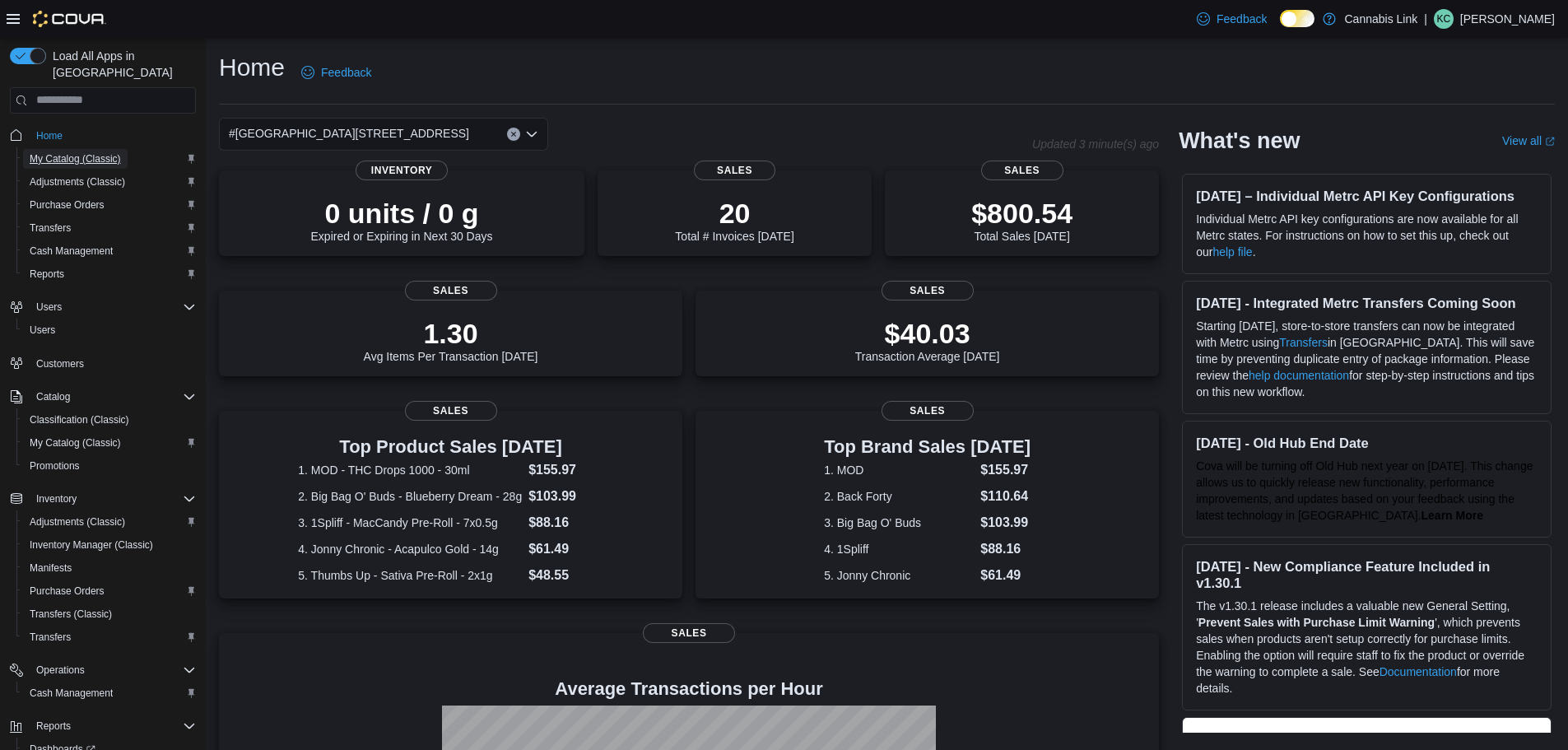
click at [78, 152] on span "My Catalog (Classic)" at bounding box center [74, 158] width 91 height 13
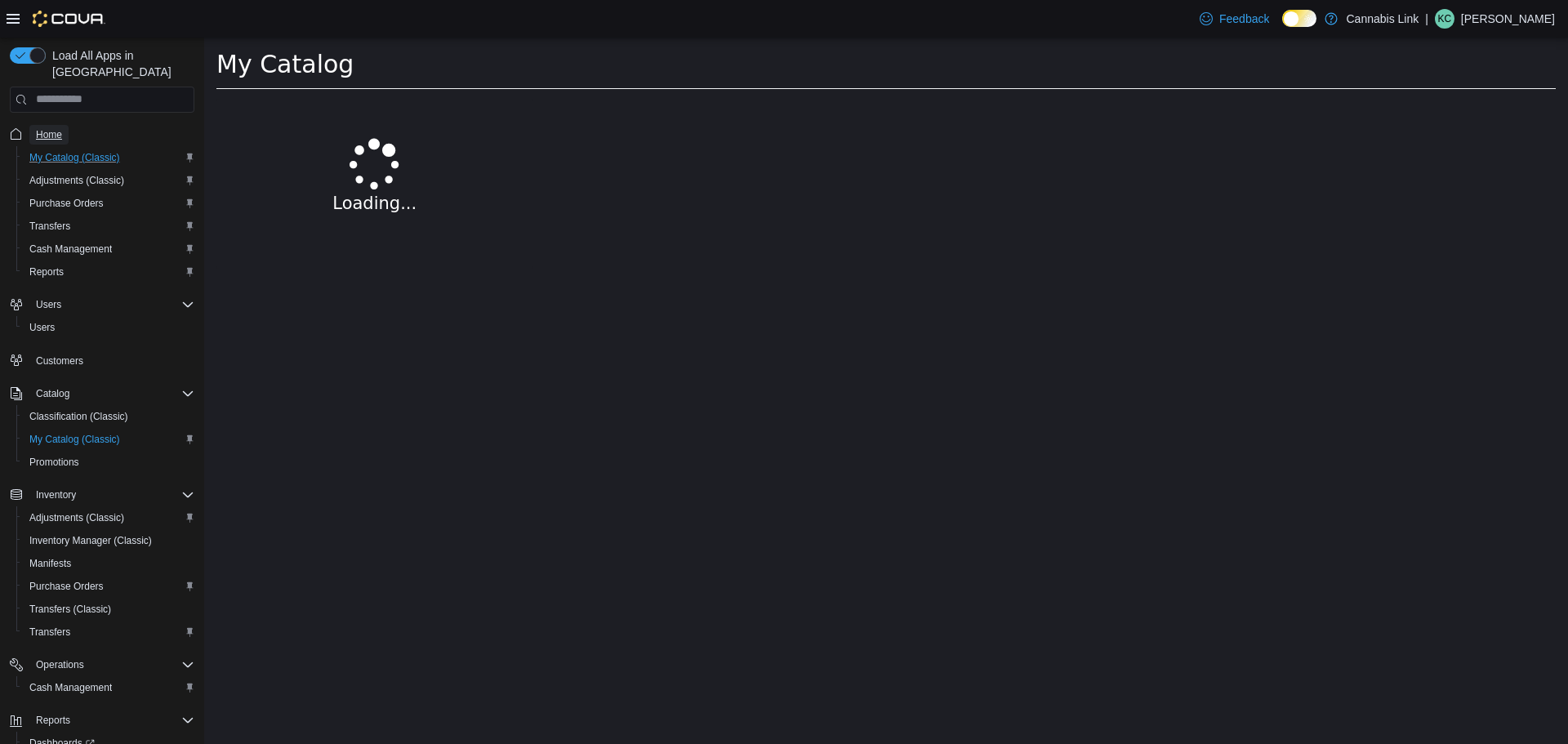
click at [53, 128] on span "Home" at bounding box center [49, 134] width 26 height 13
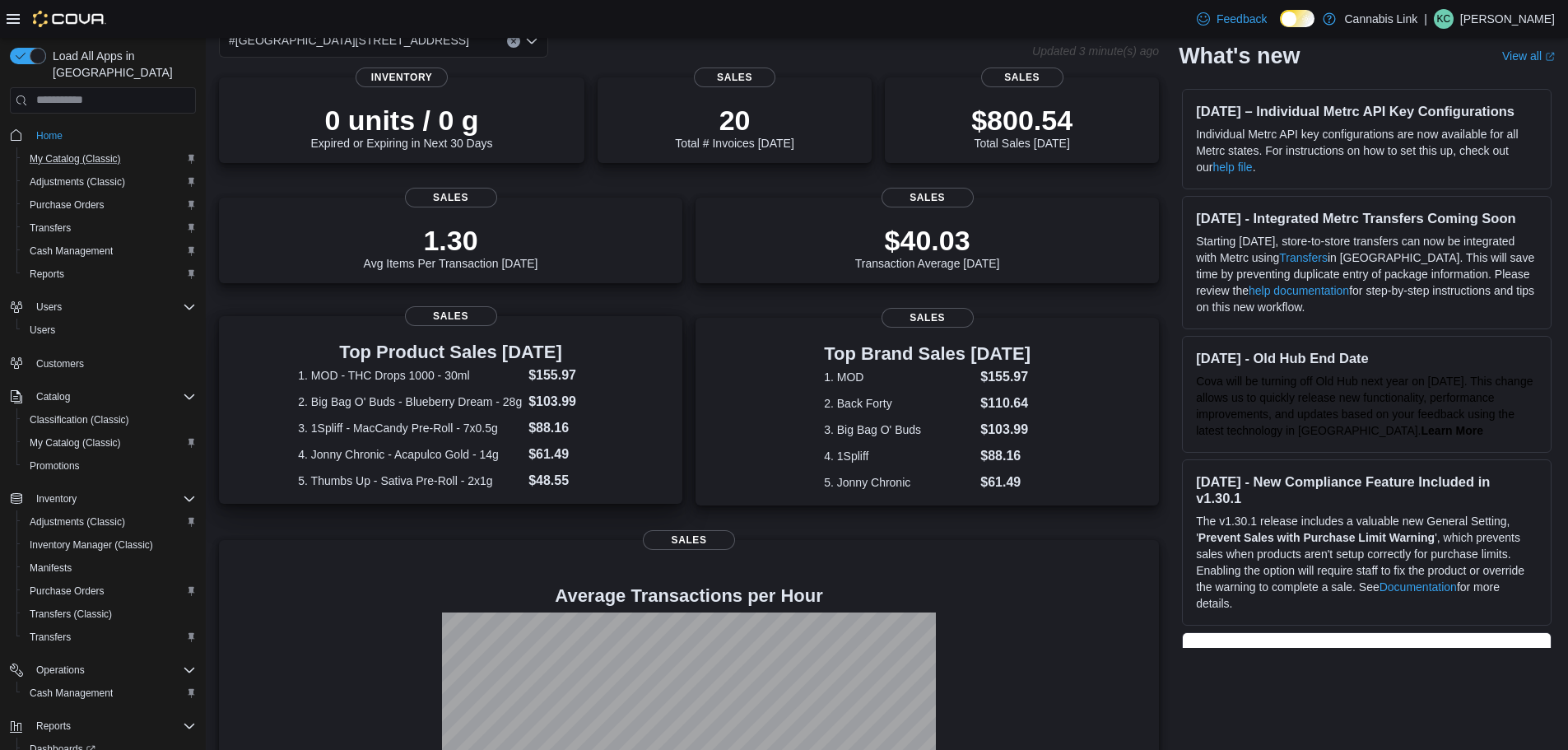
scroll to position [243, 0]
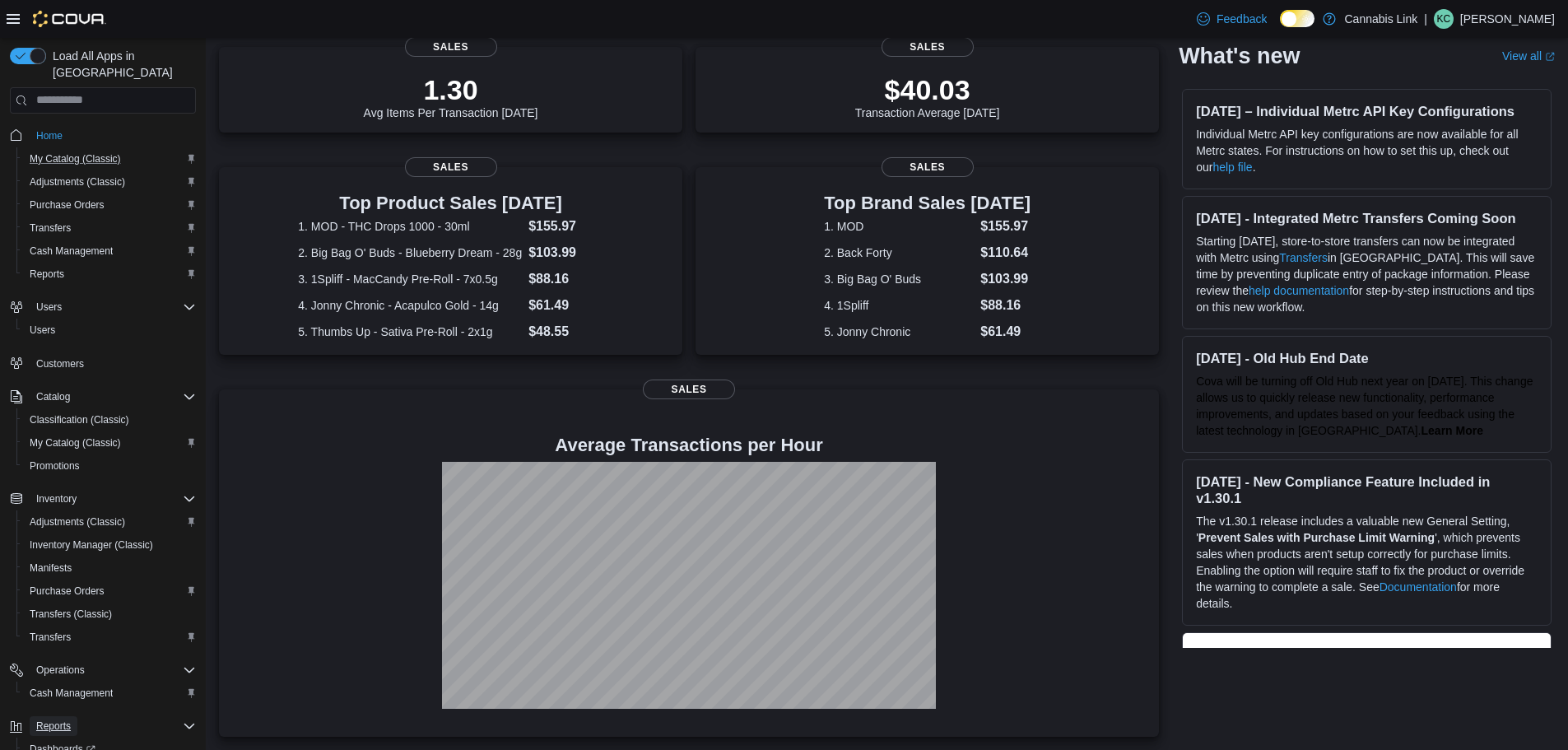
click at [72, 716] on button "Reports" at bounding box center [53, 726] width 48 height 19
click at [78, 716] on div "Reports" at bounding box center [112, 726] width 166 height 19
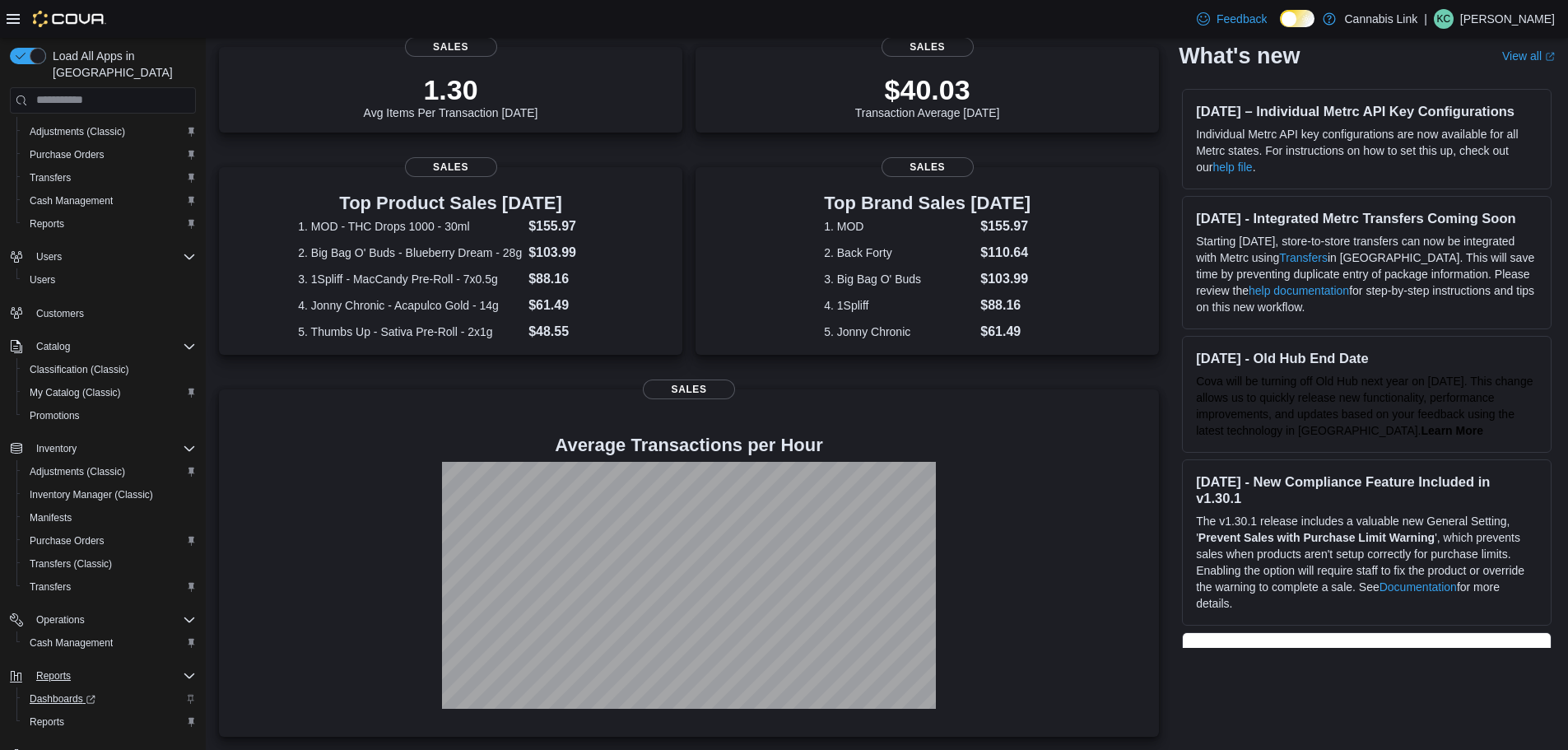
scroll to position [77, 0]
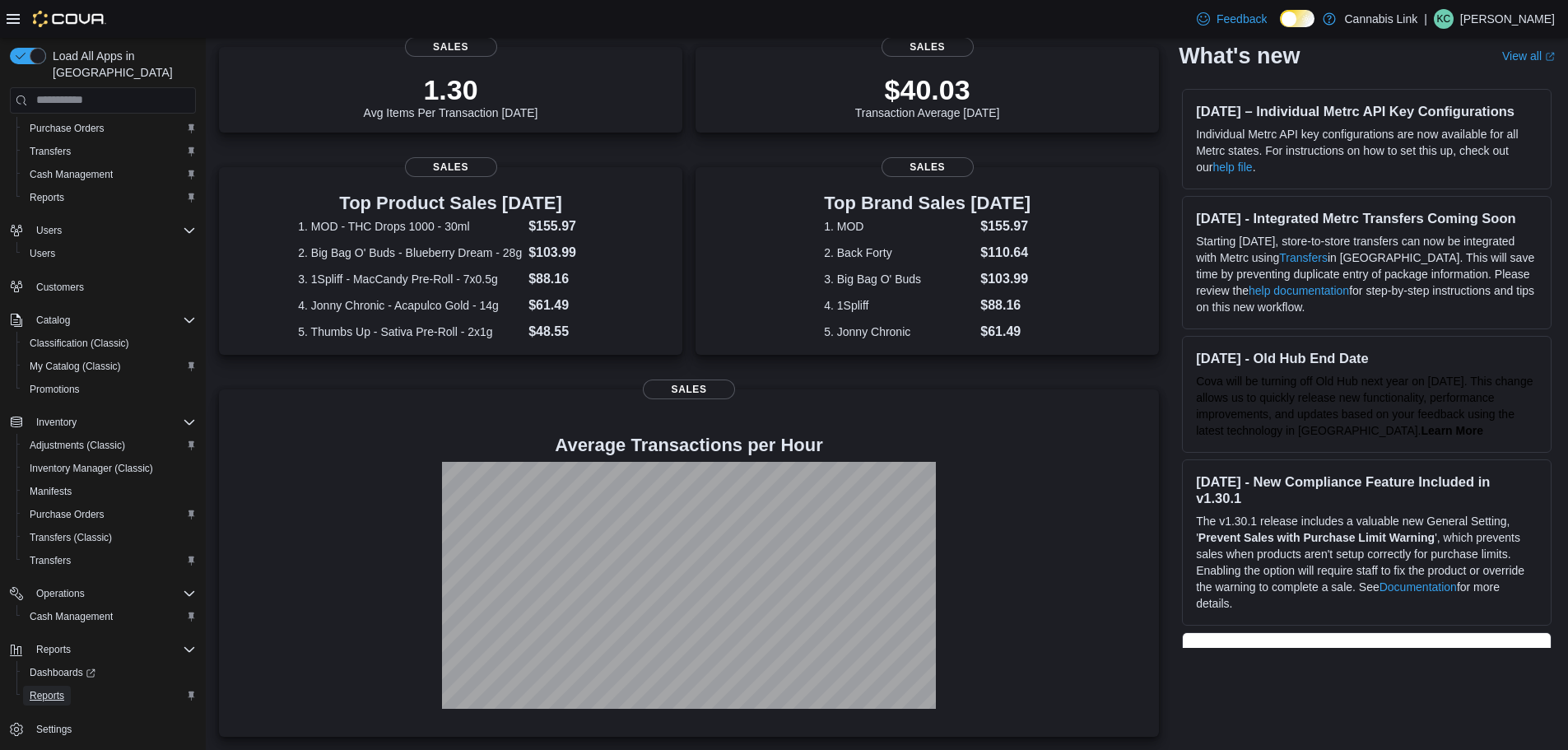
click at [66, 685] on link "Reports" at bounding box center [47, 695] width 48 height 19
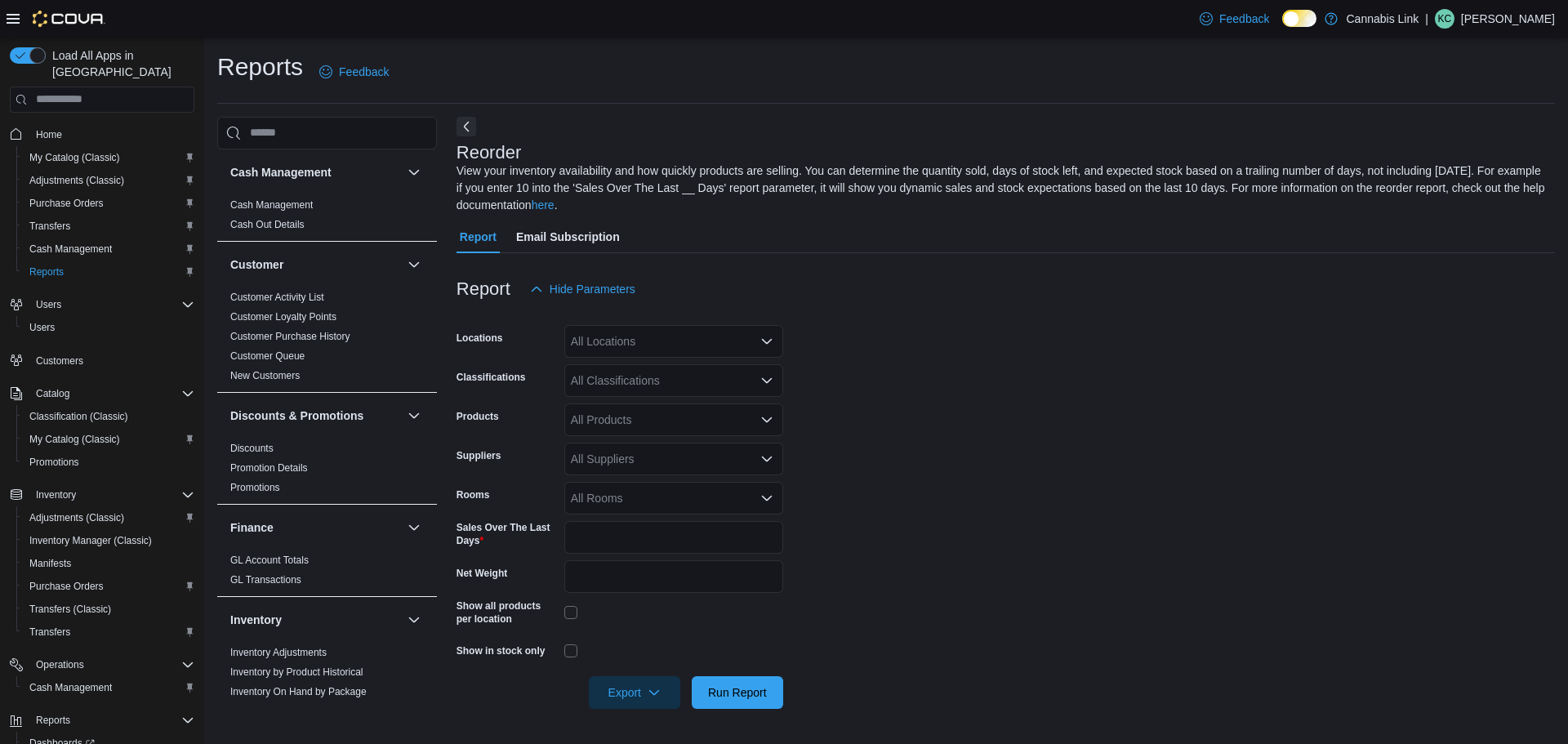
click at [91, 124] on span "Home" at bounding box center [111, 133] width 165 height 20
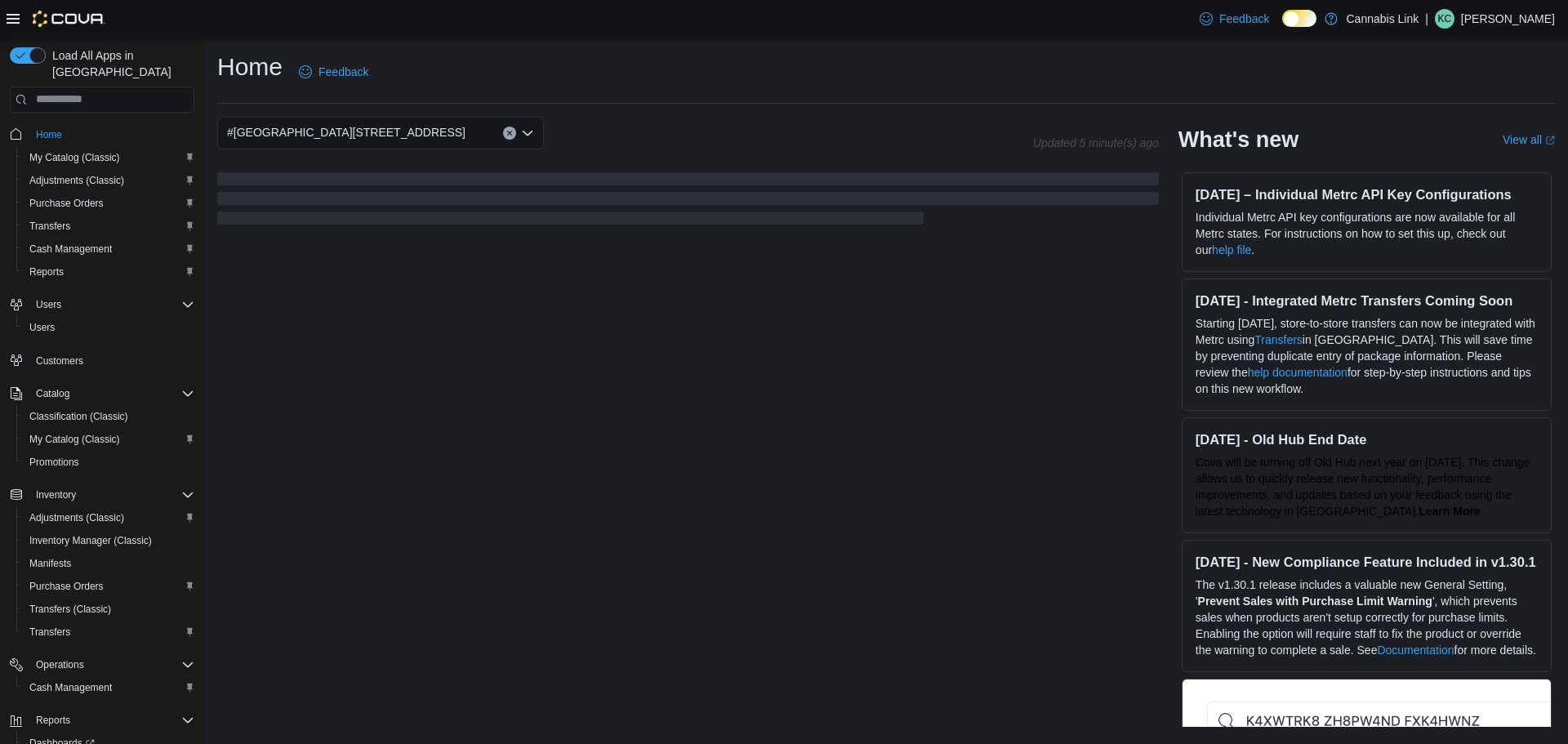
click at [4, 123] on button "Home" at bounding box center [102, 134] width 197 height 24
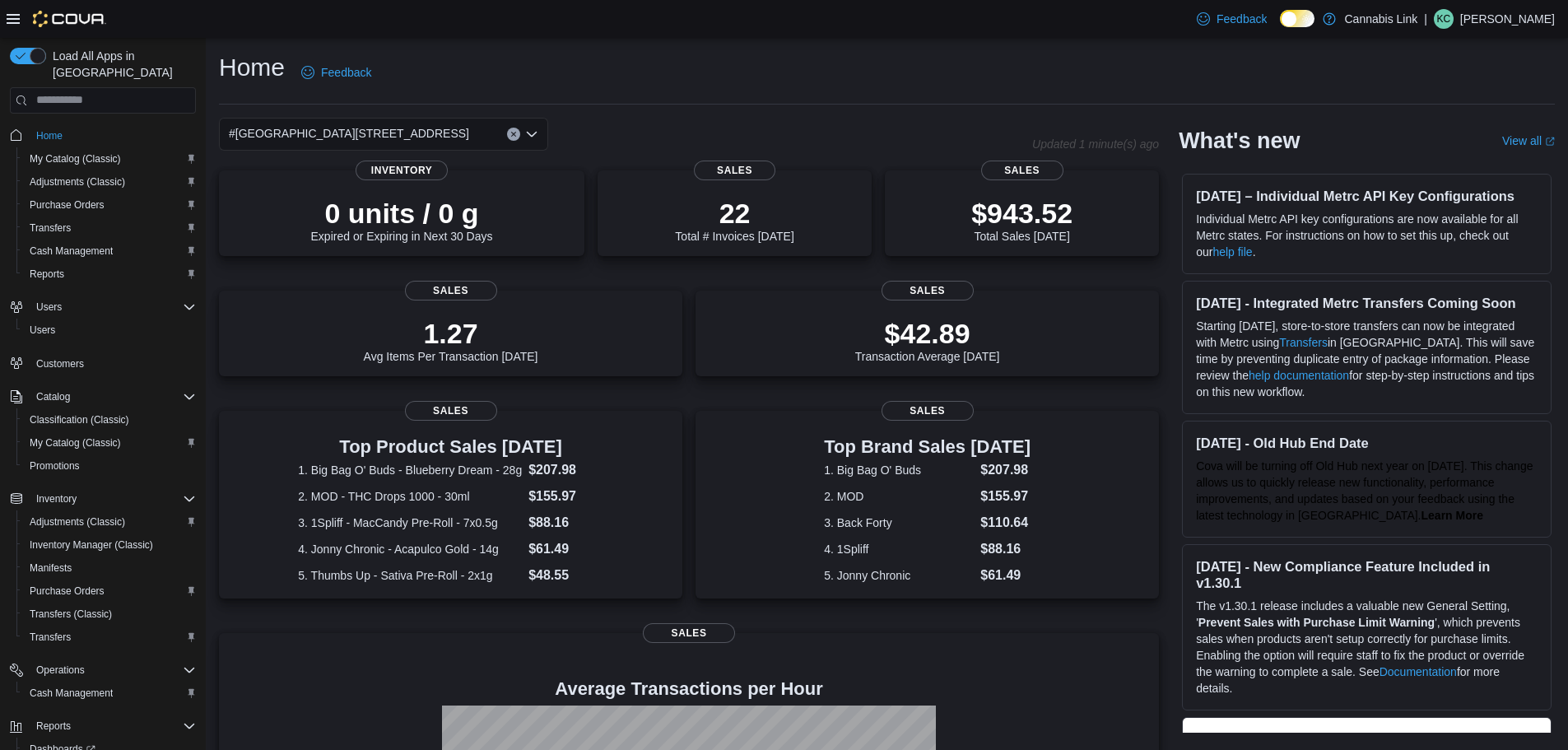
click at [325, 135] on span "#1 1175 Hyde Park Road, Unit 2B" at bounding box center [349, 134] width 241 height 19
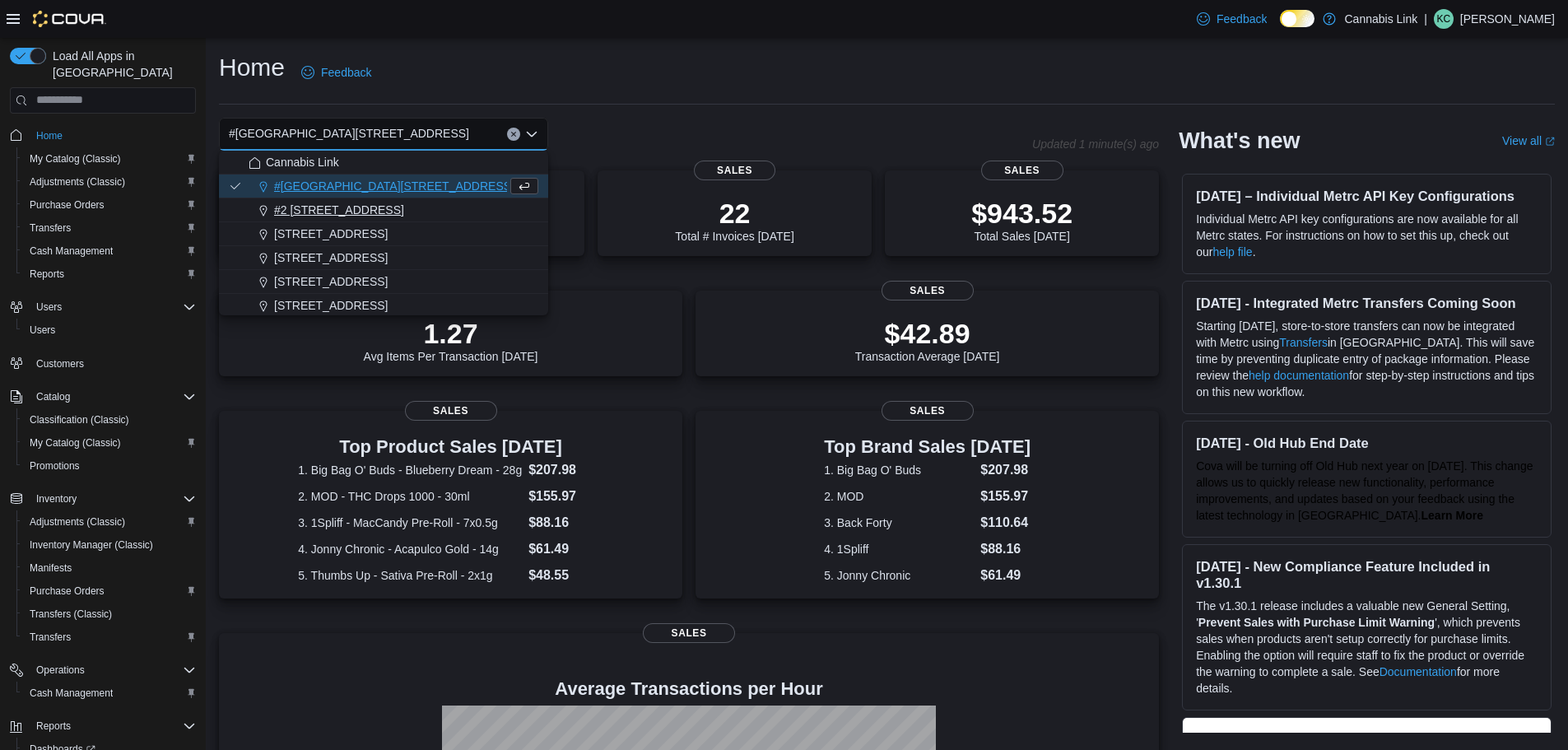
click at [333, 209] on span "#2 1149 Western Rd." at bounding box center [339, 210] width 130 height 17
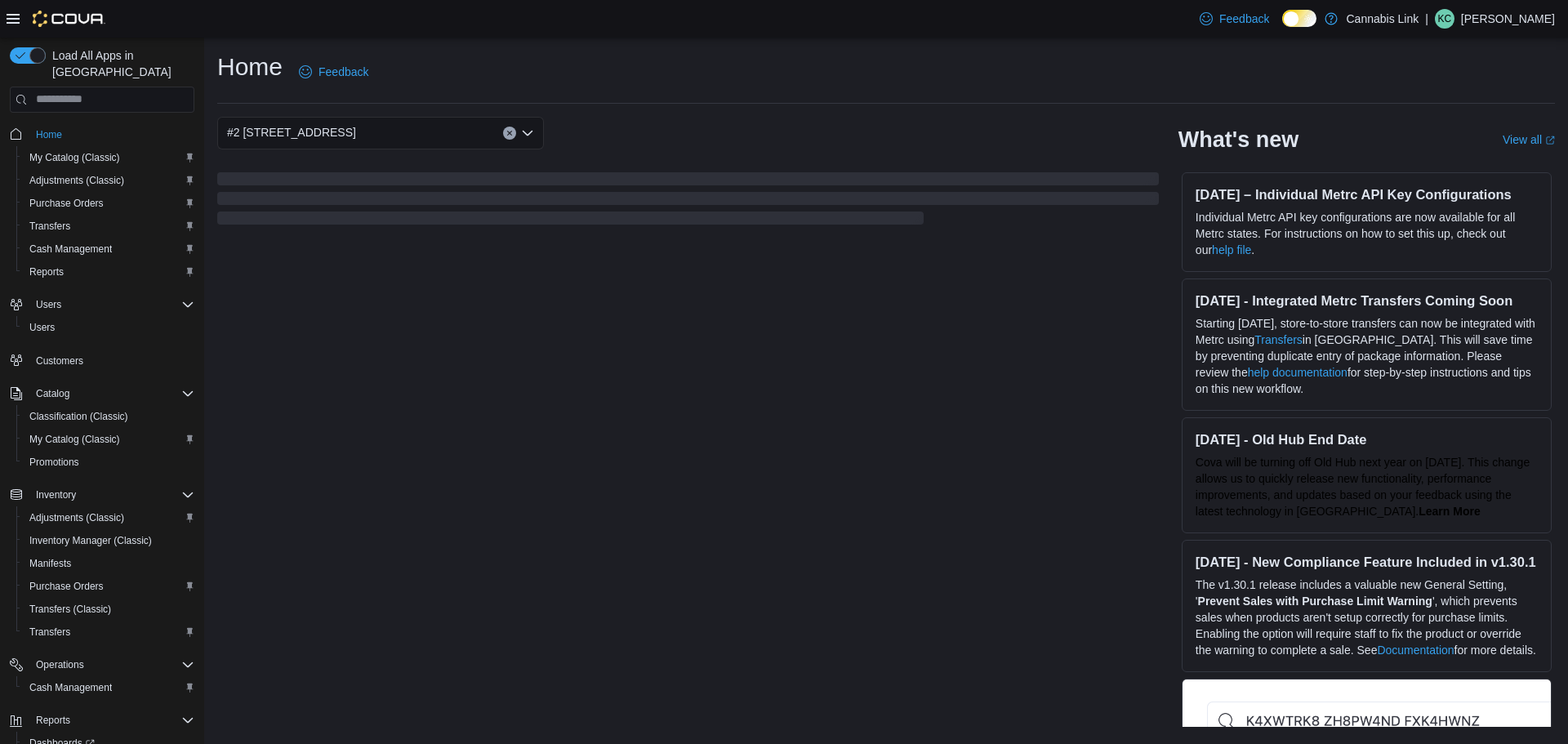
click at [388, 125] on div "#2 1149 Western Rd." at bounding box center [381, 132] width 326 height 32
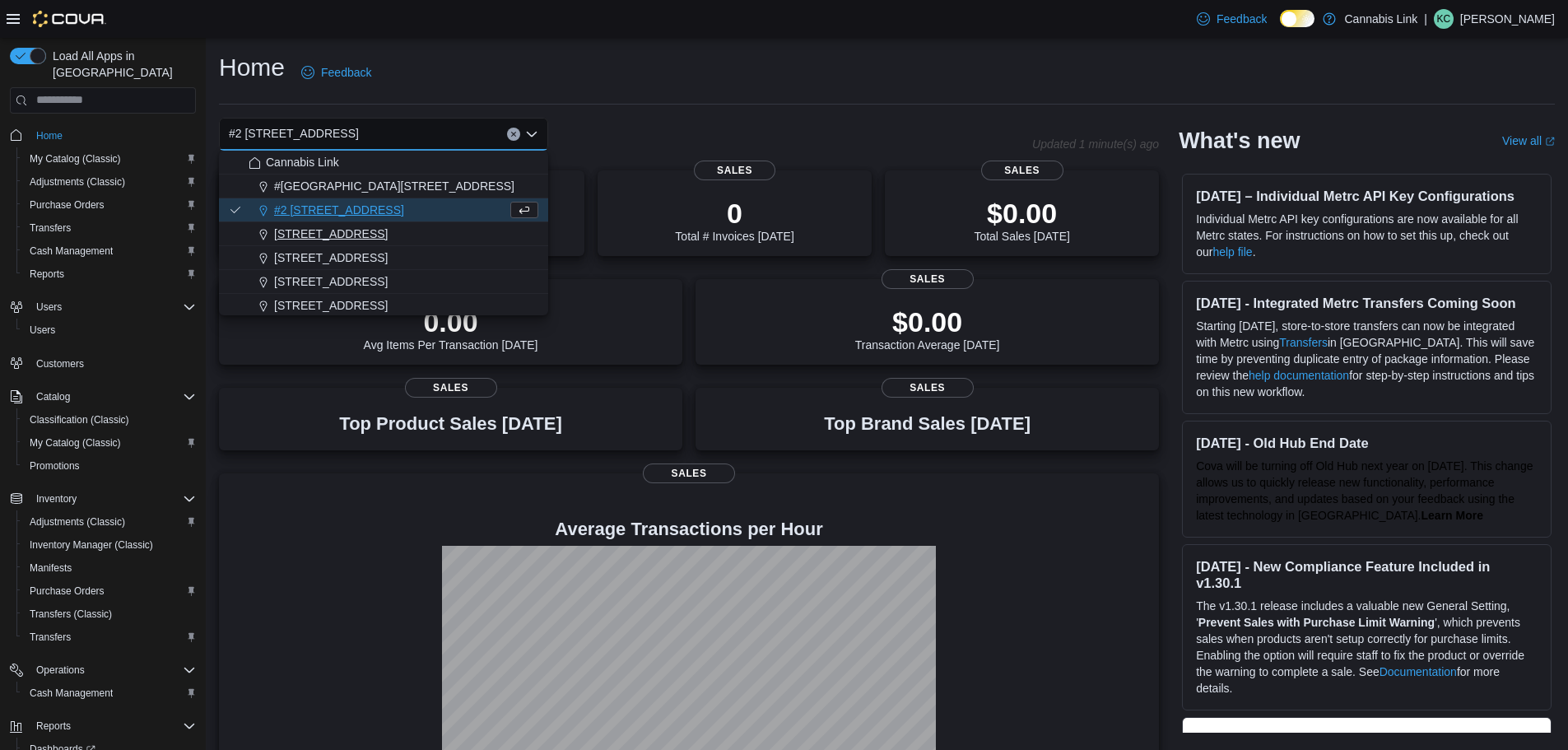
click at [387, 233] on span "1225 Wonderland Road North" at bounding box center [331, 233] width 113 height 17
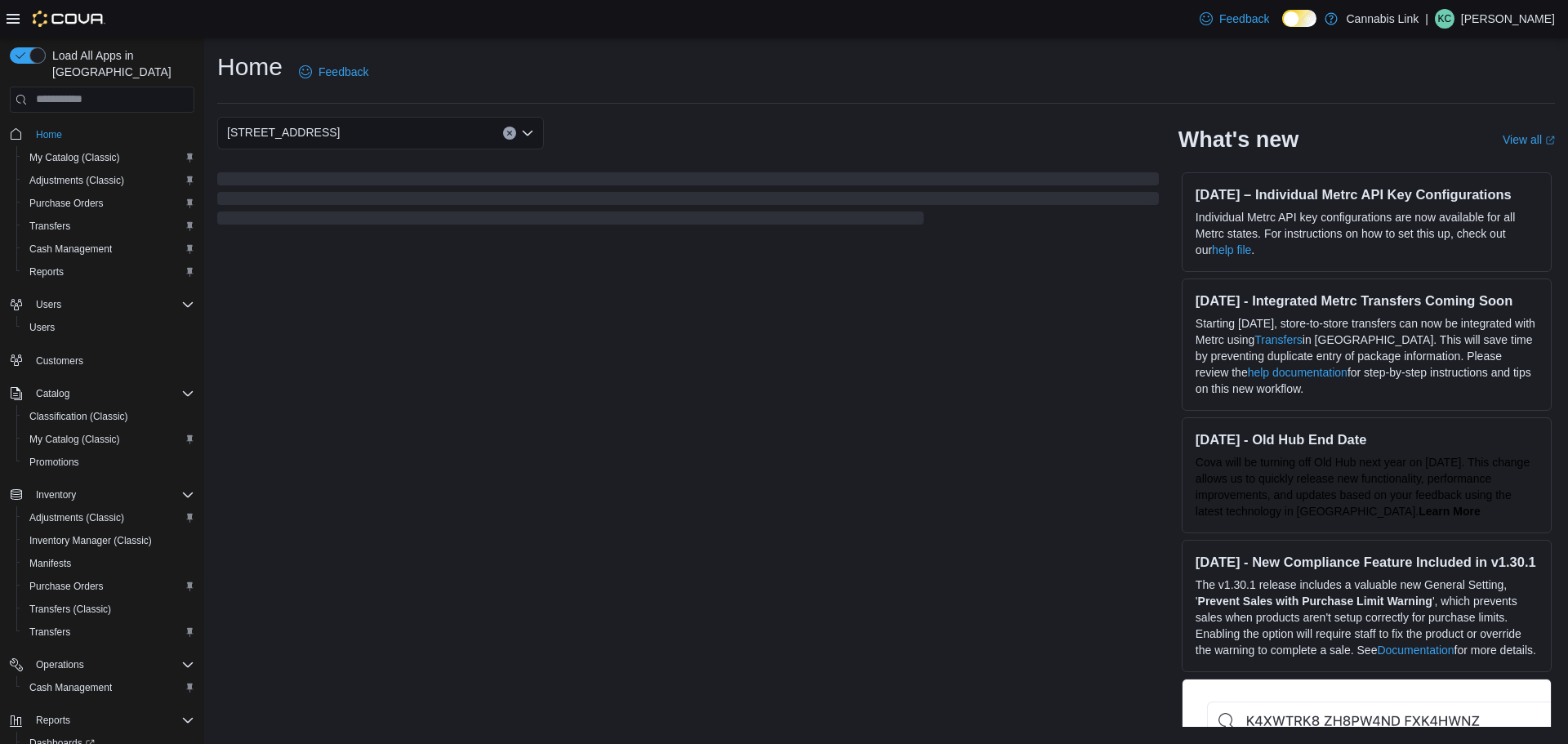
click at [464, 131] on div "1225 Wonderland Road North" at bounding box center [381, 132] width 326 height 32
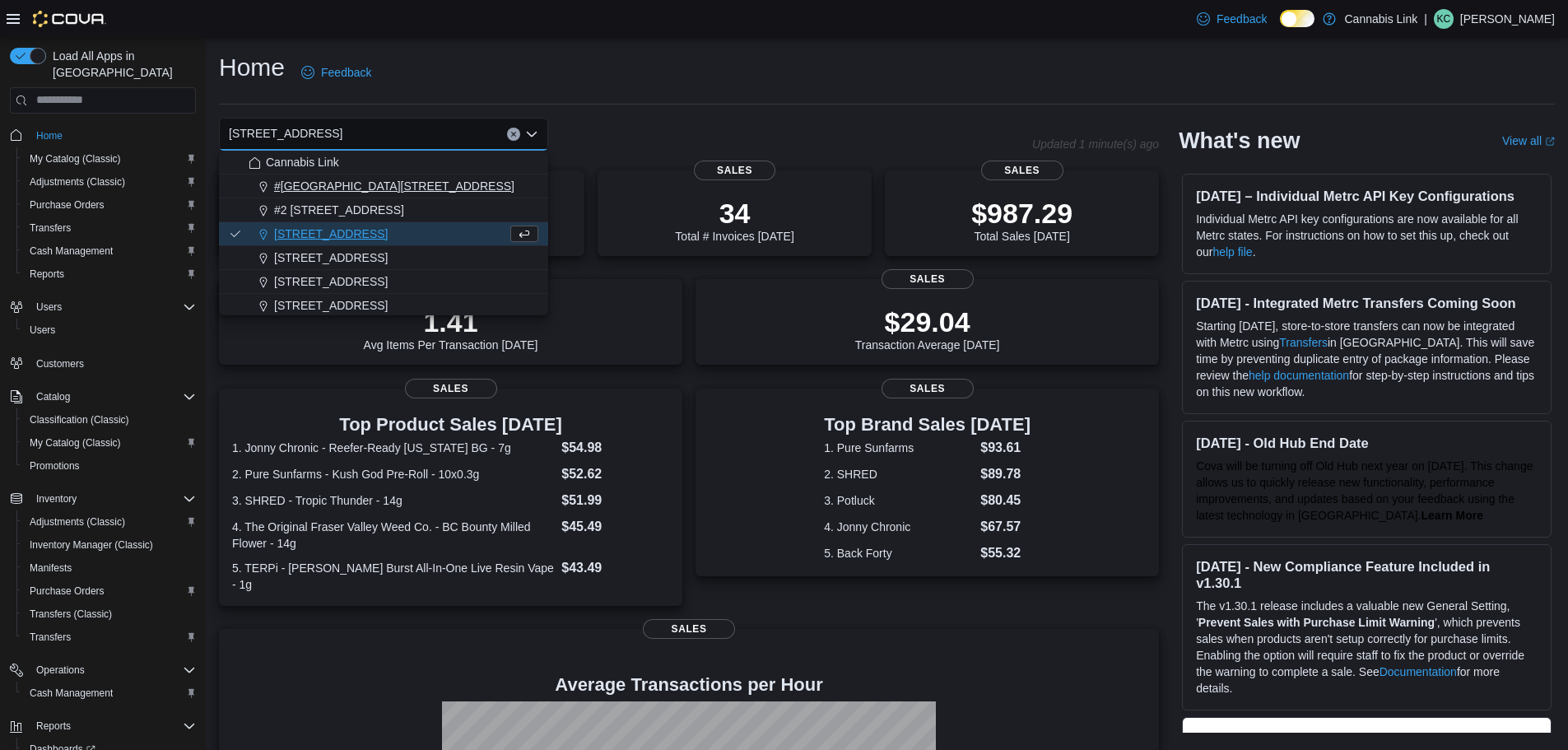
click at [397, 178] on span "#1 1175 Hyde Park Road, Unit 2B" at bounding box center [394, 186] width 241 height 17
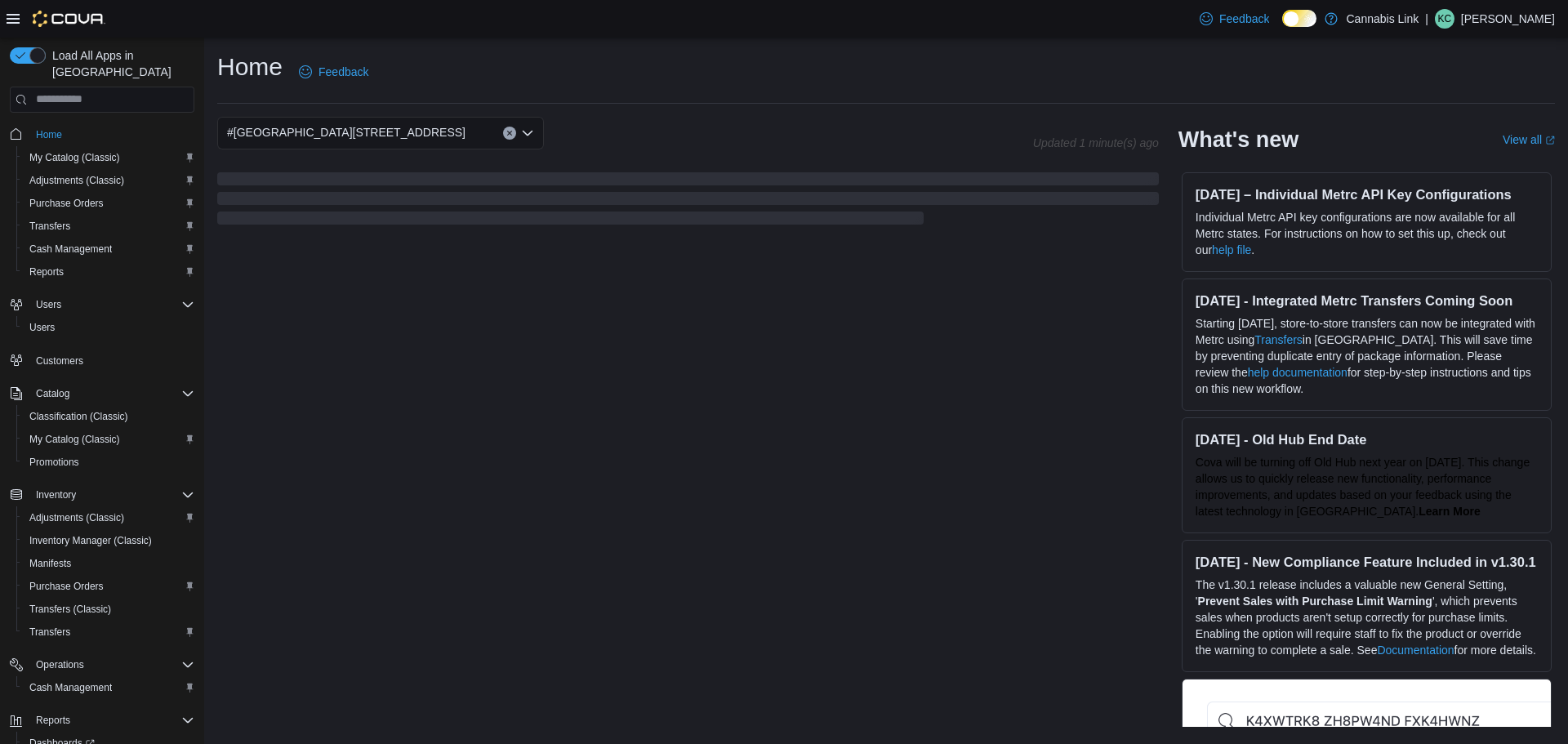
click at [429, 126] on div "#1 1175 Hyde Park Road, Unit 2B Combo box. Selected. #1 1175 Hyde Park Road, Un…" at bounding box center [381, 132] width 326 height 32
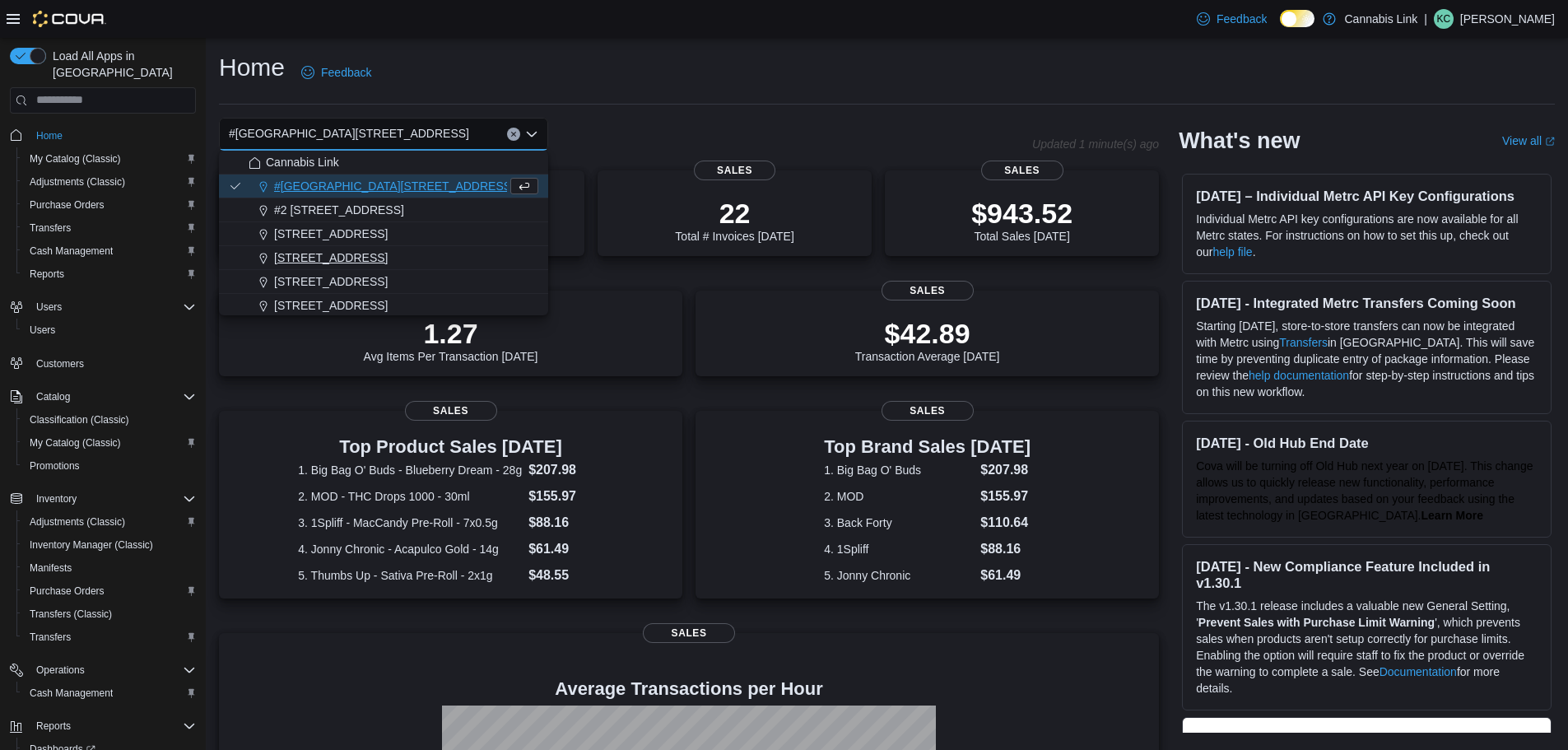
click at [388, 265] on div "1295 Highbury Ave N" at bounding box center [394, 257] width 290 height 17
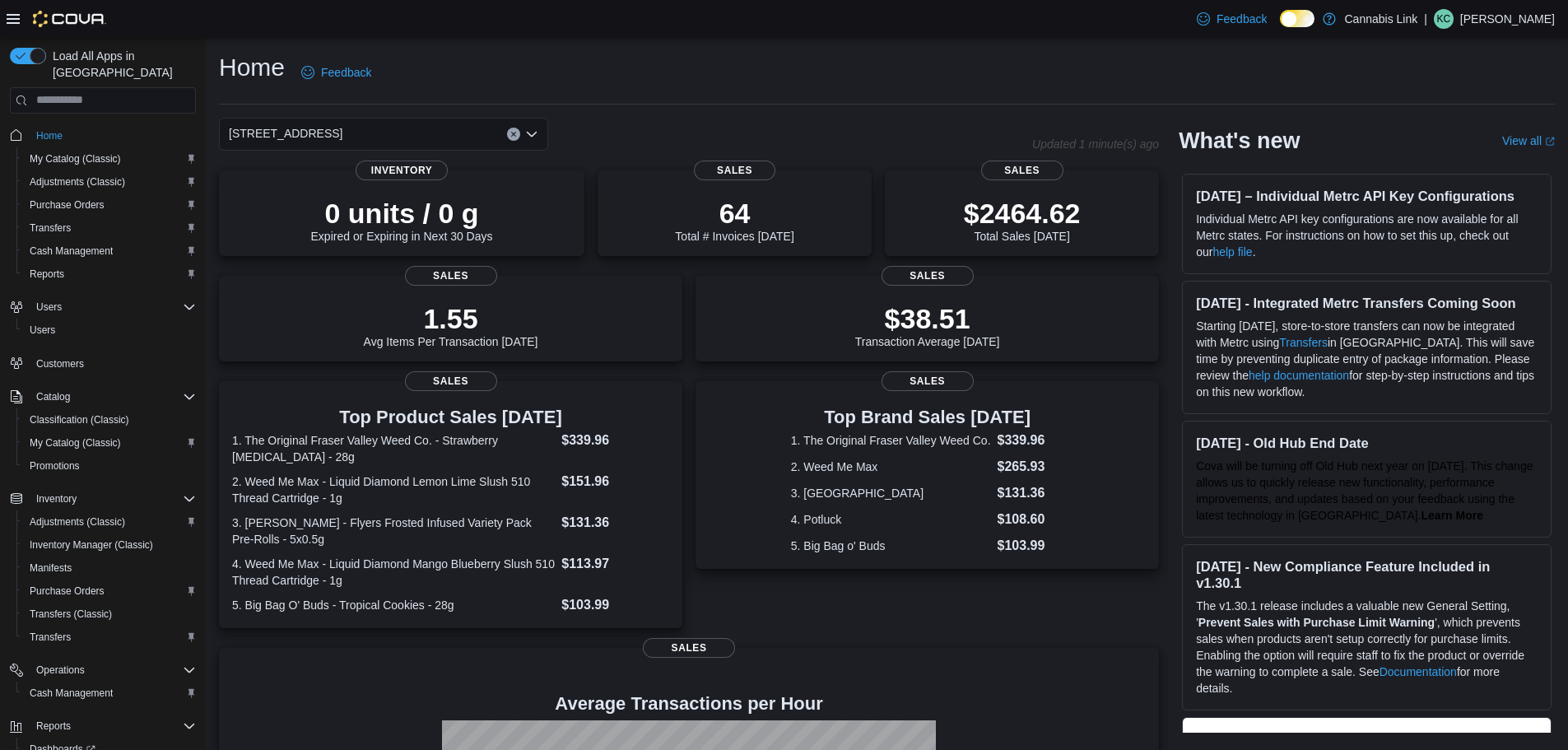
click at [405, 135] on div "1295 Highbury Ave N Combo box. Selected. 1295 Highbury Ave N. Press Backspace t…" at bounding box center [384, 134] width 329 height 33
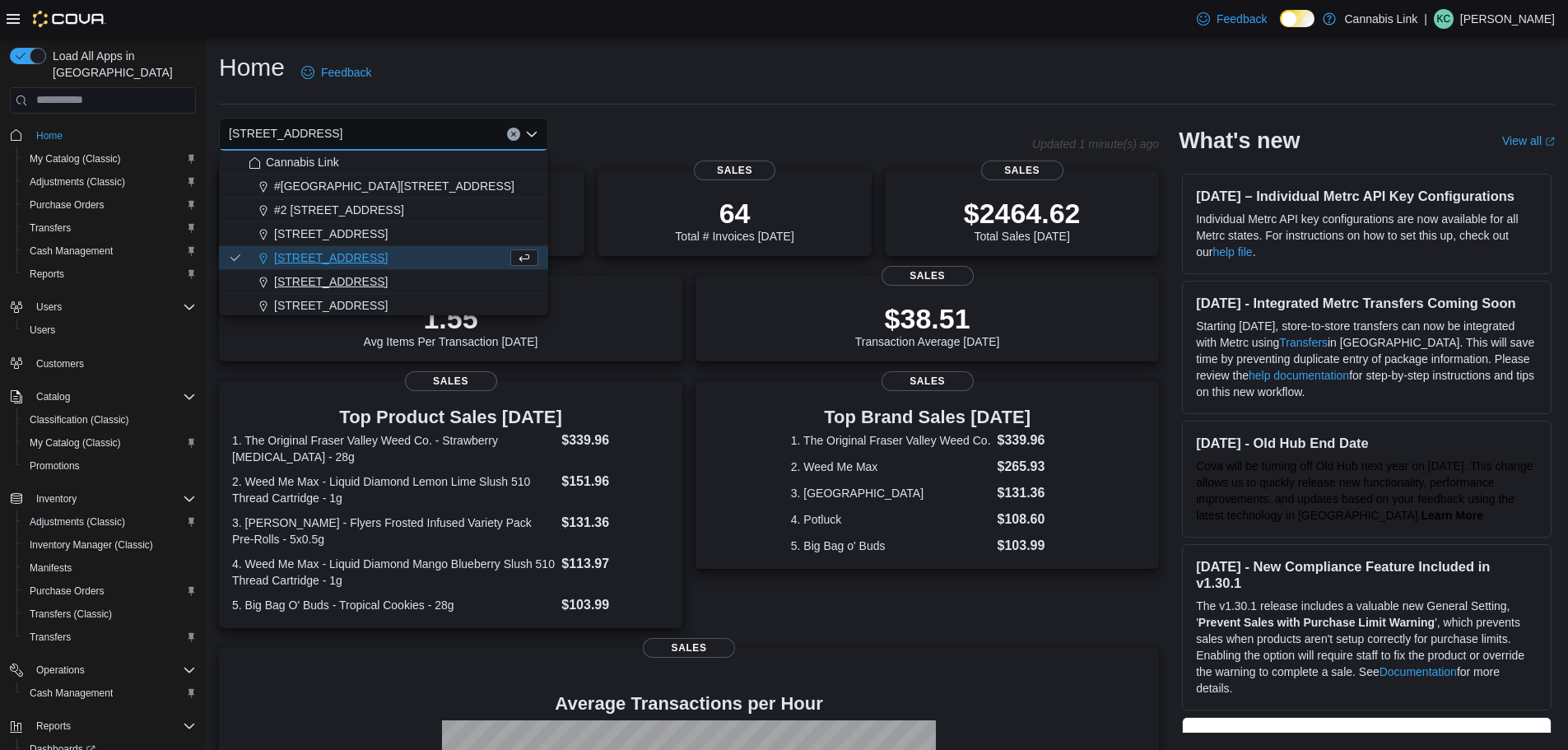
click at [368, 285] on span "390 Springbank Drive" at bounding box center [331, 281] width 113 height 17
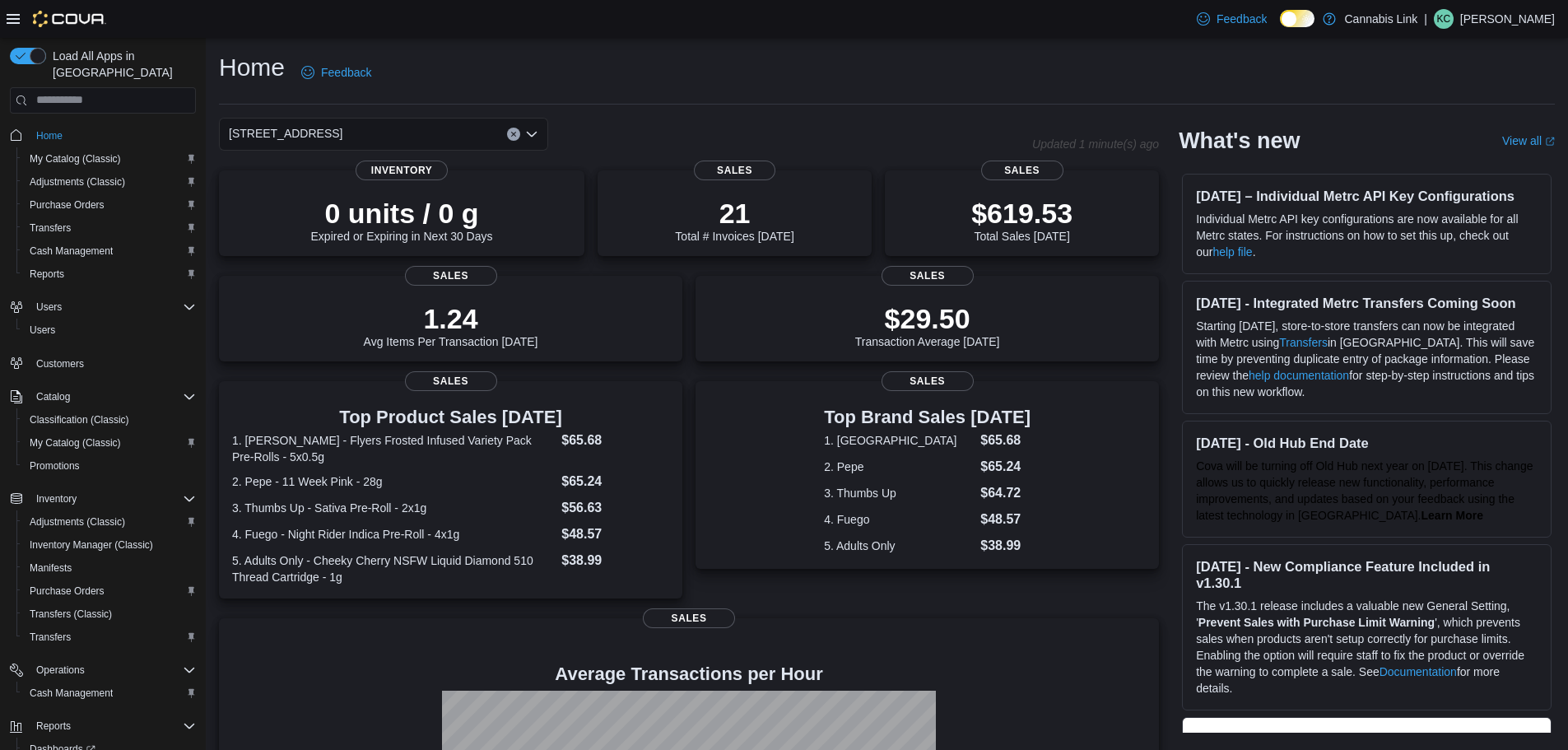
click at [394, 128] on div "390 Springbank Drive" at bounding box center [384, 134] width 329 height 33
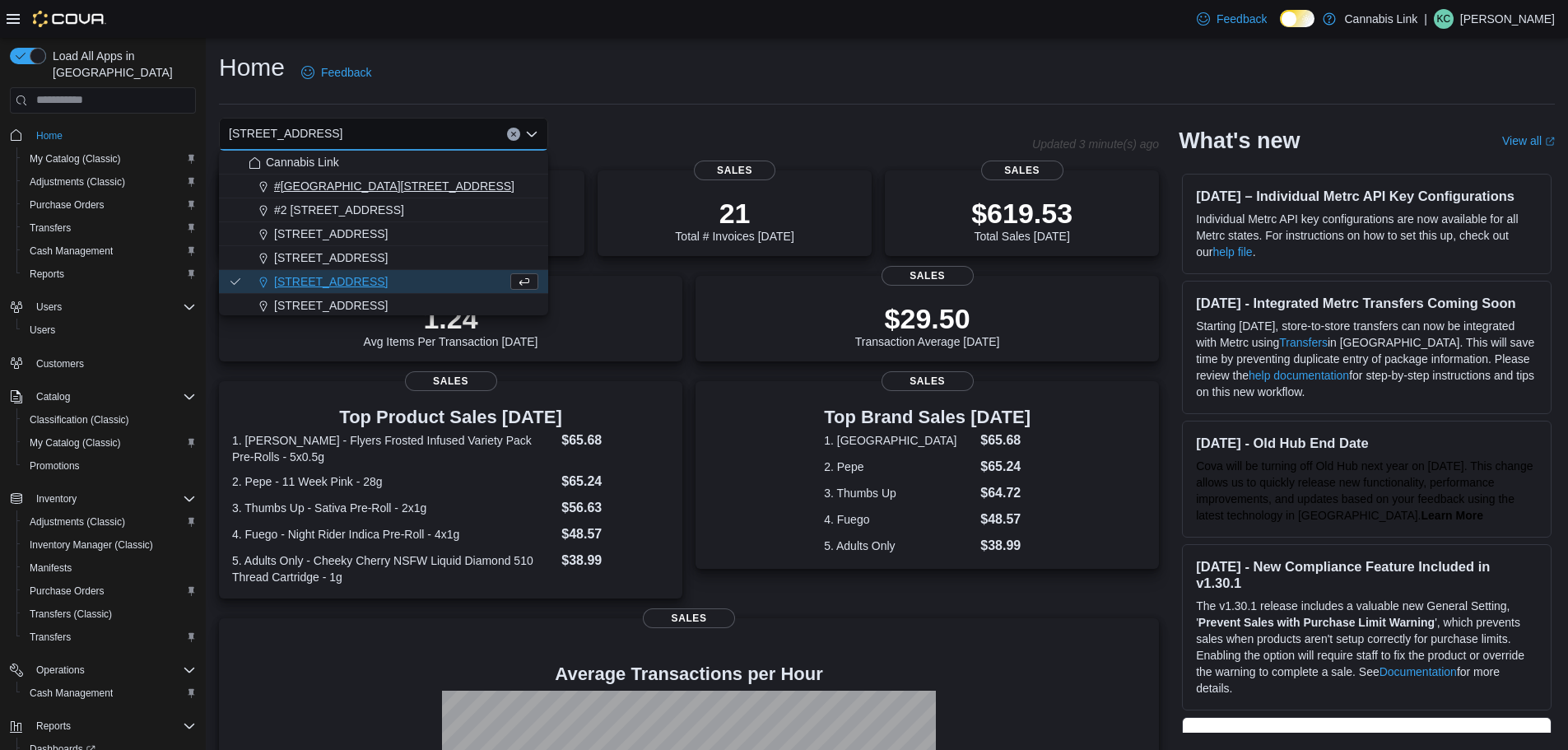
click at [434, 181] on span "#1 1175 Hyde Park Road, Unit 2B" at bounding box center [394, 186] width 241 height 17
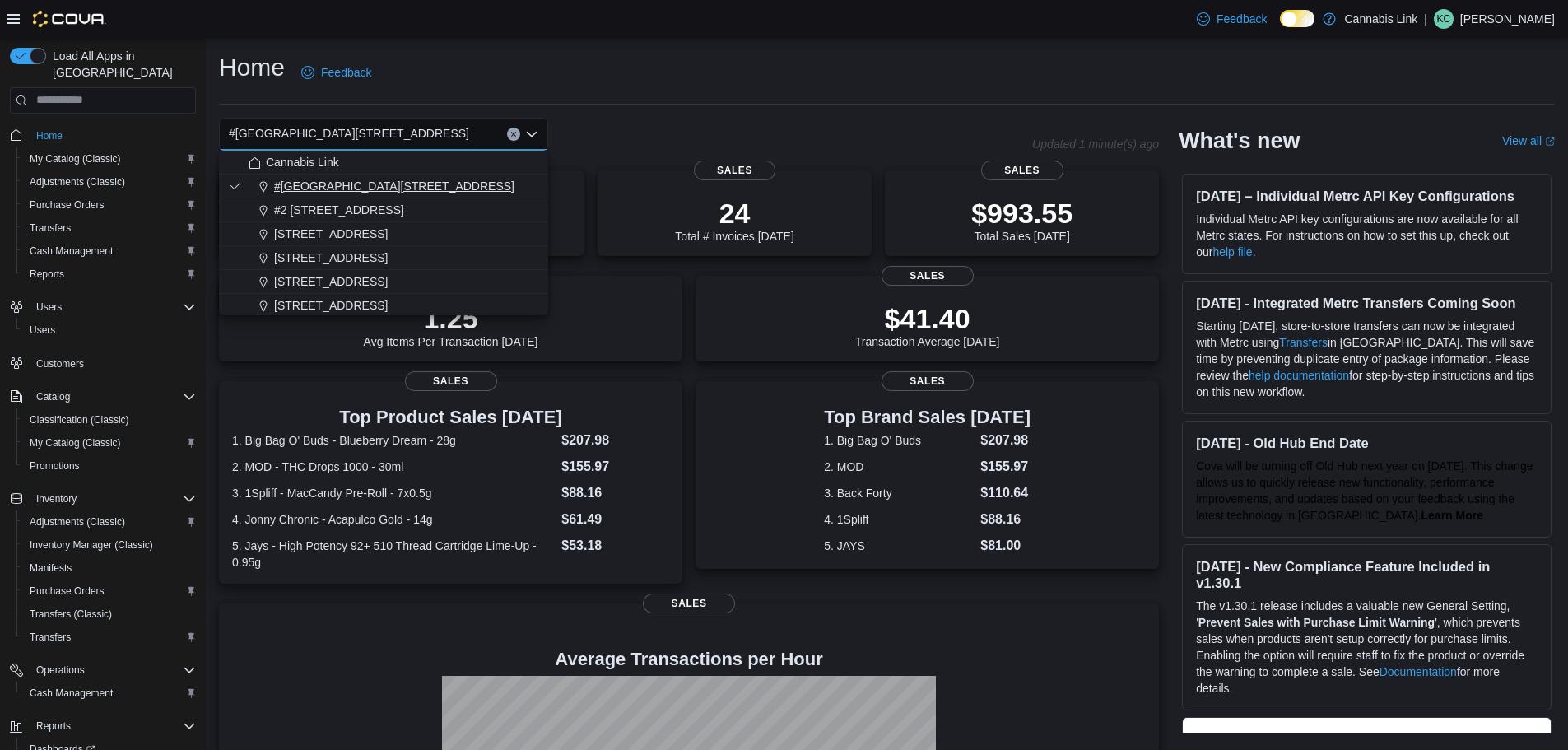
click at [441, 185] on span "#1 1175 Hyde Park Road, Unit 2B" at bounding box center [394, 186] width 241 height 17
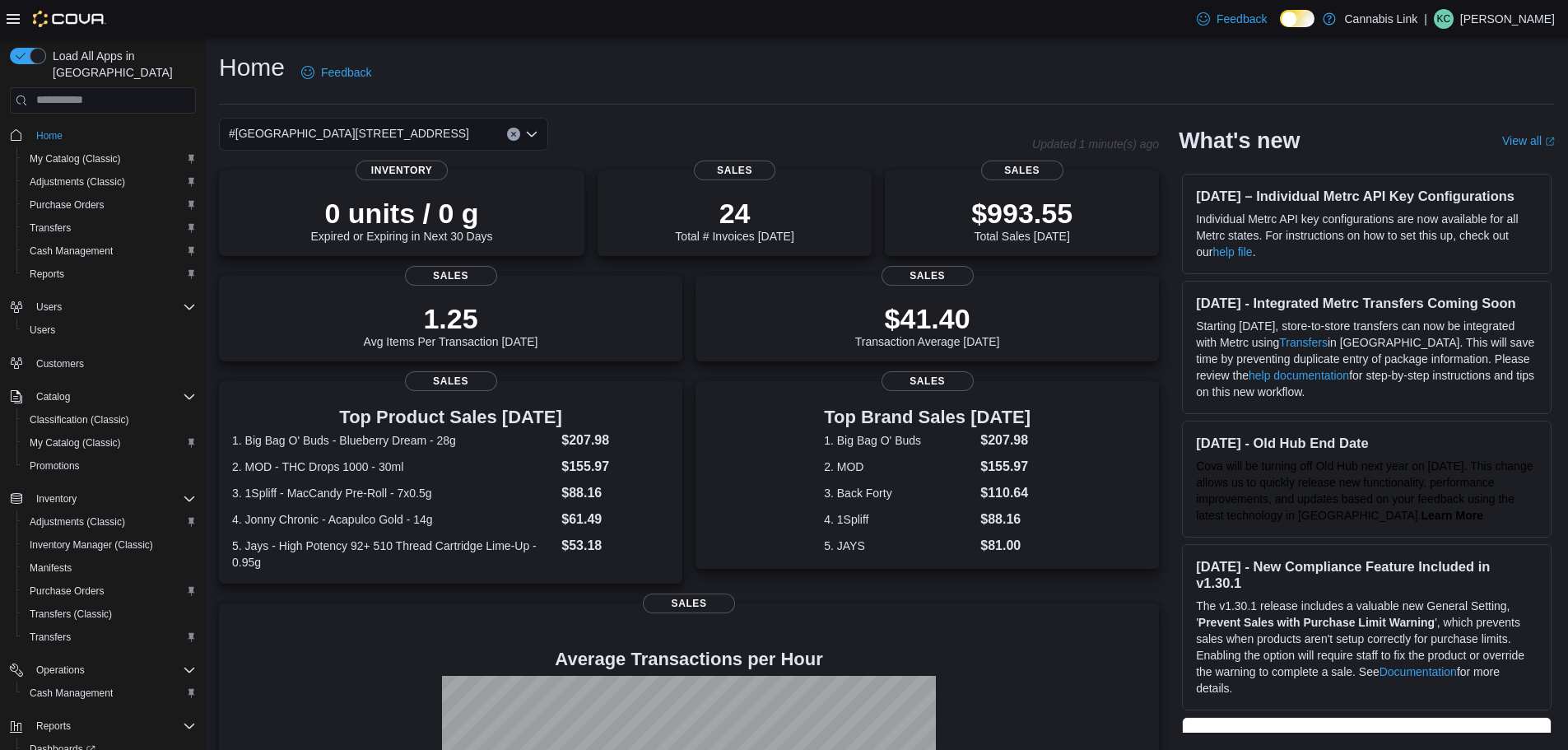
click at [432, 136] on div "#1 1175 Hyde Park Road, Unit 2B Combo box. Selected. #1 1175 Hyde Park Road, Un…" at bounding box center [384, 134] width 329 height 33
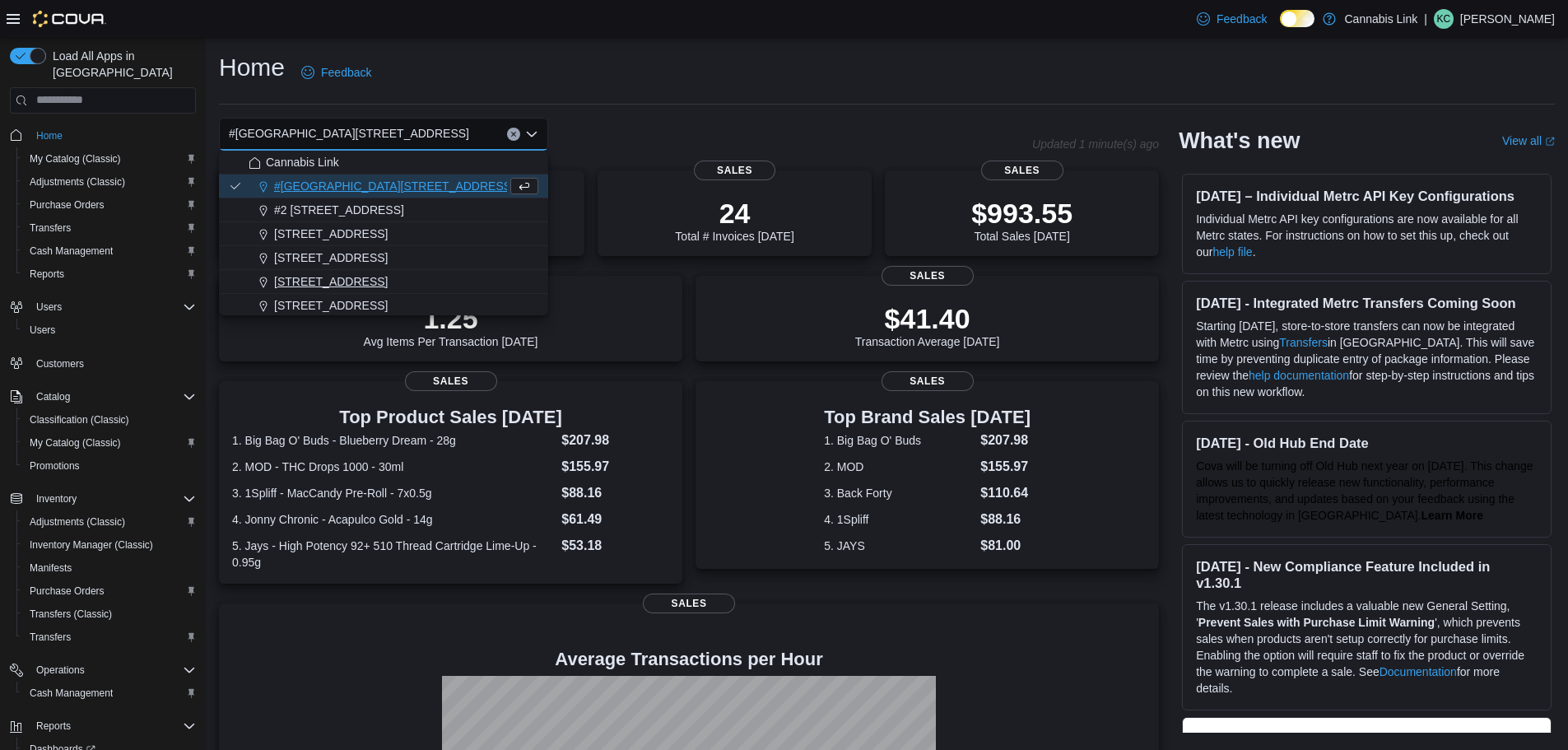
click at [357, 273] on span "390 Springbank Drive" at bounding box center [331, 281] width 113 height 17
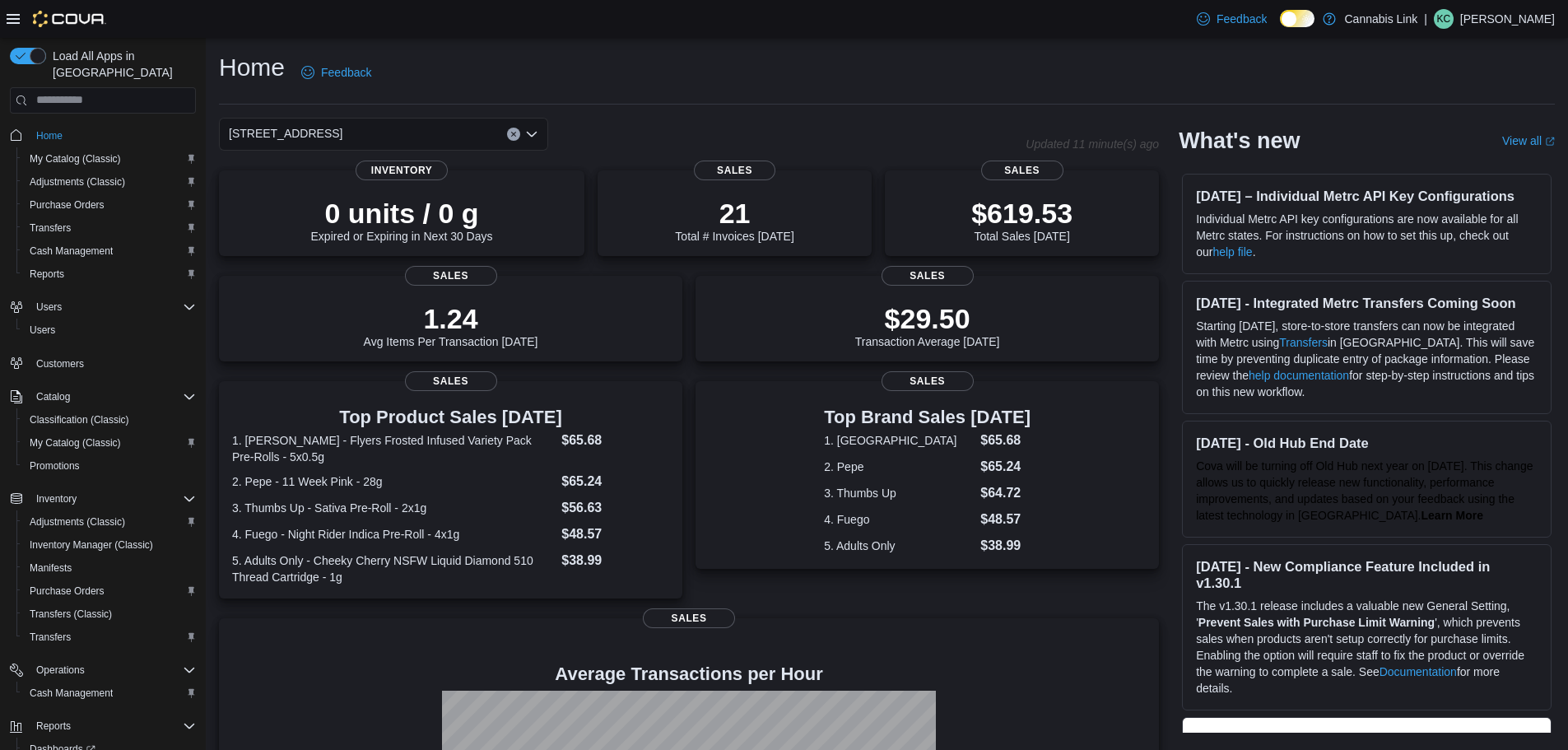
click at [417, 134] on div "390 Springbank Drive" at bounding box center [384, 134] width 329 height 33
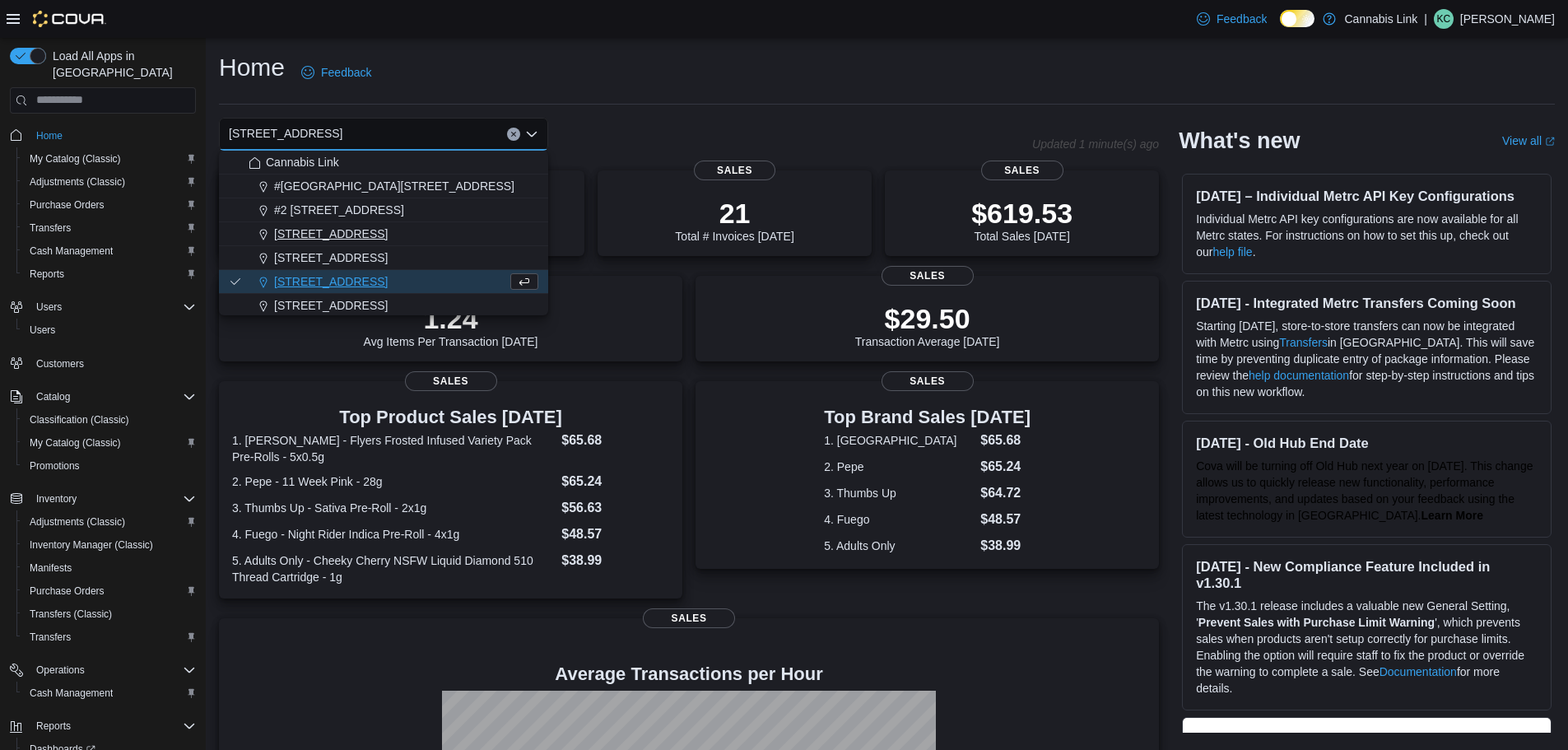
click at [387, 229] on span "1225 Wonderland Road North" at bounding box center [331, 233] width 113 height 17
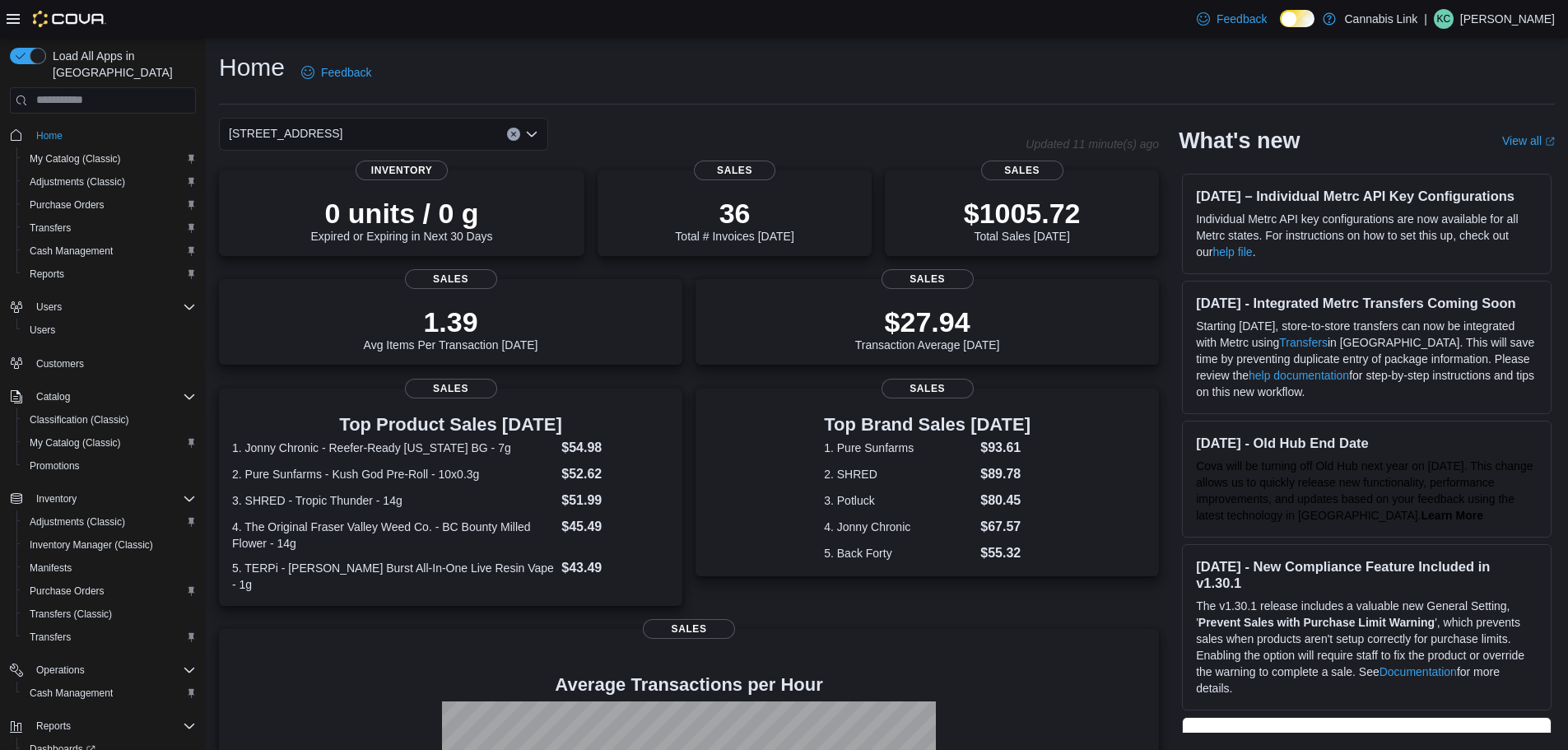
click at [444, 140] on div "1225 Wonderland Road North Combo box. Selected. 1225 Wonderland Road North. Pre…" at bounding box center [384, 134] width 329 height 33
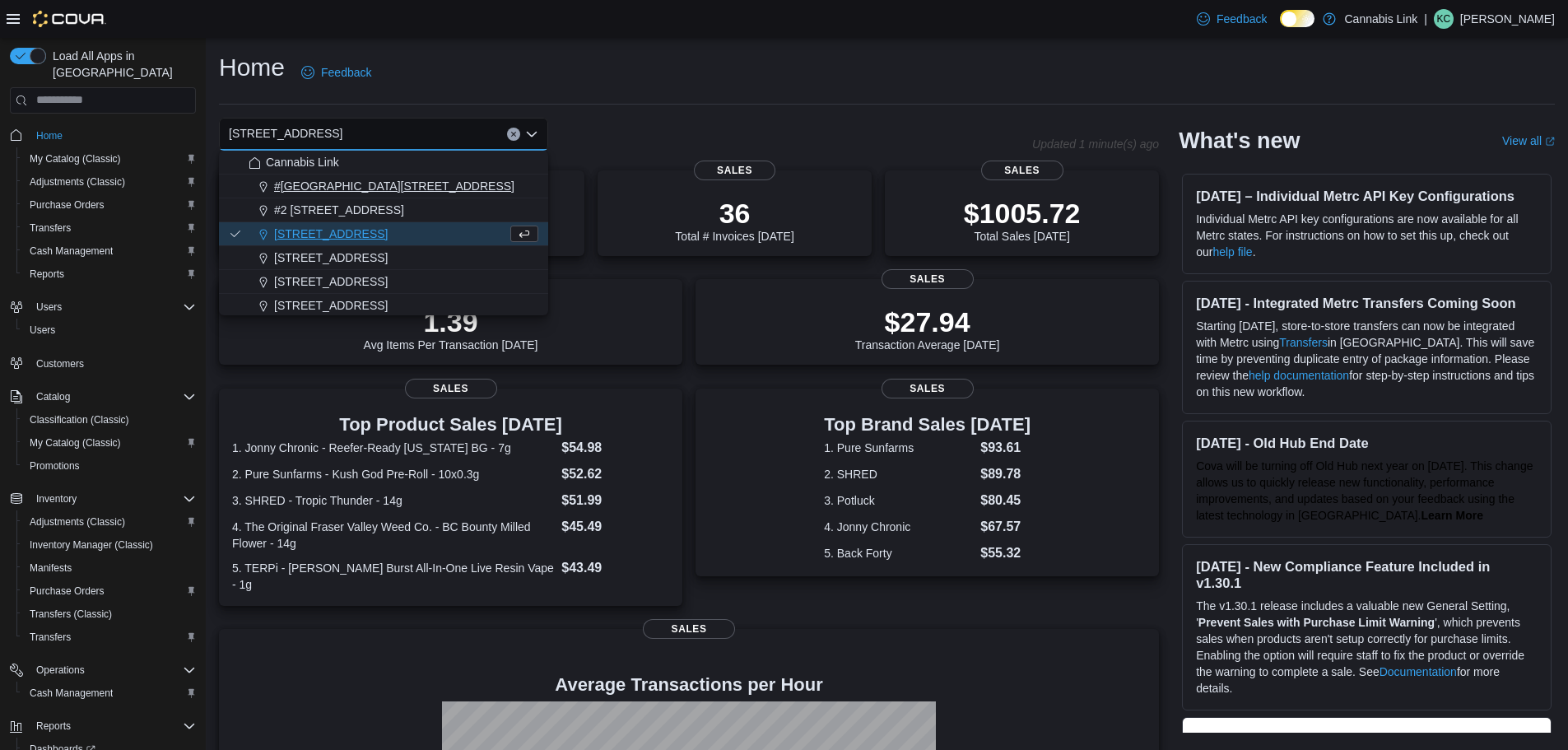
click at [434, 195] on button "#1 1175 Hyde Park Road, Unit 2B" at bounding box center [384, 186] width 329 height 24
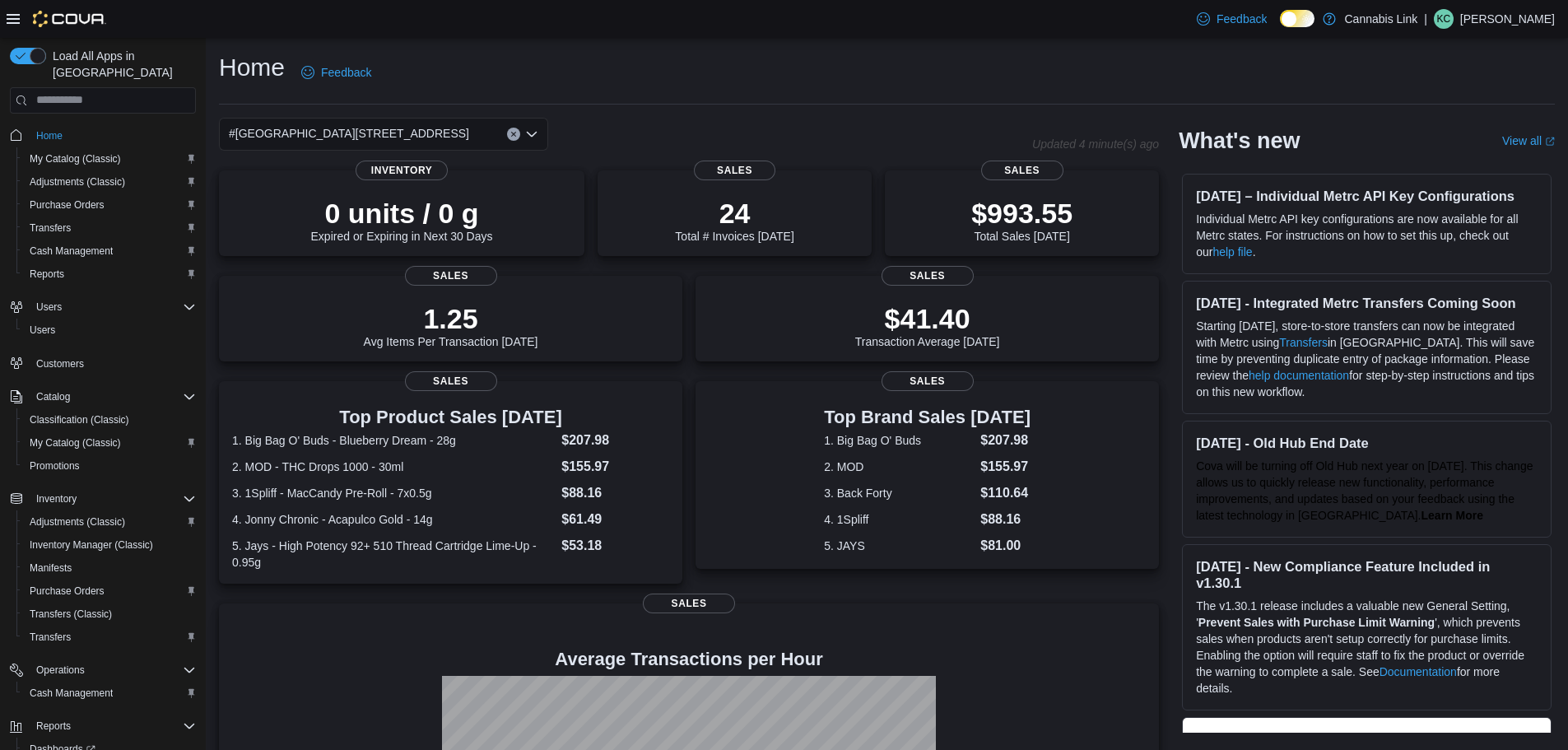
click at [656, 112] on div "Home Feedback #1 1175 Hyde Park Road, Unit 2B Updated 4 minute(s) ago 0 units /…" at bounding box center [887, 494] width 1362 height 911
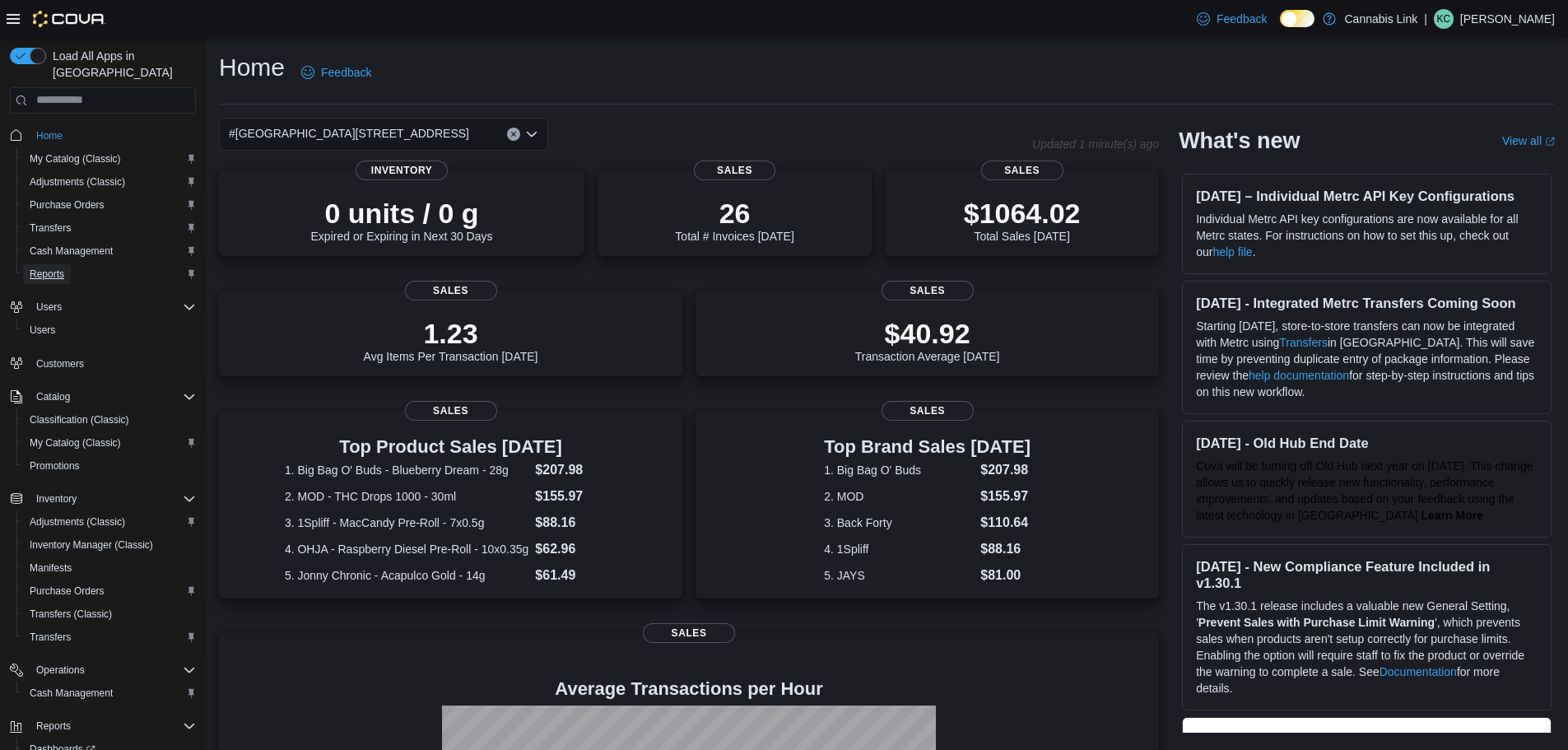
click at [65, 264] on link "Reports" at bounding box center [47, 274] width 48 height 19
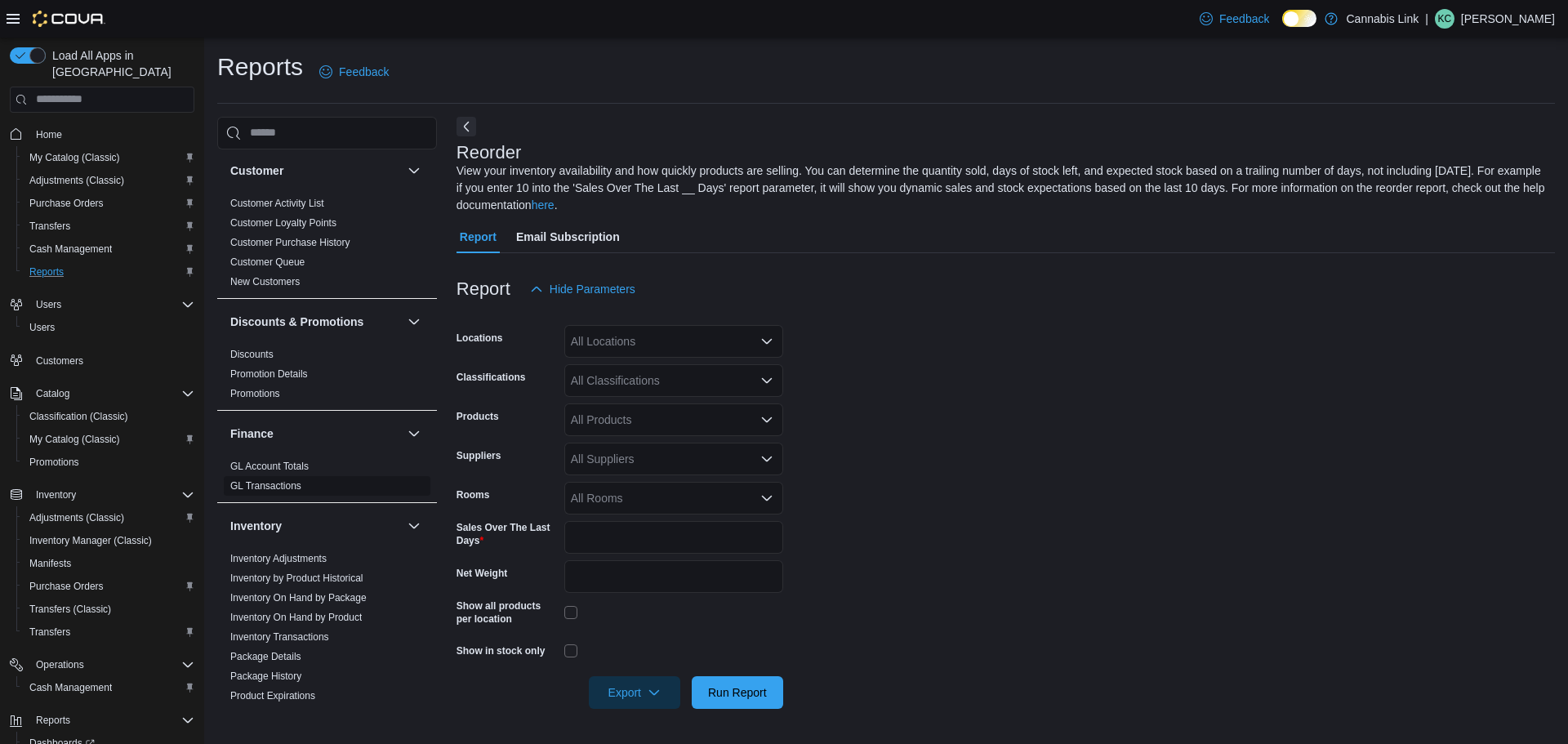
scroll to position [163, 0]
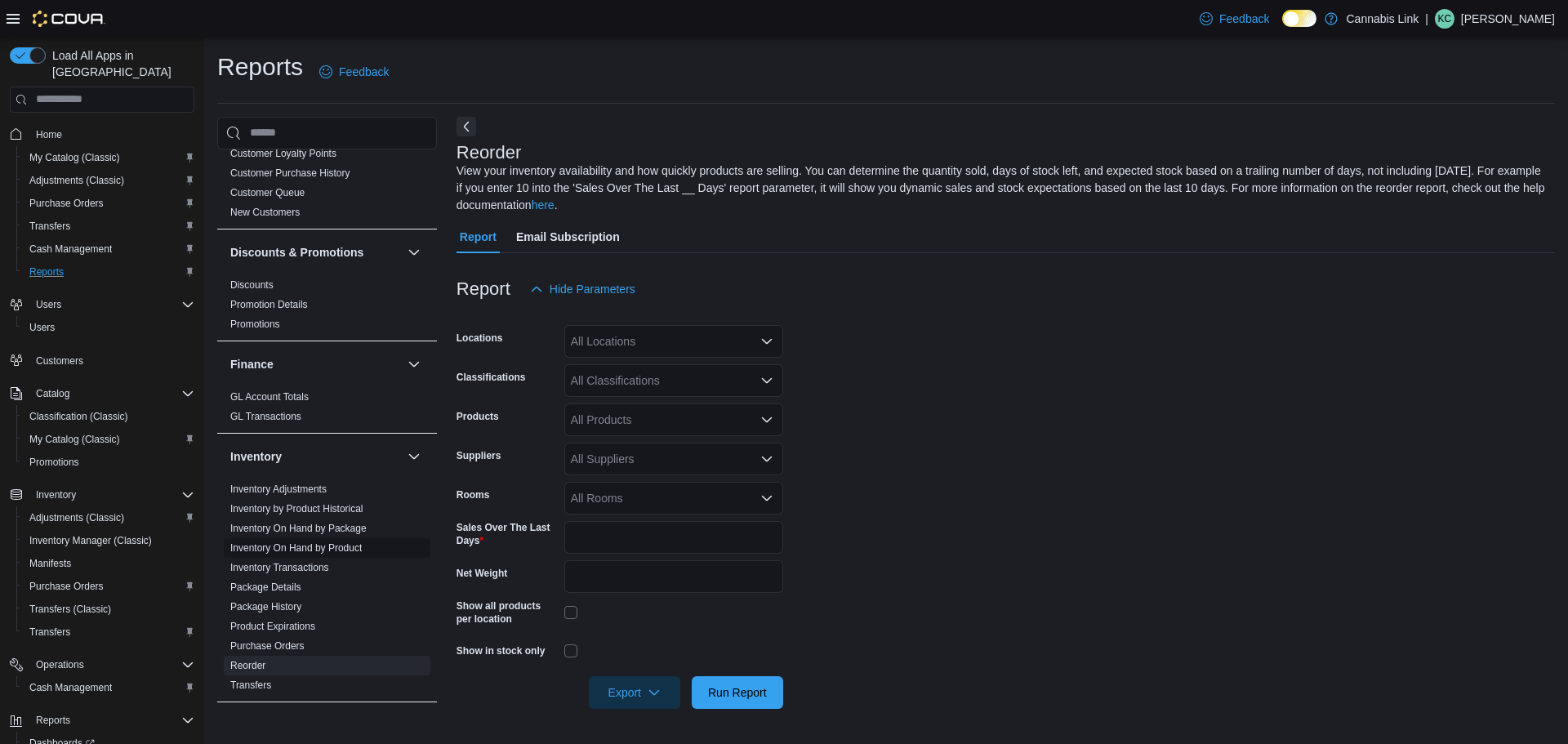
click at [326, 547] on link "Inventory On Hand by Product" at bounding box center [296, 547] width 132 height 11
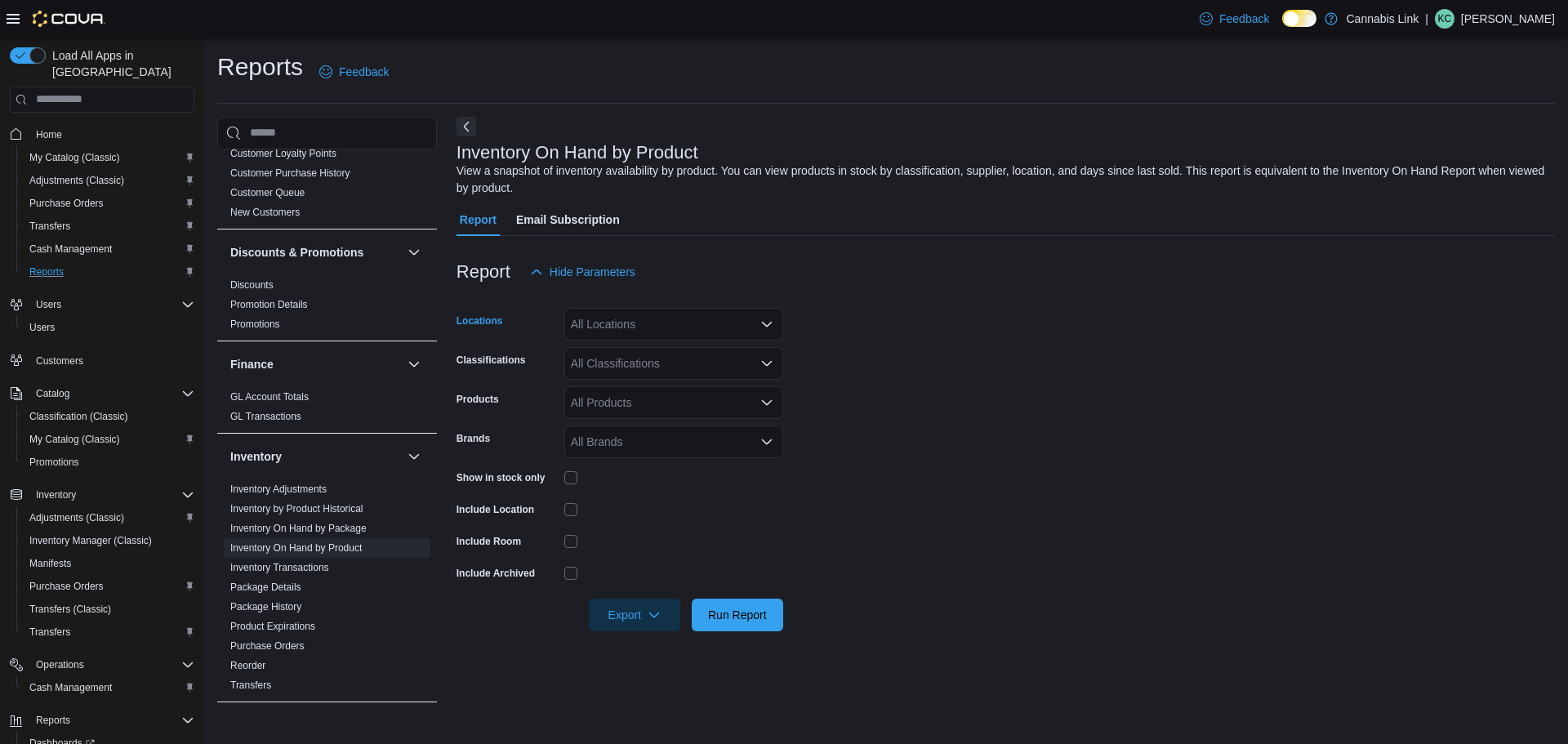
click at [654, 337] on div "All Locations" at bounding box center [673, 324] width 218 height 32
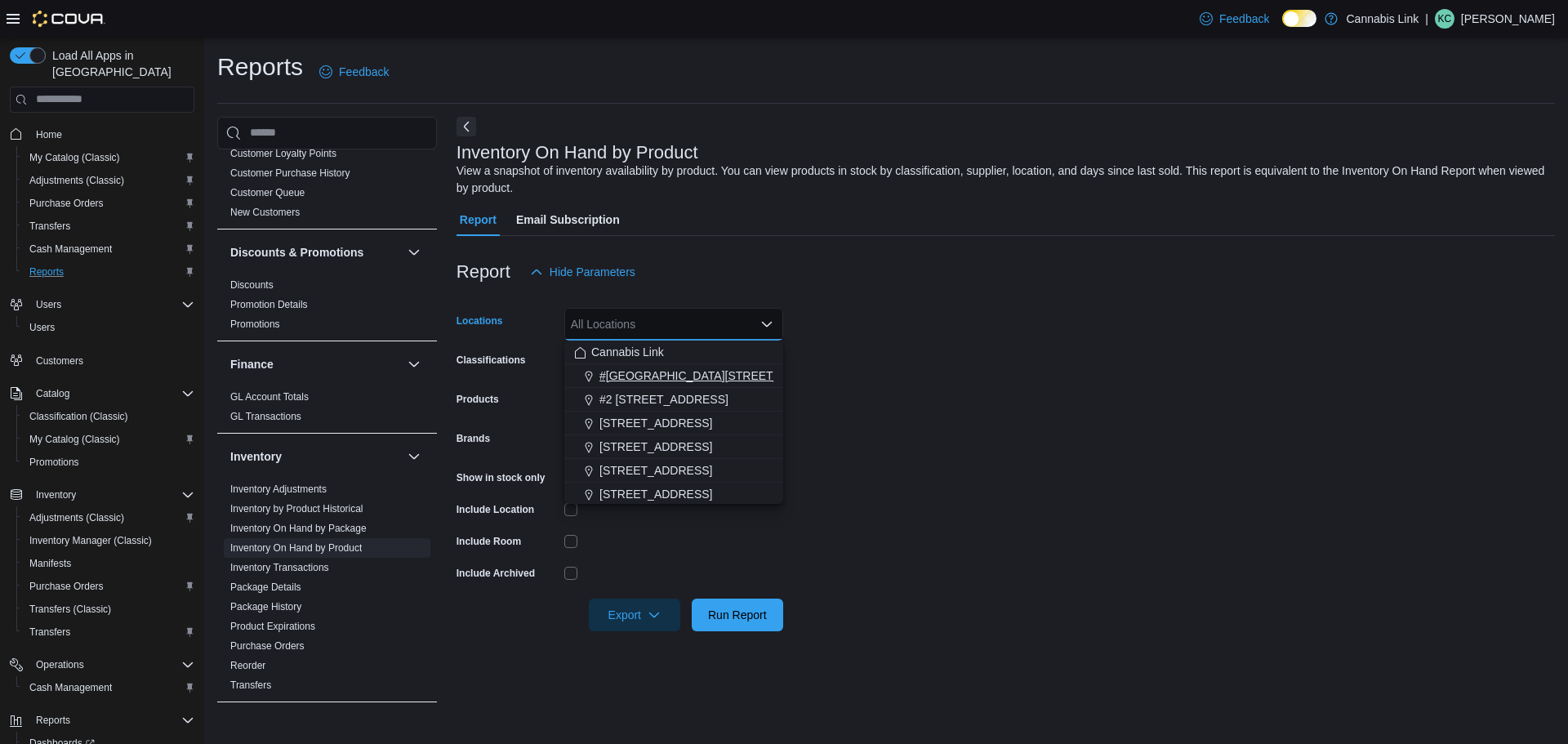
click at [688, 370] on span "#1 1175 Hyde Park Road, Unit 2B" at bounding box center [719, 376] width 239 height 17
click at [755, 197] on div "Inventory On Hand by Product View a snapshot of inventory availability by produ…" at bounding box center [1006, 411] width 1099 height 590
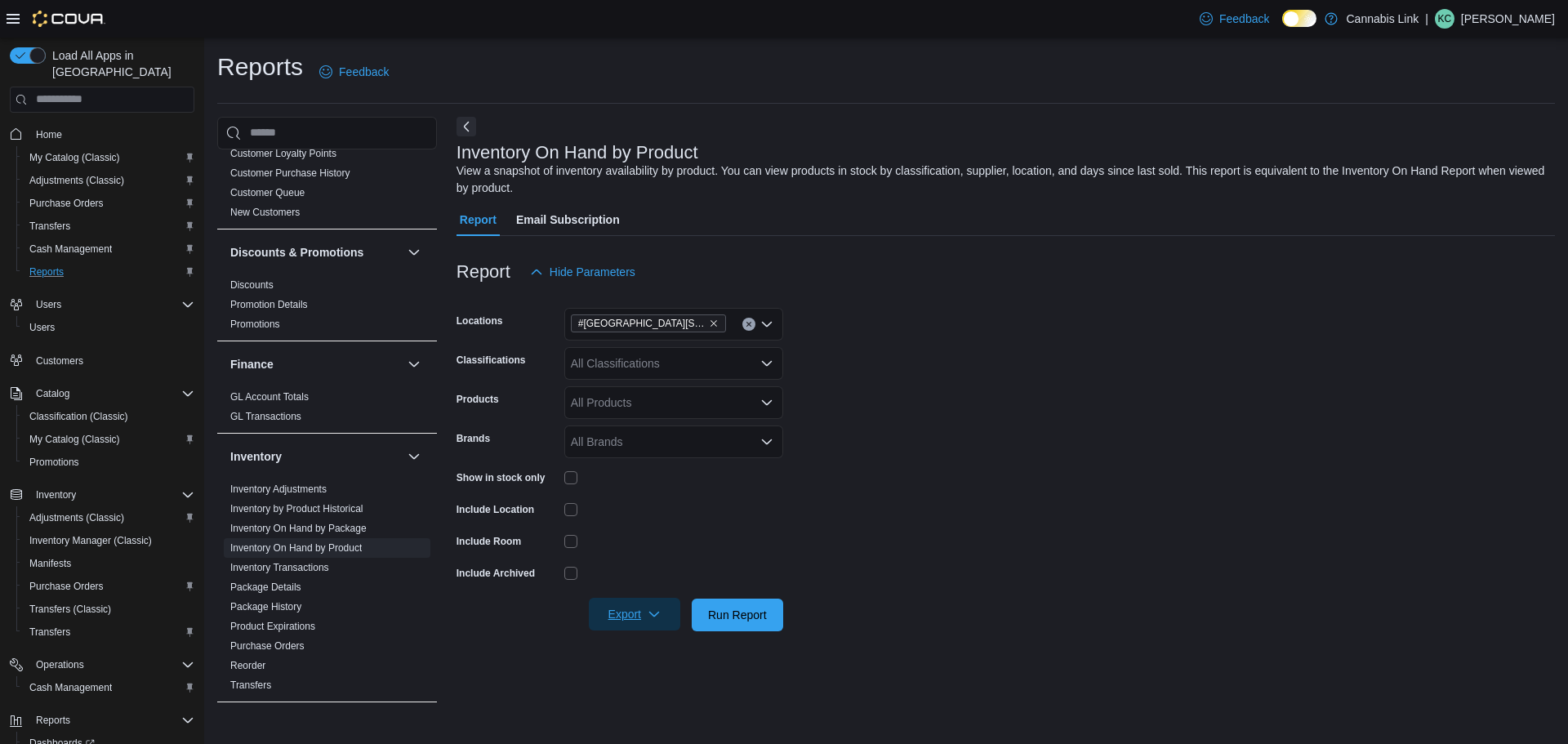
click at [661, 612] on icon "button" at bounding box center [654, 613] width 13 height 13
click at [659, 522] on span "Export to Excel" at bounding box center [637, 517] width 74 height 13
click at [75, 124] on span "Home" at bounding box center [111, 133] width 165 height 20
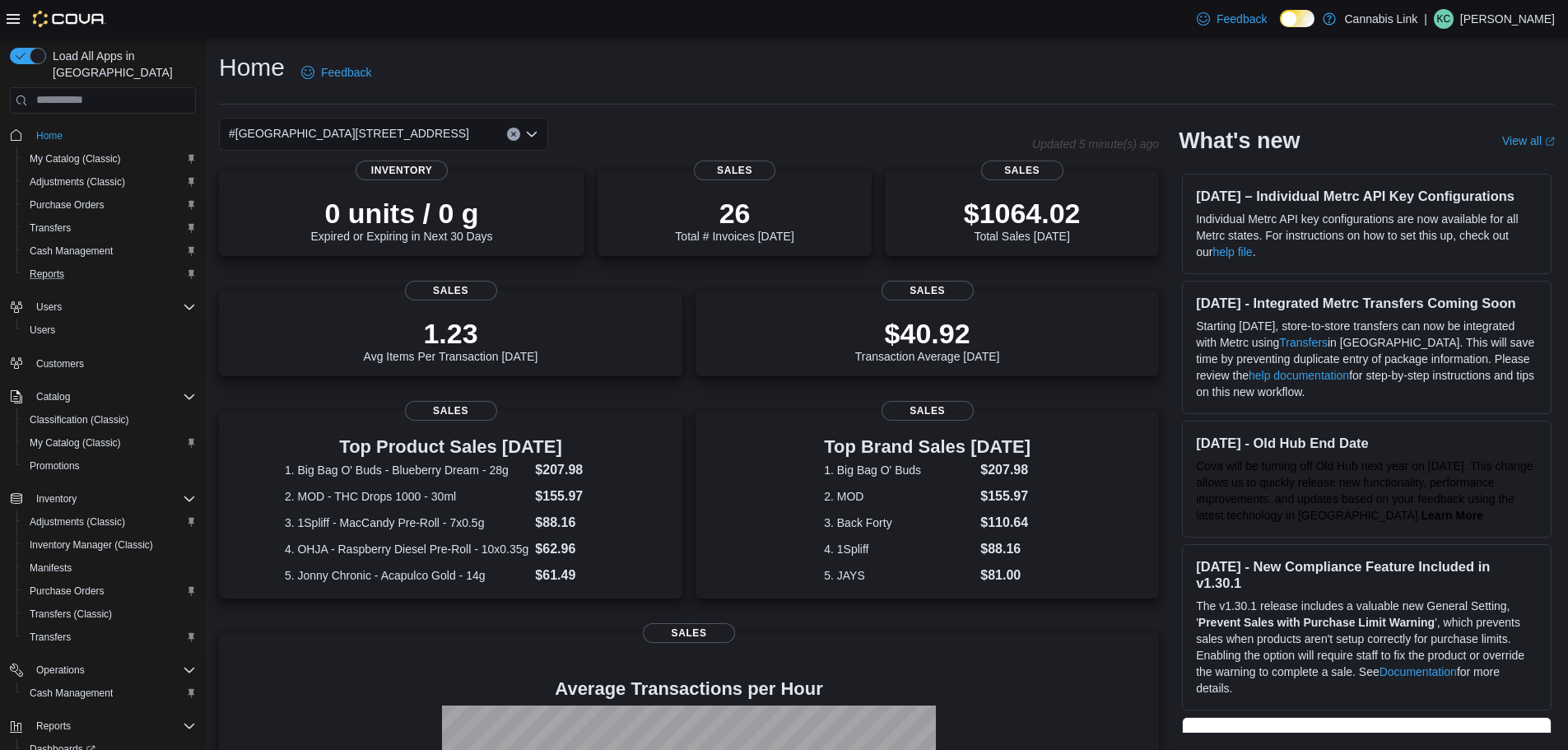
click at [432, 134] on div "#1 1175 Hyde Park Road, Unit 2B" at bounding box center [384, 134] width 329 height 33
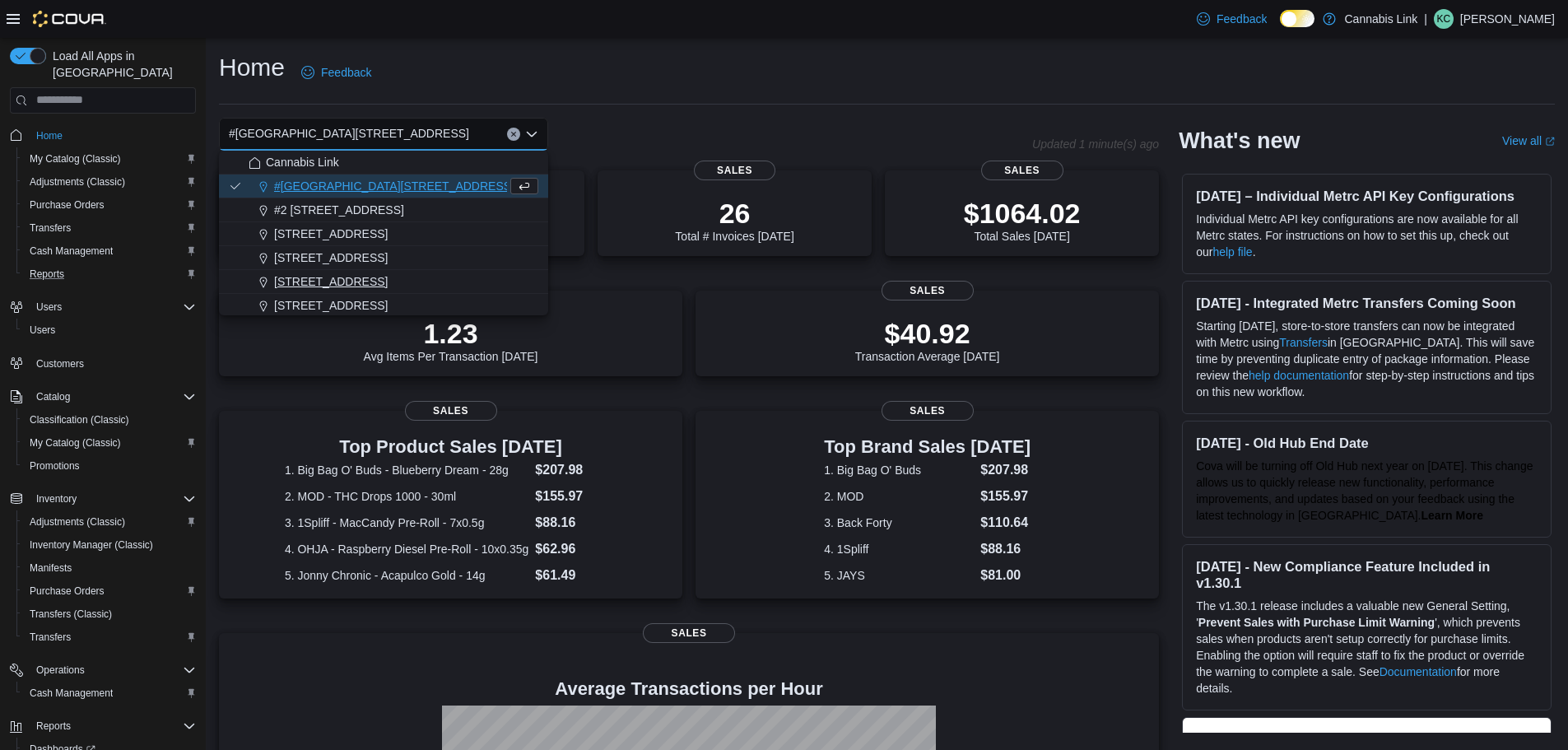
click at [354, 277] on span "390 Springbank Drive" at bounding box center [331, 281] width 113 height 17
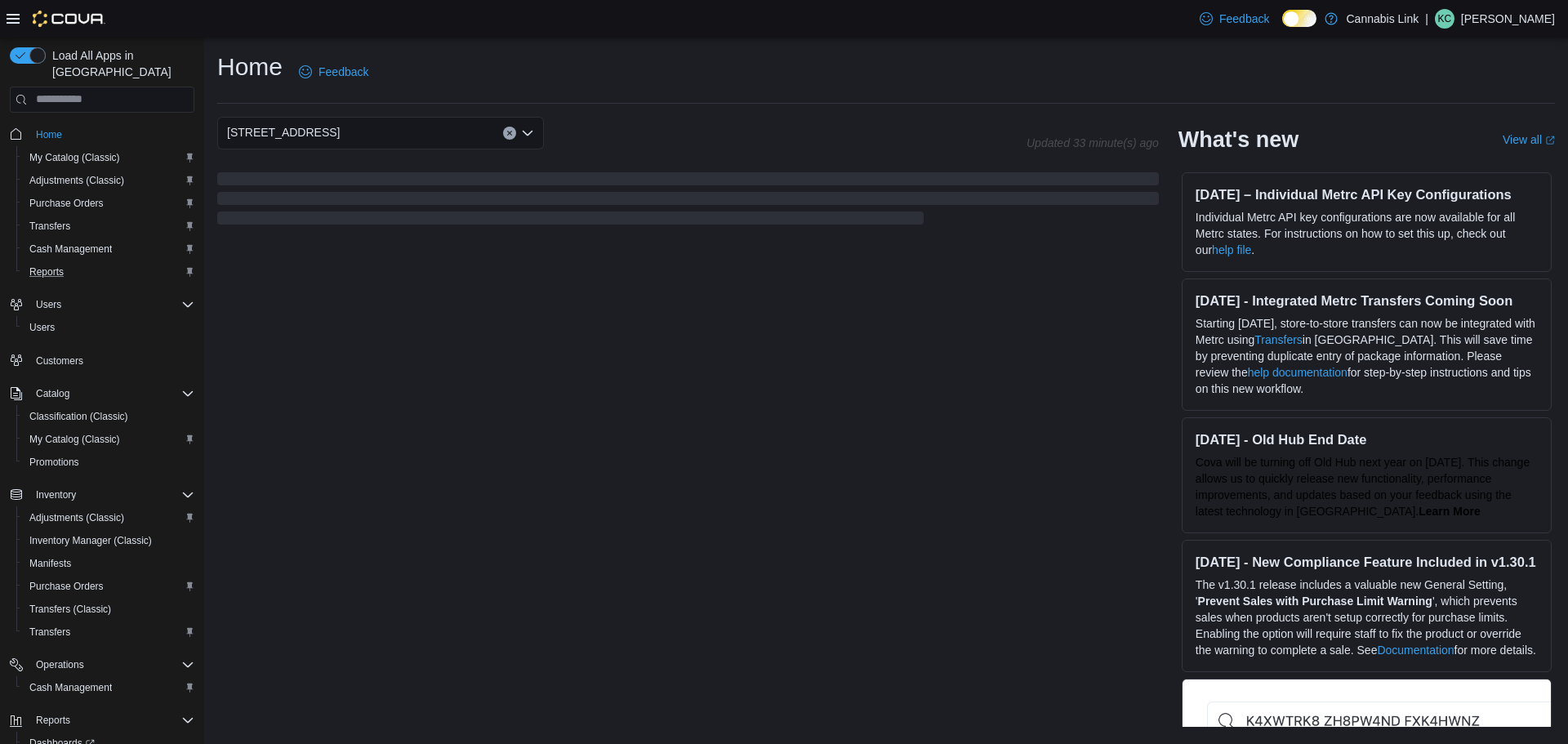
click at [395, 136] on div "390 Springbank Drive Combo box. Selected. 390 Springbank Drive. Press Backspace…" at bounding box center [381, 132] width 326 height 32
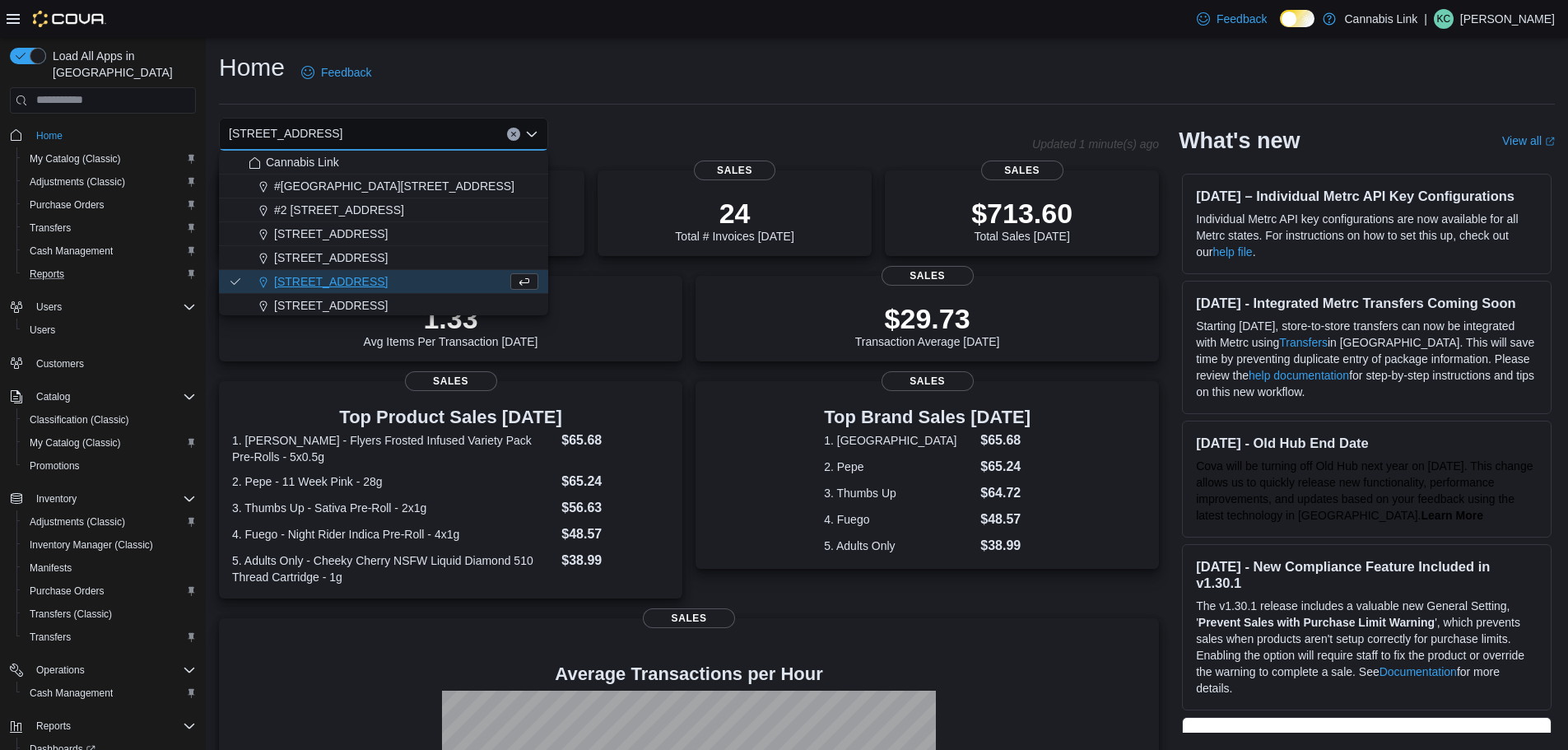
click at [634, 364] on div "0 units / 0 g Expired or Expiring in Next 30 Days Inventory 24 Total # Invoices…" at bounding box center [689, 561] width 940 height 780
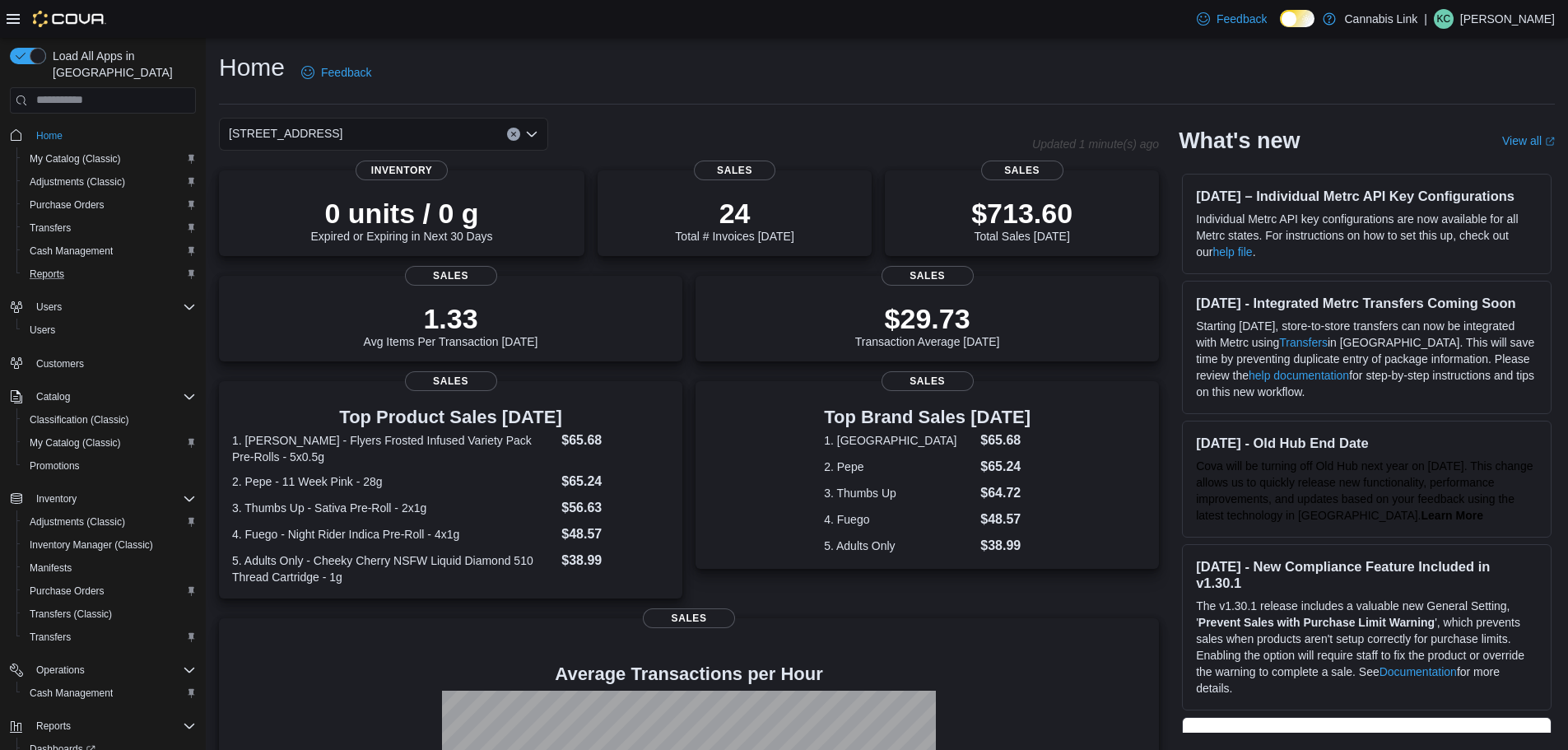
click at [467, 134] on div "390 Springbank Drive" at bounding box center [384, 134] width 329 height 33
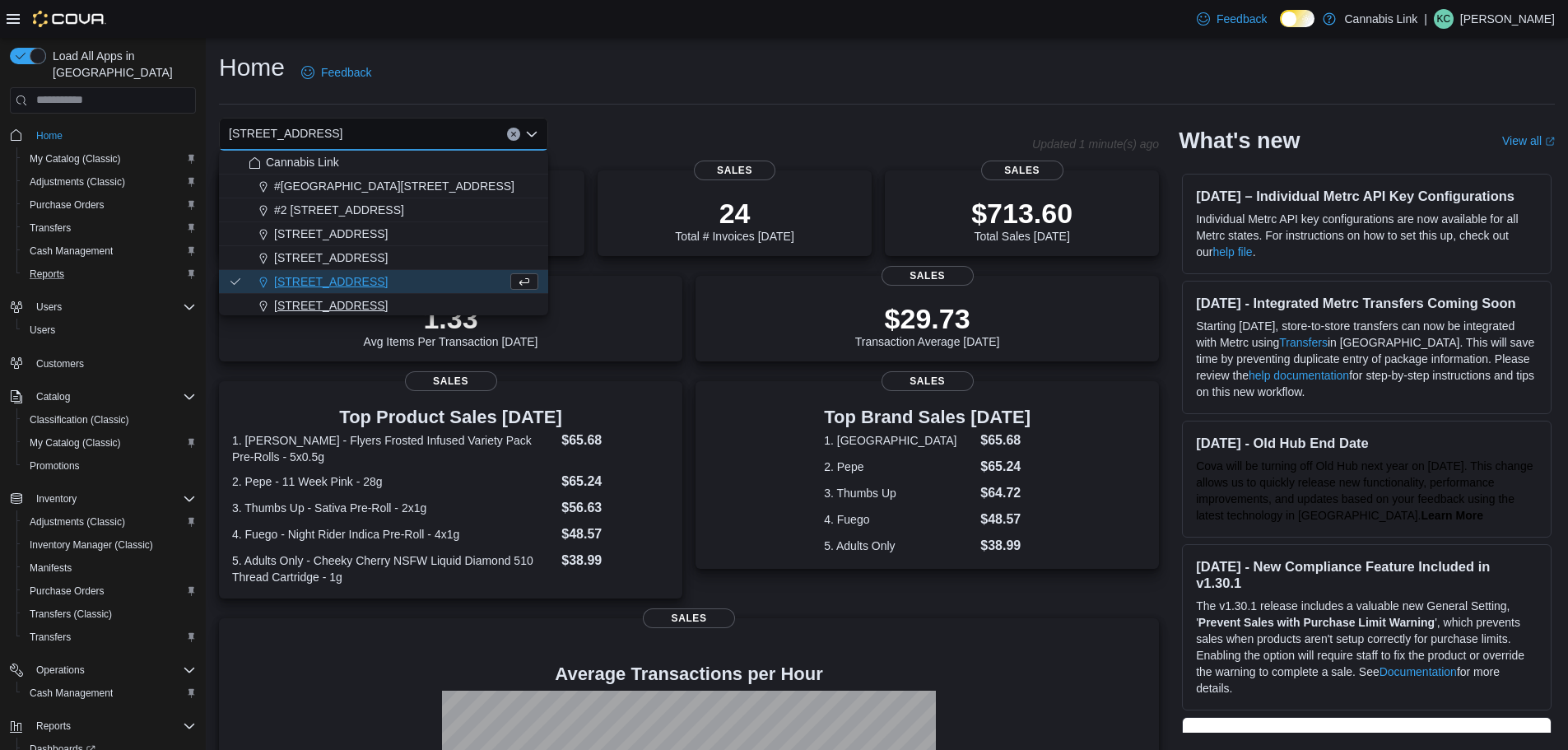
click at [356, 307] on span "509 Commissioners Rd W" at bounding box center [331, 305] width 113 height 17
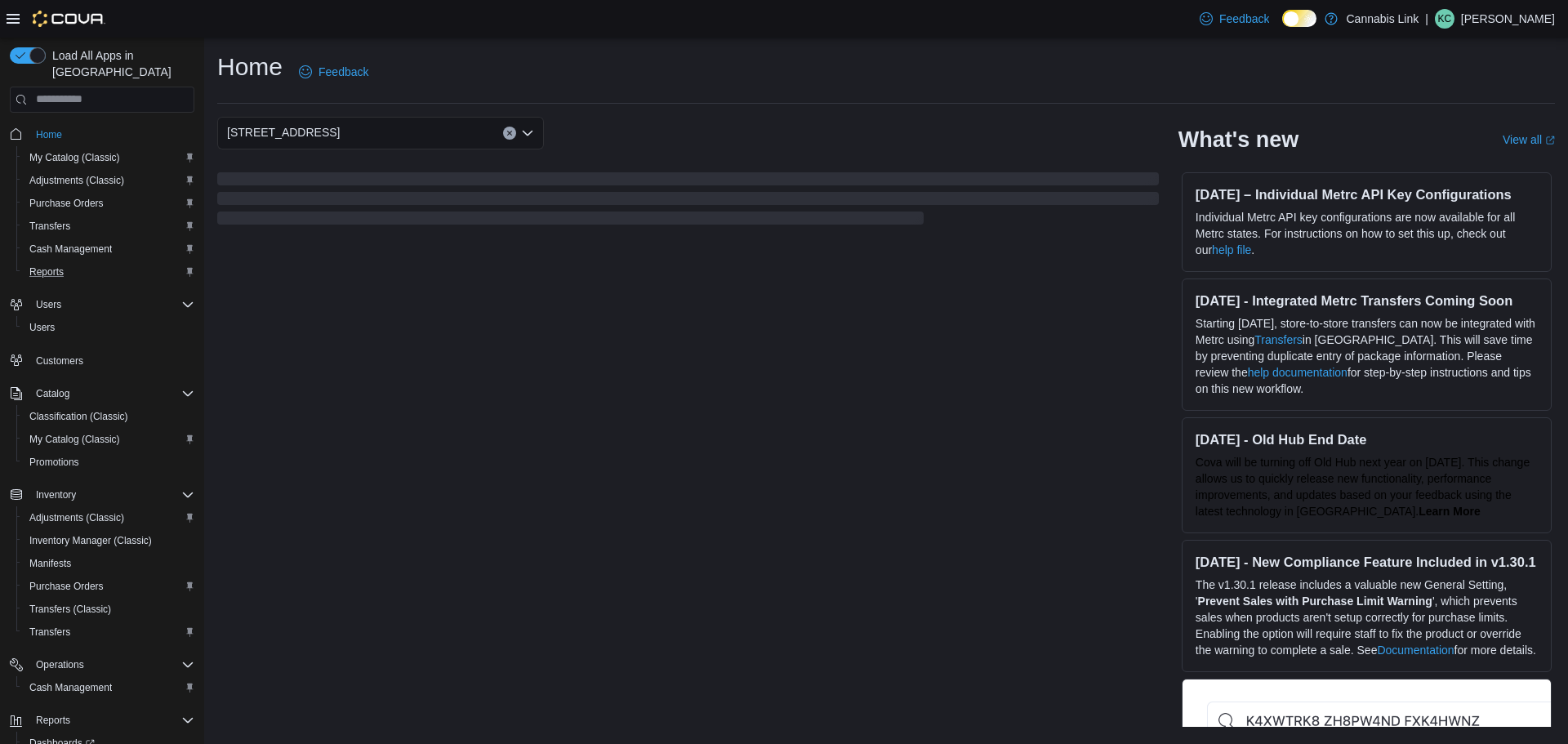
click at [410, 132] on div "509 Commissioners Rd W Combo box. Selected. 509 Commissioners Rd W. Press Backs…" at bounding box center [381, 132] width 326 height 32
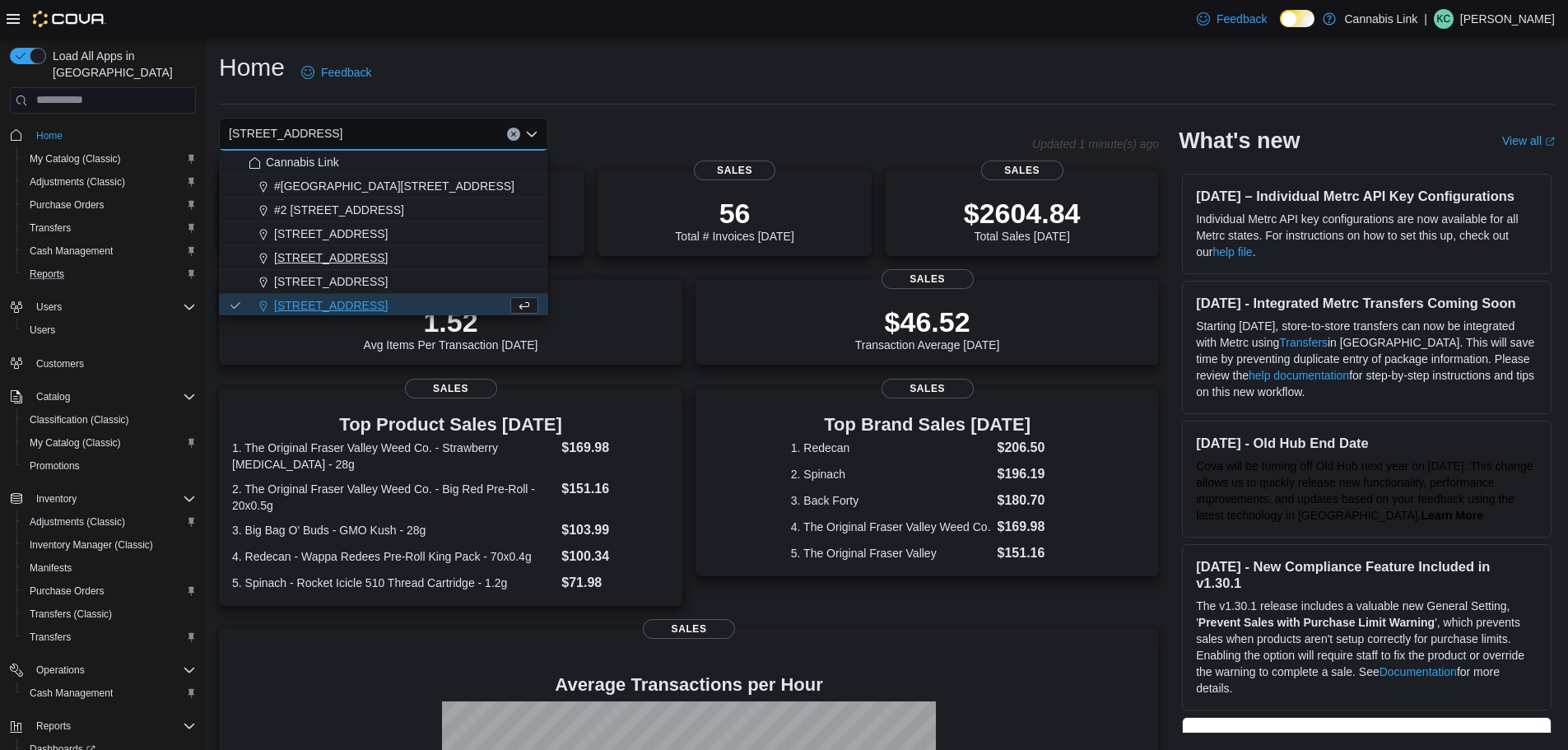
click at [361, 261] on span "1295 Highbury Ave N" at bounding box center [331, 257] width 113 height 17
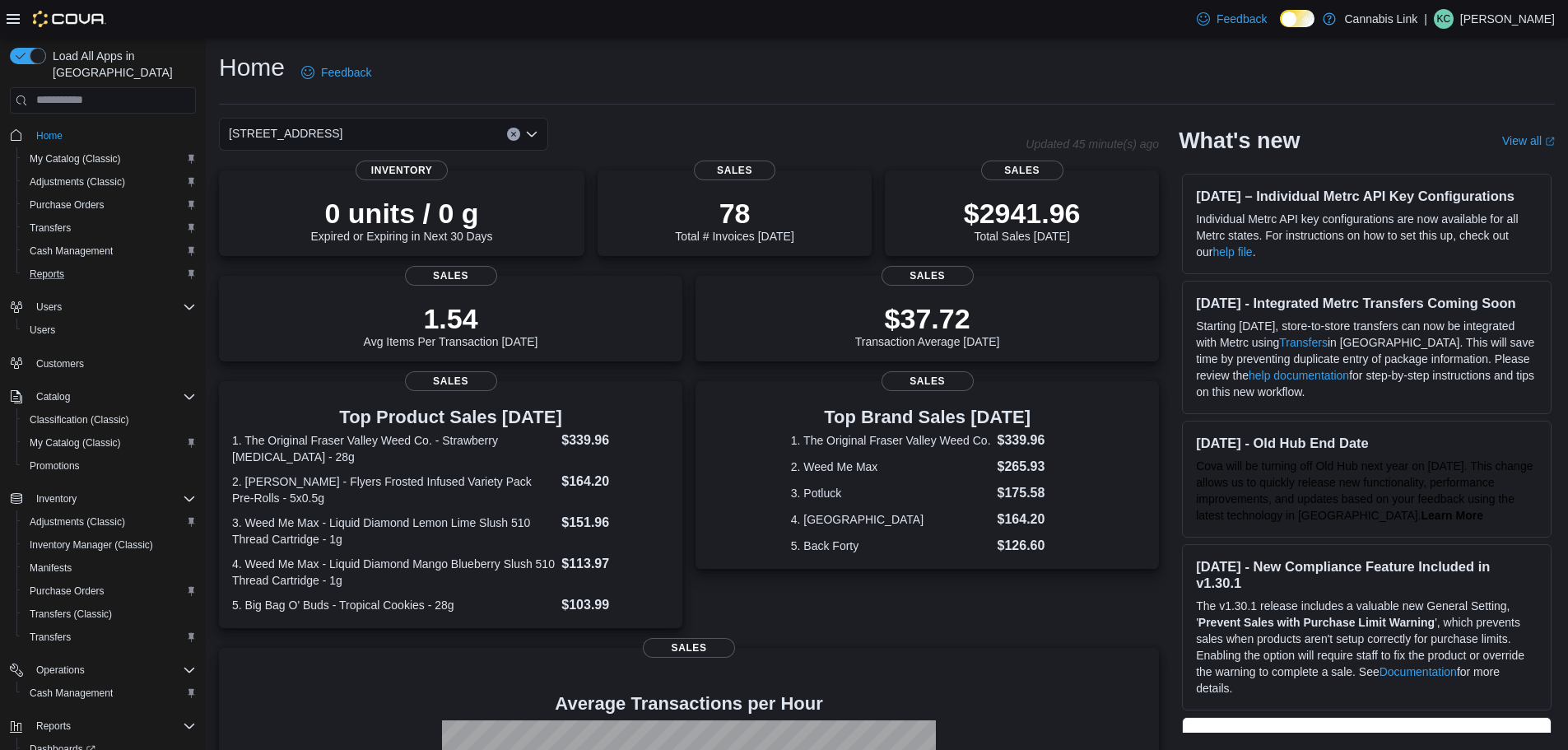
click at [385, 134] on div "1295 Highbury Ave N Combo box. Selected. 1295 Highbury Ave N. Press Backspace t…" at bounding box center [384, 134] width 329 height 33
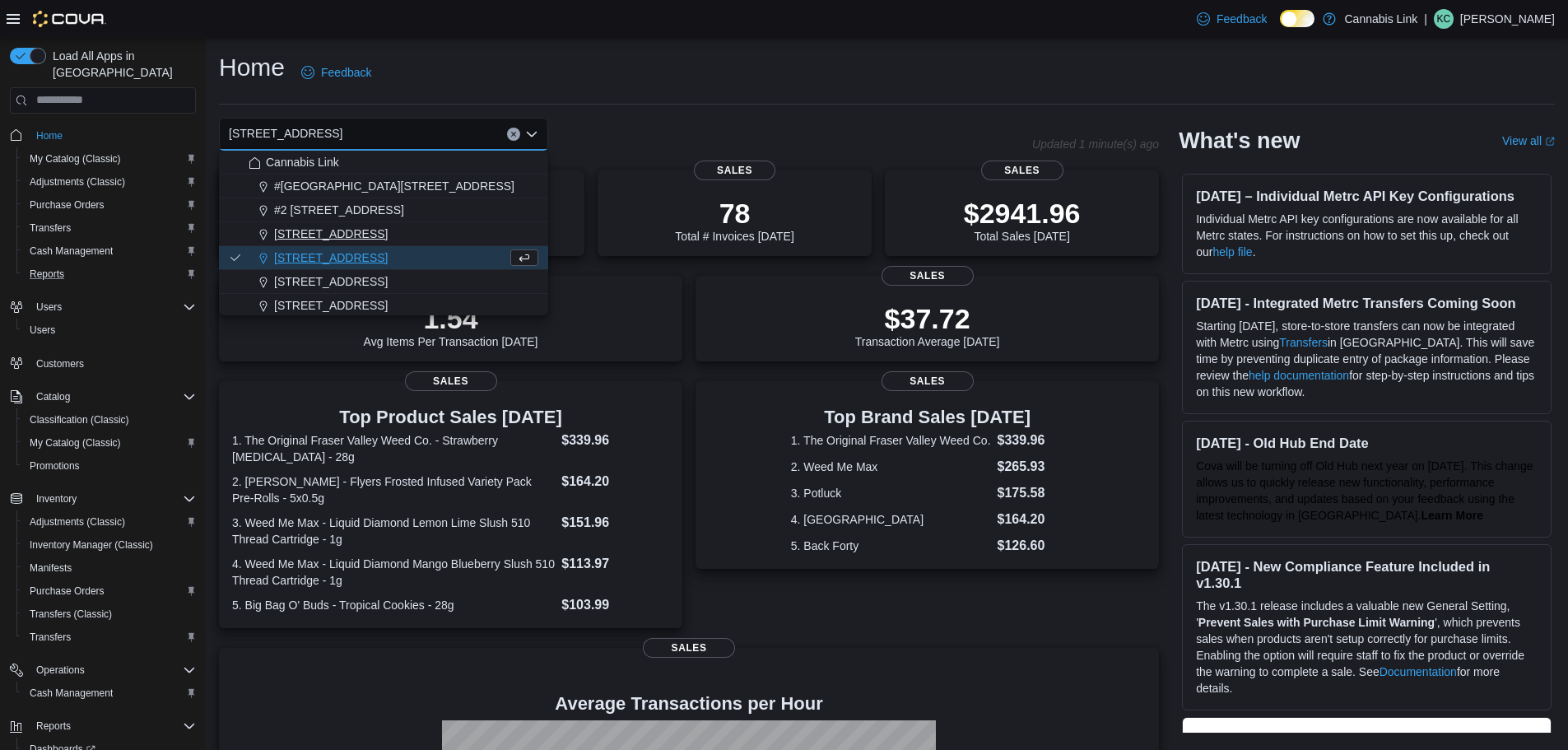
click at [352, 231] on span "1225 Wonderland Road North" at bounding box center [331, 233] width 113 height 17
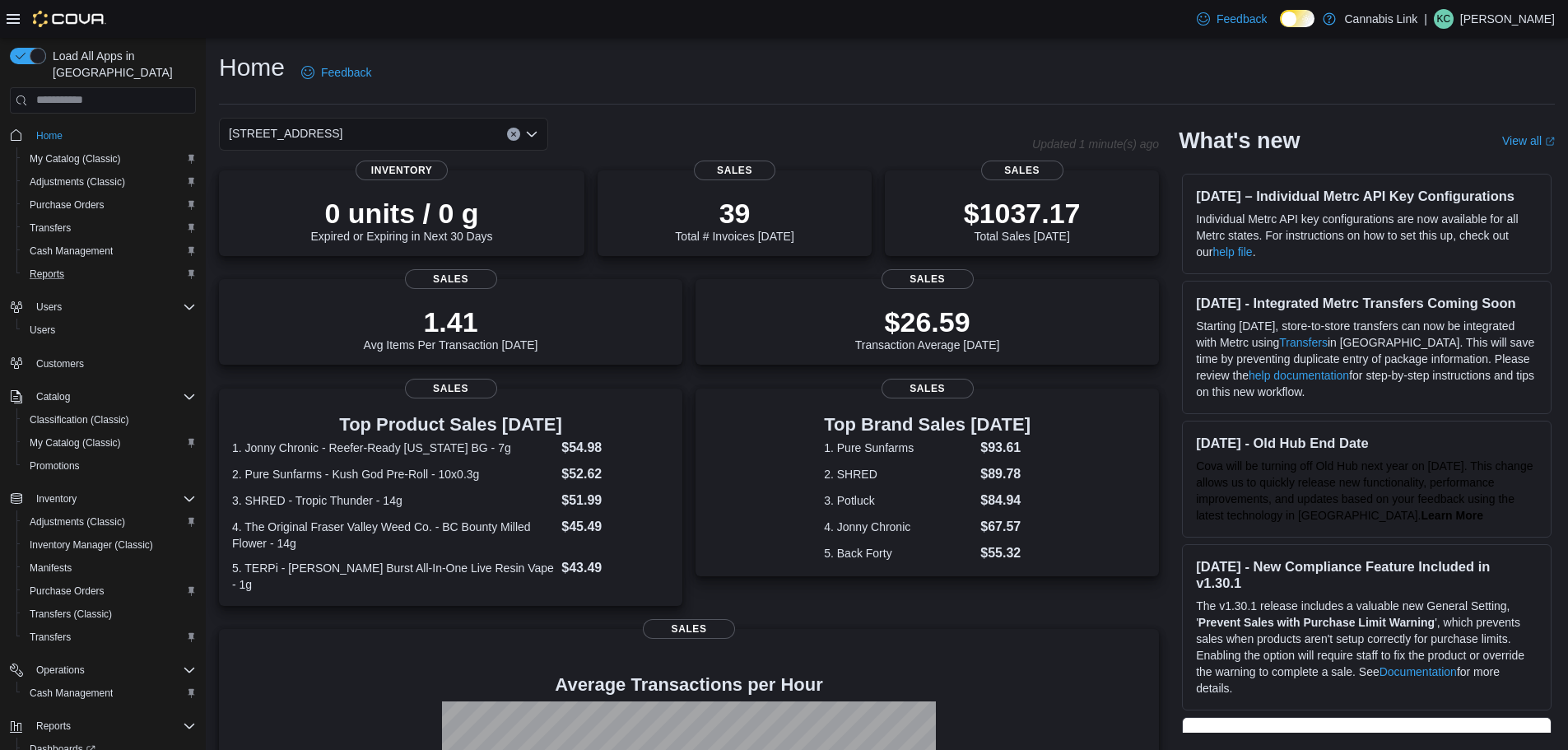
click at [416, 125] on div "1225 Wonderland Road North Combo box. Selected. 1225 Wonderland Road North. Pre…" at bounding box center [384, 134] width 329 height 33
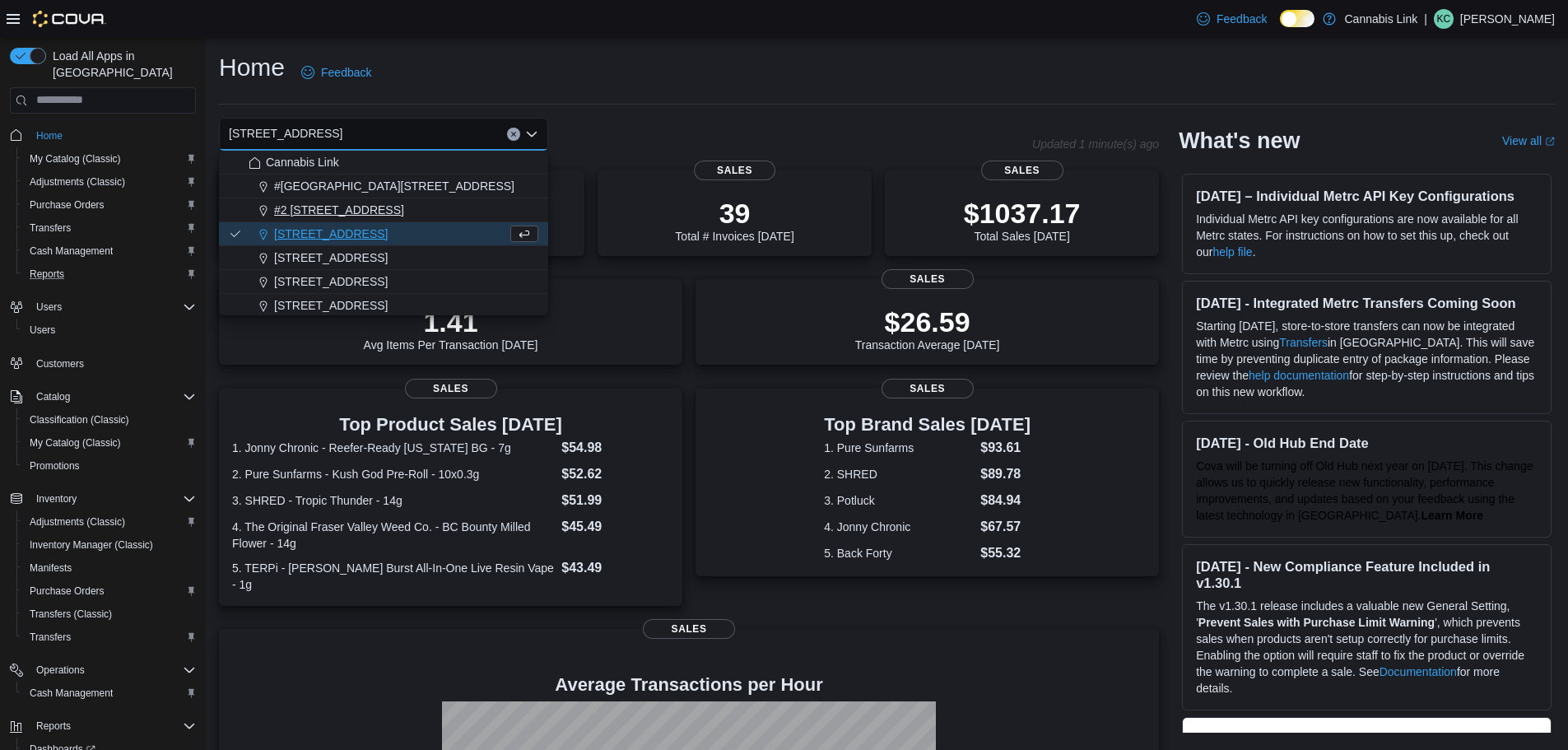
click at [448, 211] on div "#2 1149 Western Rd." at bounding box center [394, 210] width 290 height 17
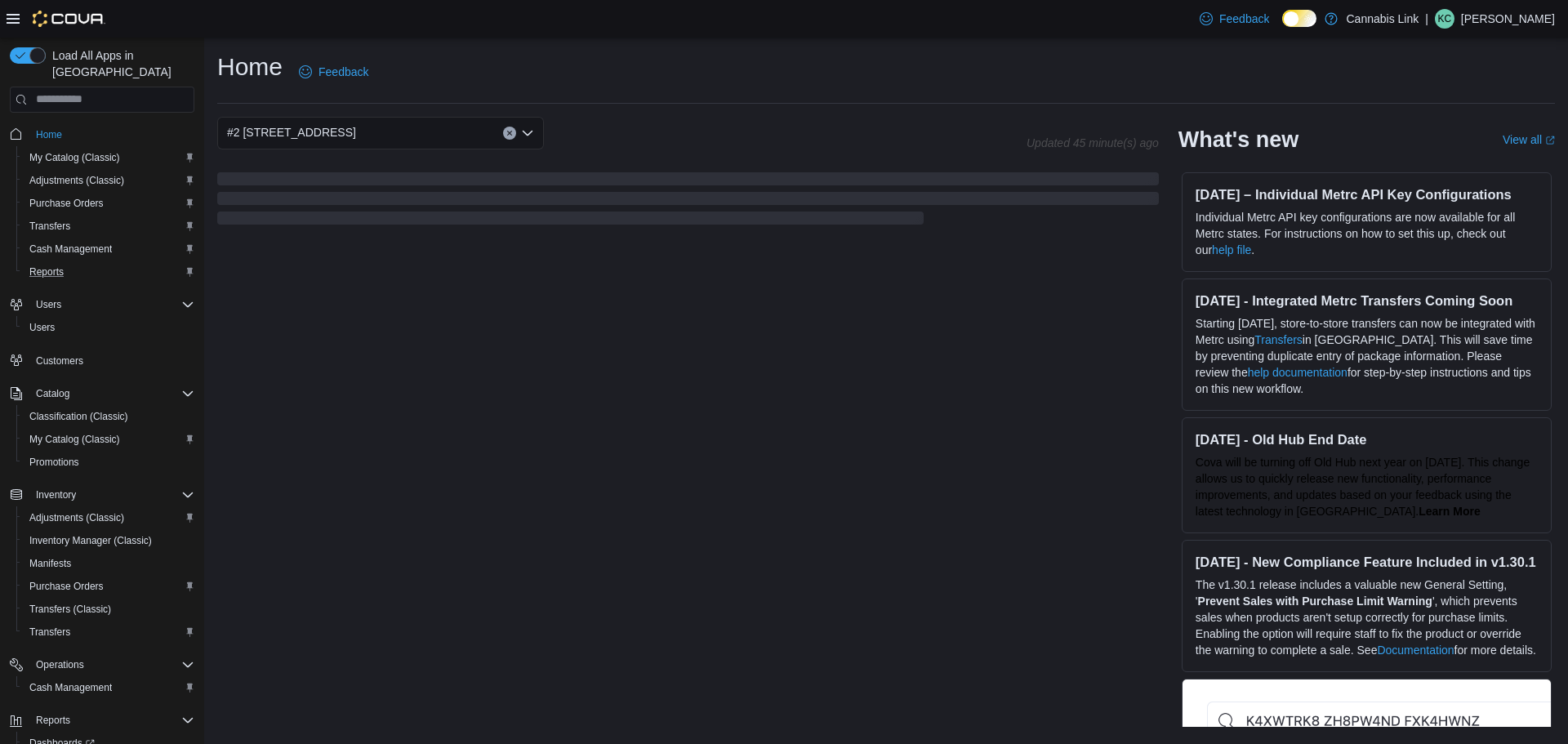
click at [435, 135] on div "#2 1149 Western Rd." at bounding box center [381, 132] width 326 height 32
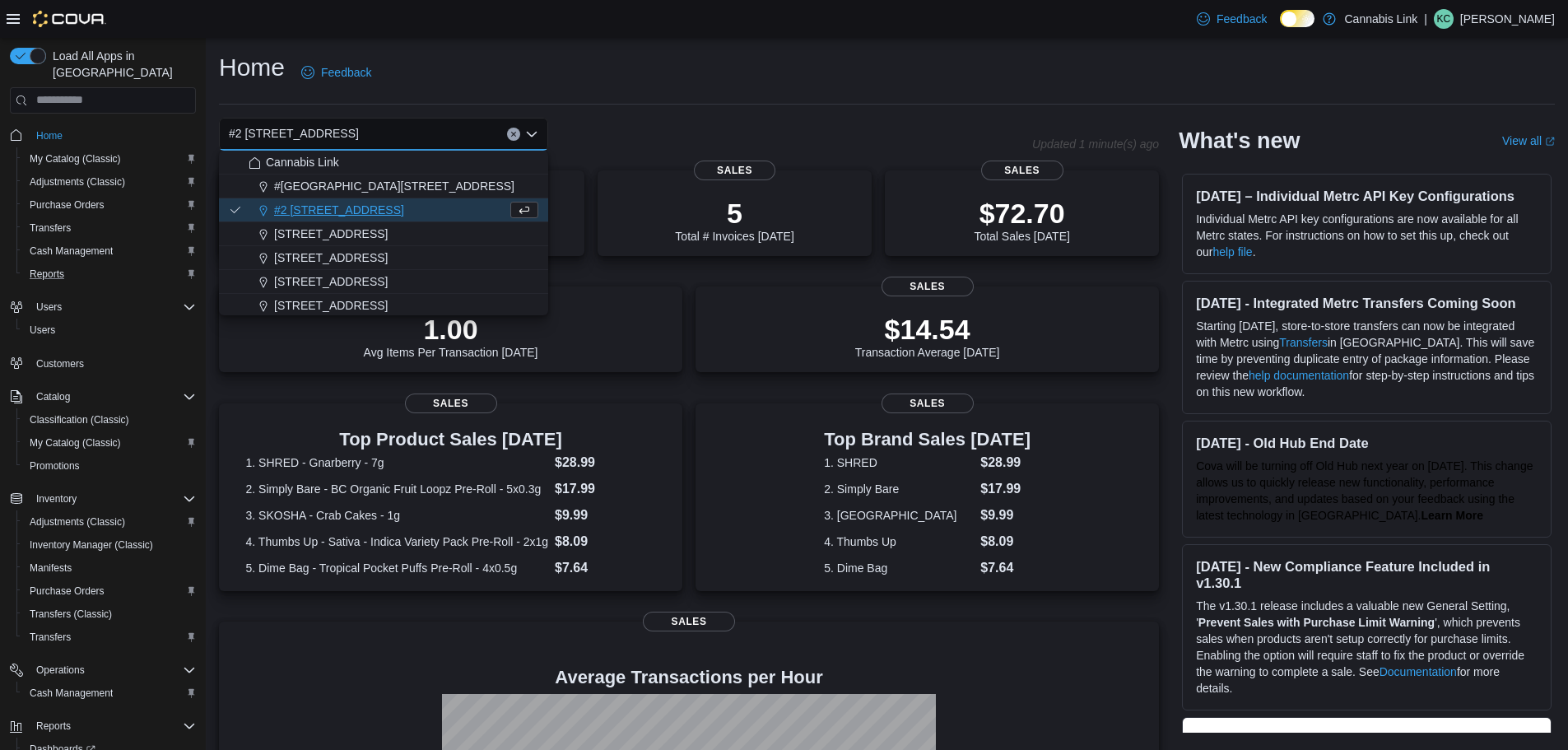
click at [675, 126] on div "#2 1149 Western Rd. Combo box. Selected. #2 1149 Western Rd.. Press Backspace t…" at bounding box center [625, 134] width 813 height 33
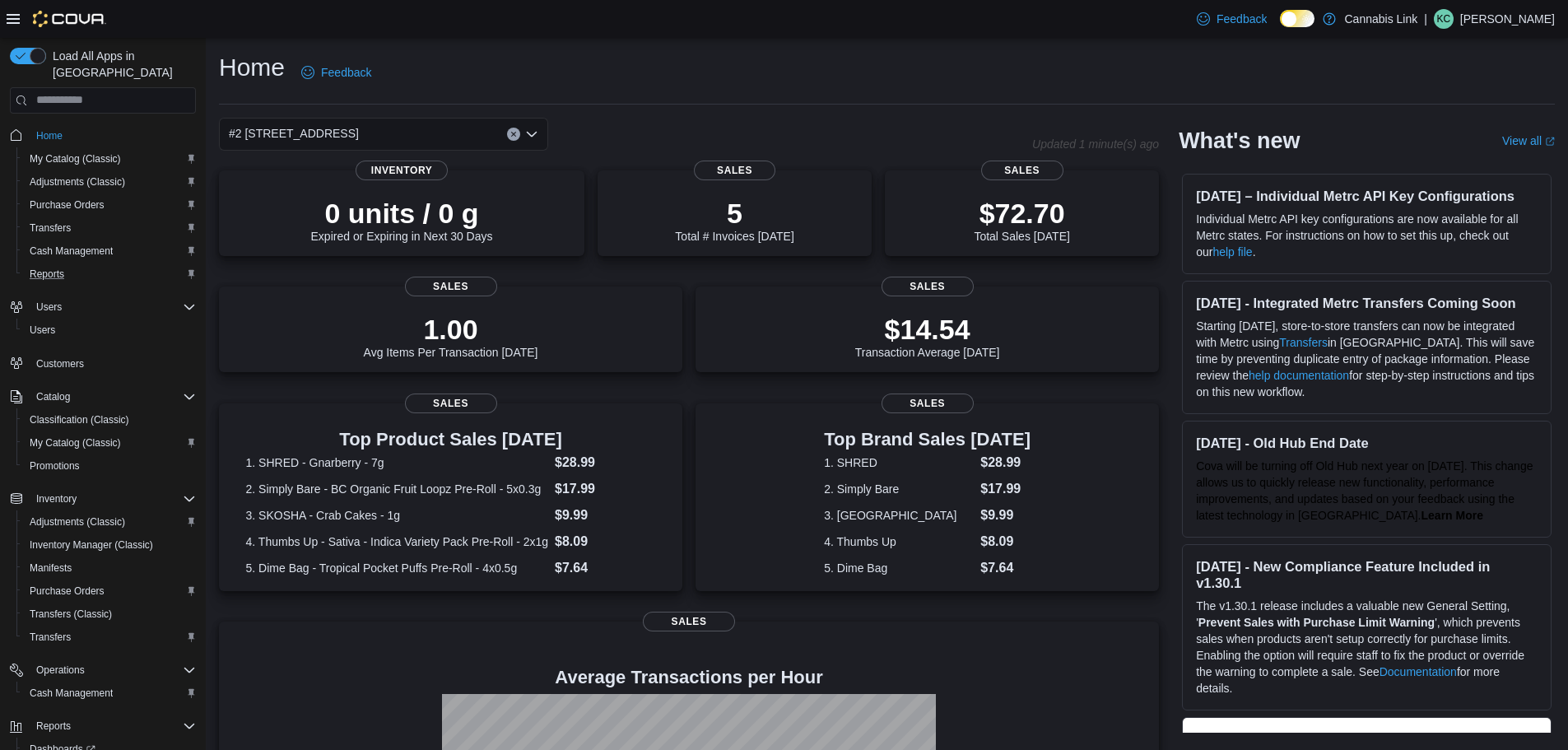
click at [442, 129] on div "#2 1149 Western Rd." at bounding box center [384, 134] width 329 height 33
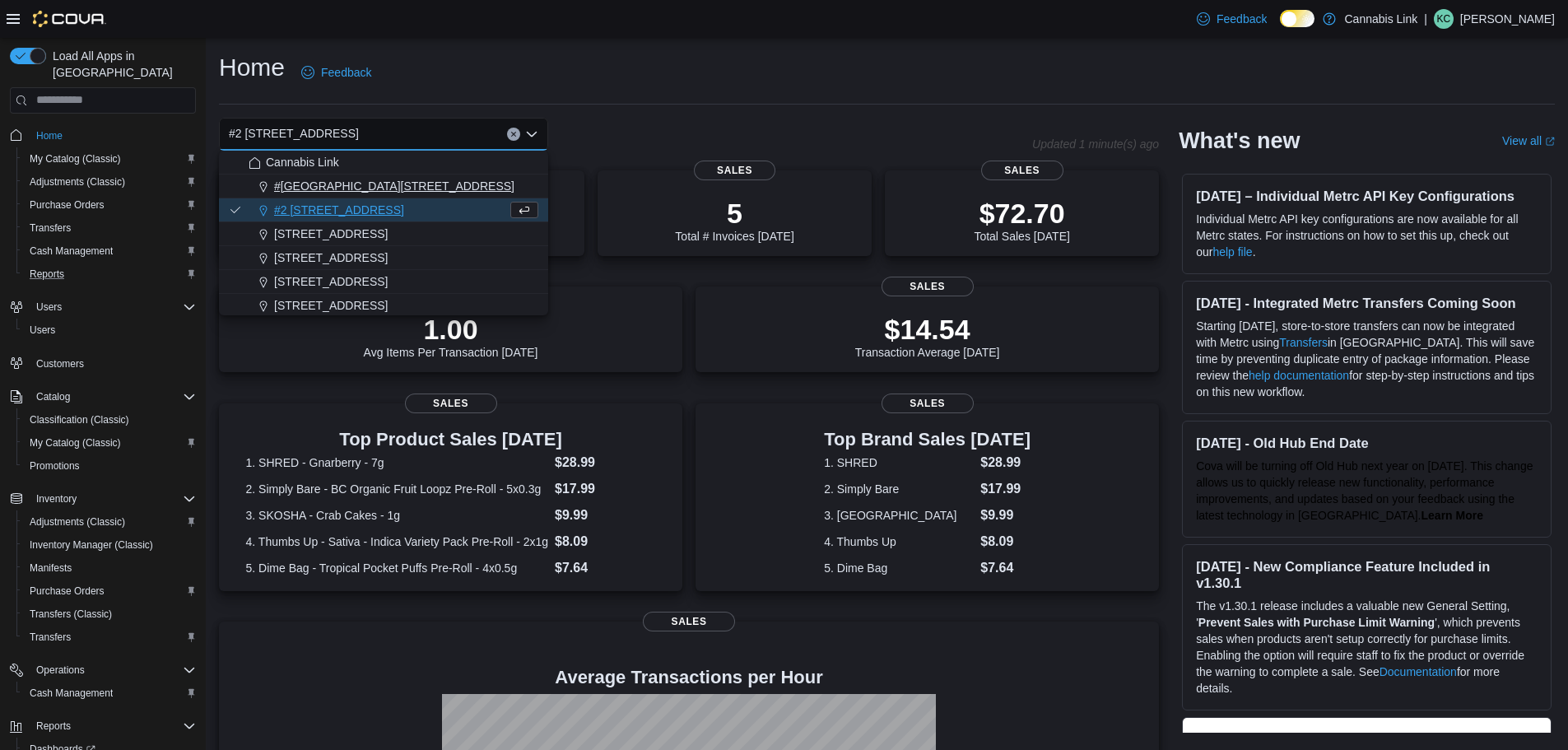
click at [395, 192] on span "#1 1175 Hyde Park Road, Unit 2B" at bounding box center [394, 186] width 241 height 17
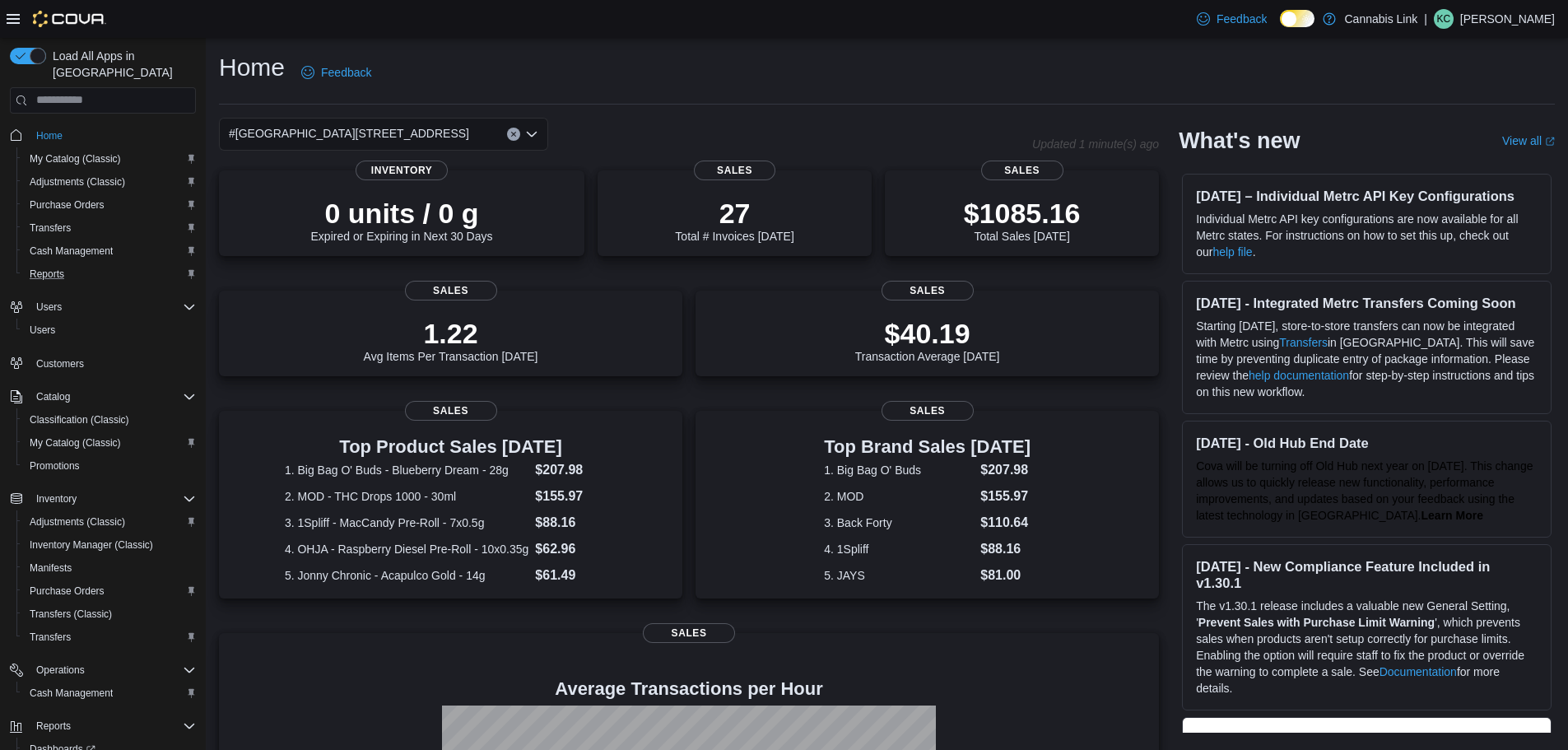
click at [491, 607] on div "Top Product Sales Today 1. Big Bag O' Buds - Blueberry Dream - 28g $207.98 2. M…" at bounding box center [451, 511] width 463 height 203
click at [455, 142] on div "#1 1175 Hyde Park Road, Unit 2B" at bounding box center [384, 134] width 329 height 33
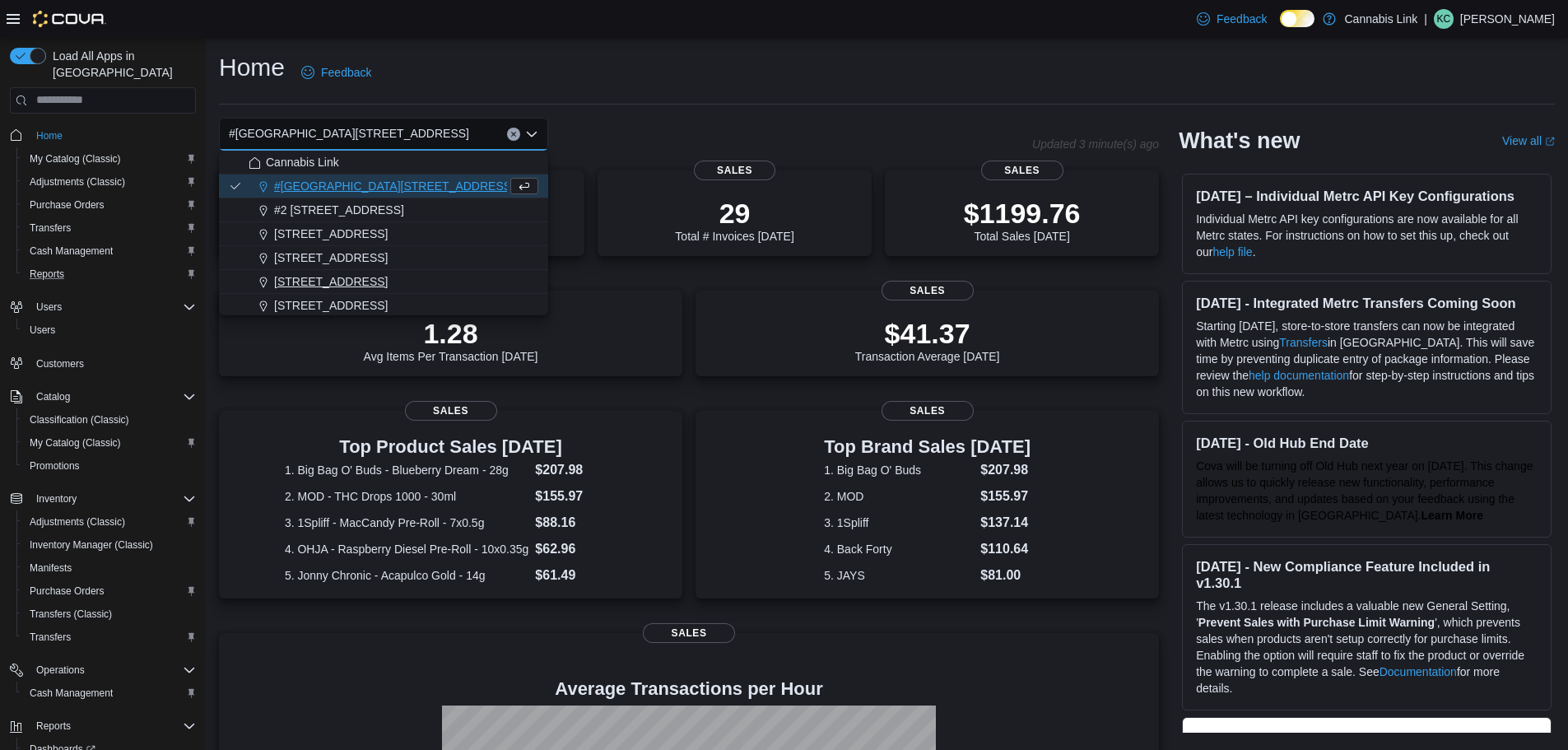
click at [373, 271] on button "390 Springbank Drive" at bounding box center [384, 281] width 329 height 24
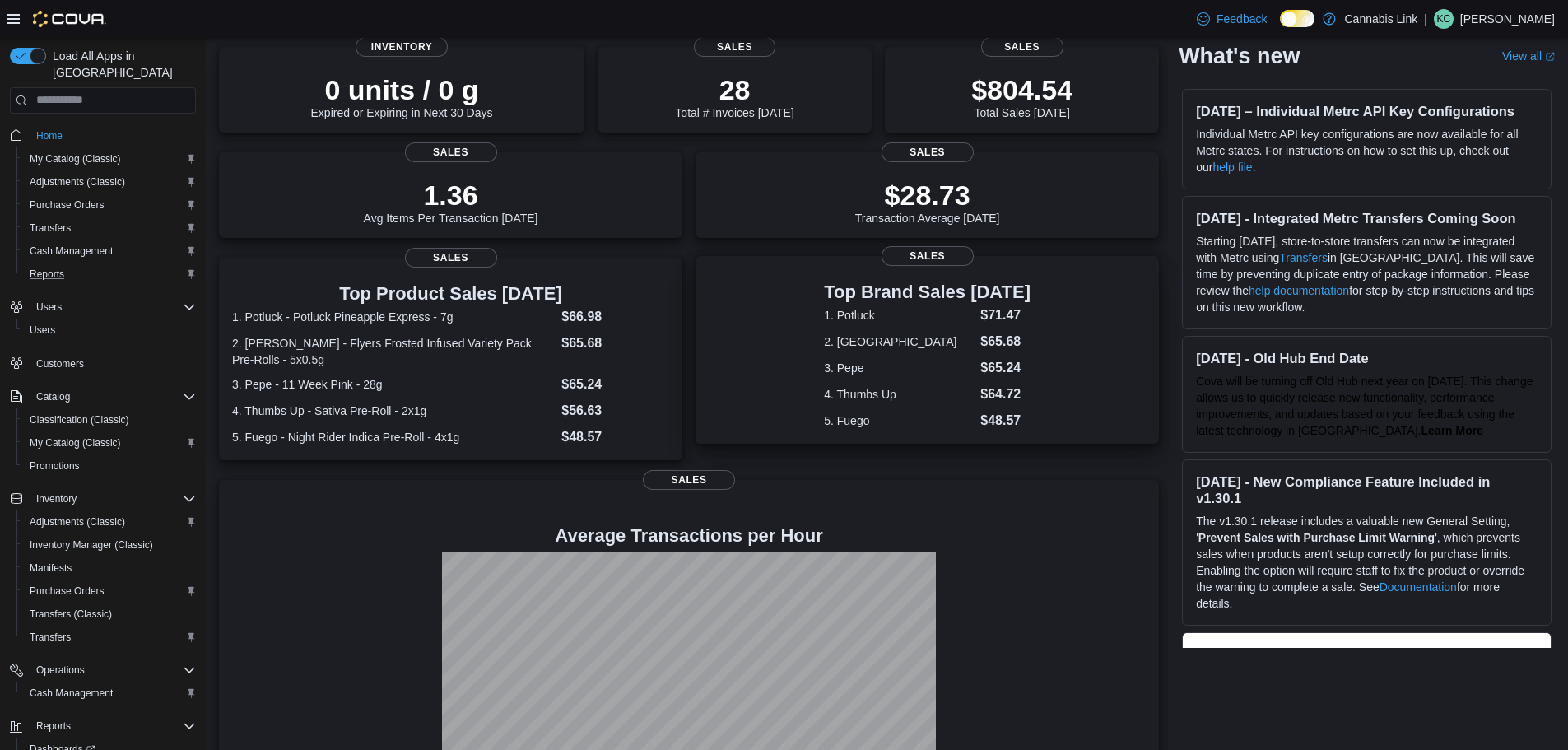
scroll to position [34, 0]
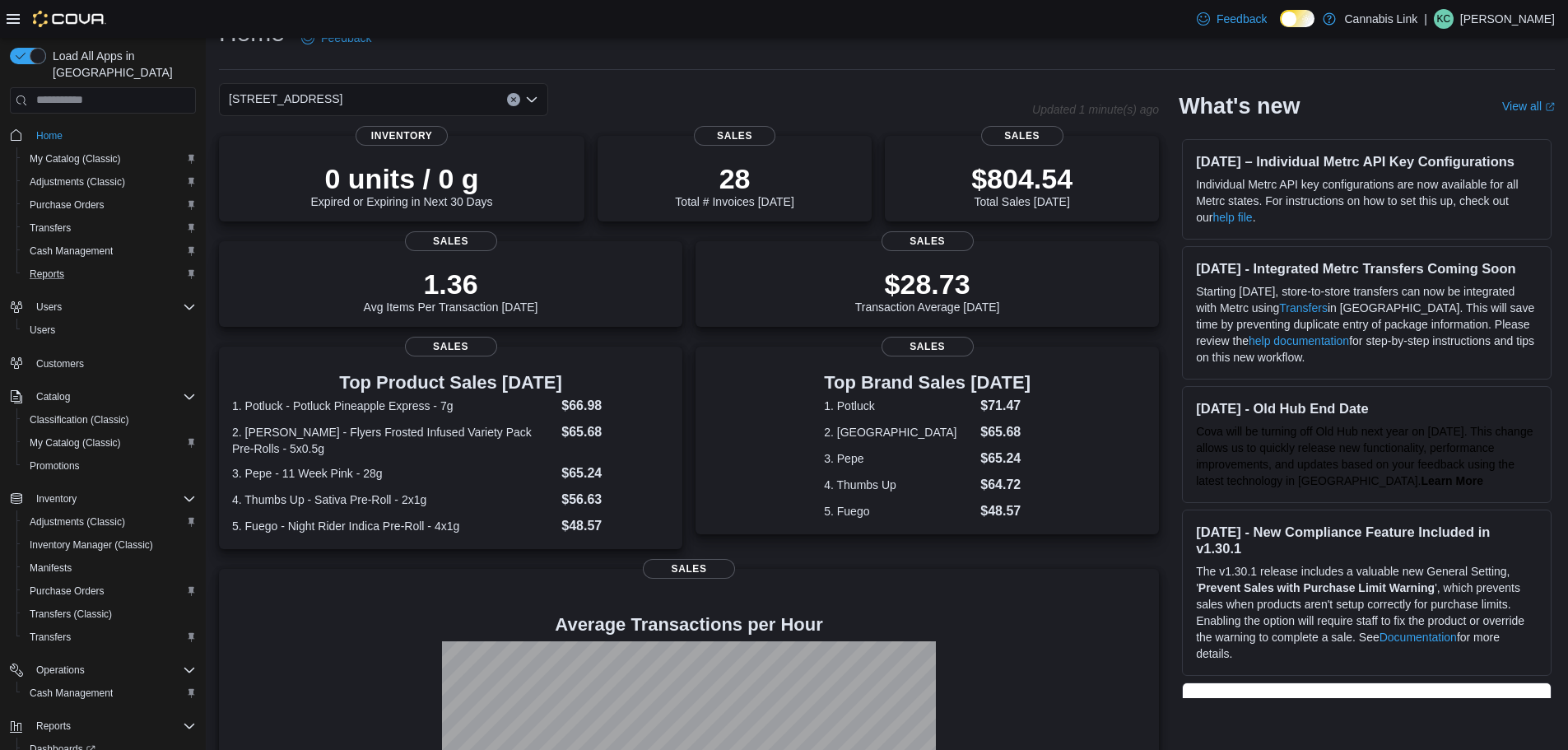
click at [398, 100] on div "390 Springbank Drive" at bounding box center [384, 99] width 329 height 33
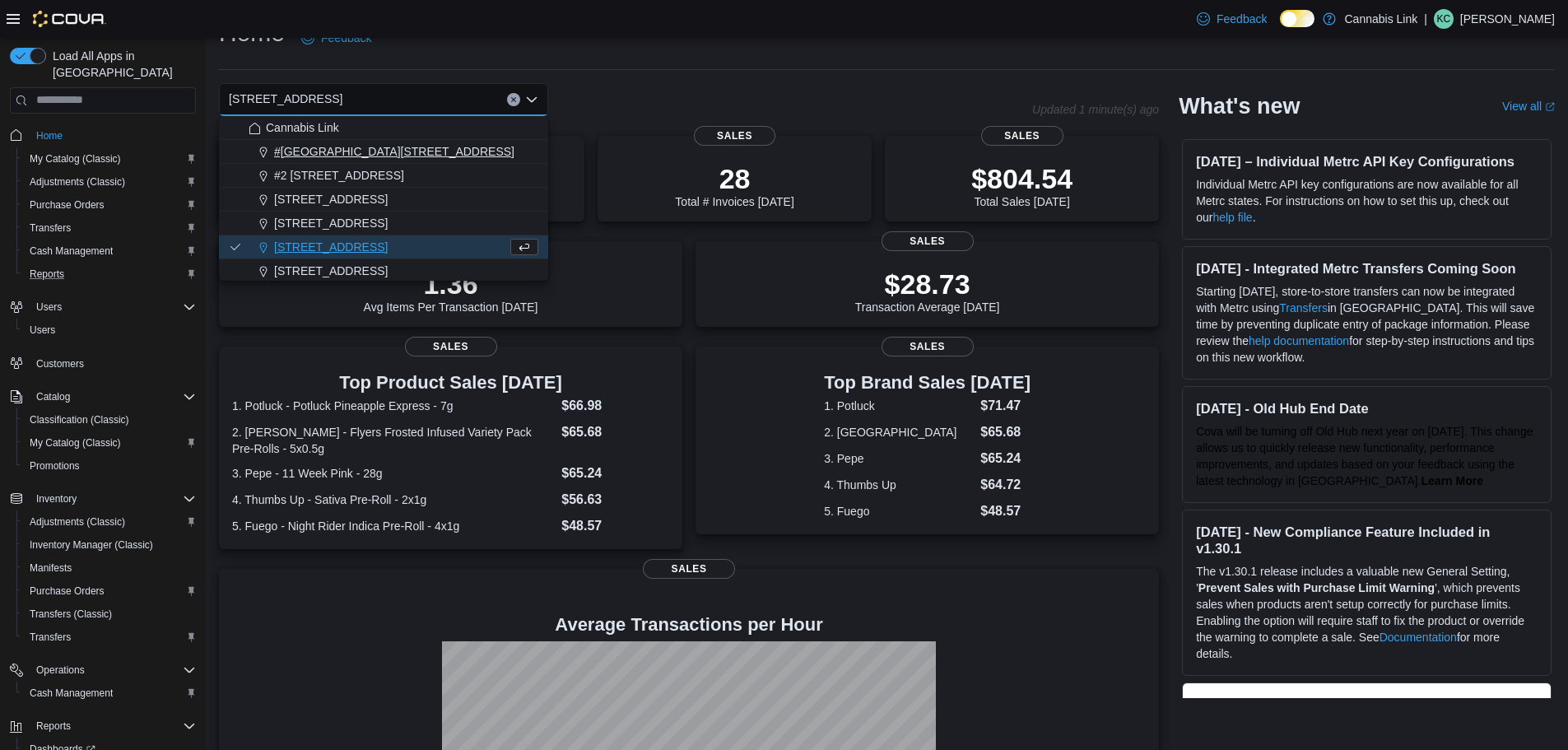
click at [399, 152] on span "#1 1175 Hyde Park Road, Unit 2B" at bounding box center [394, 151] width 241 height 17
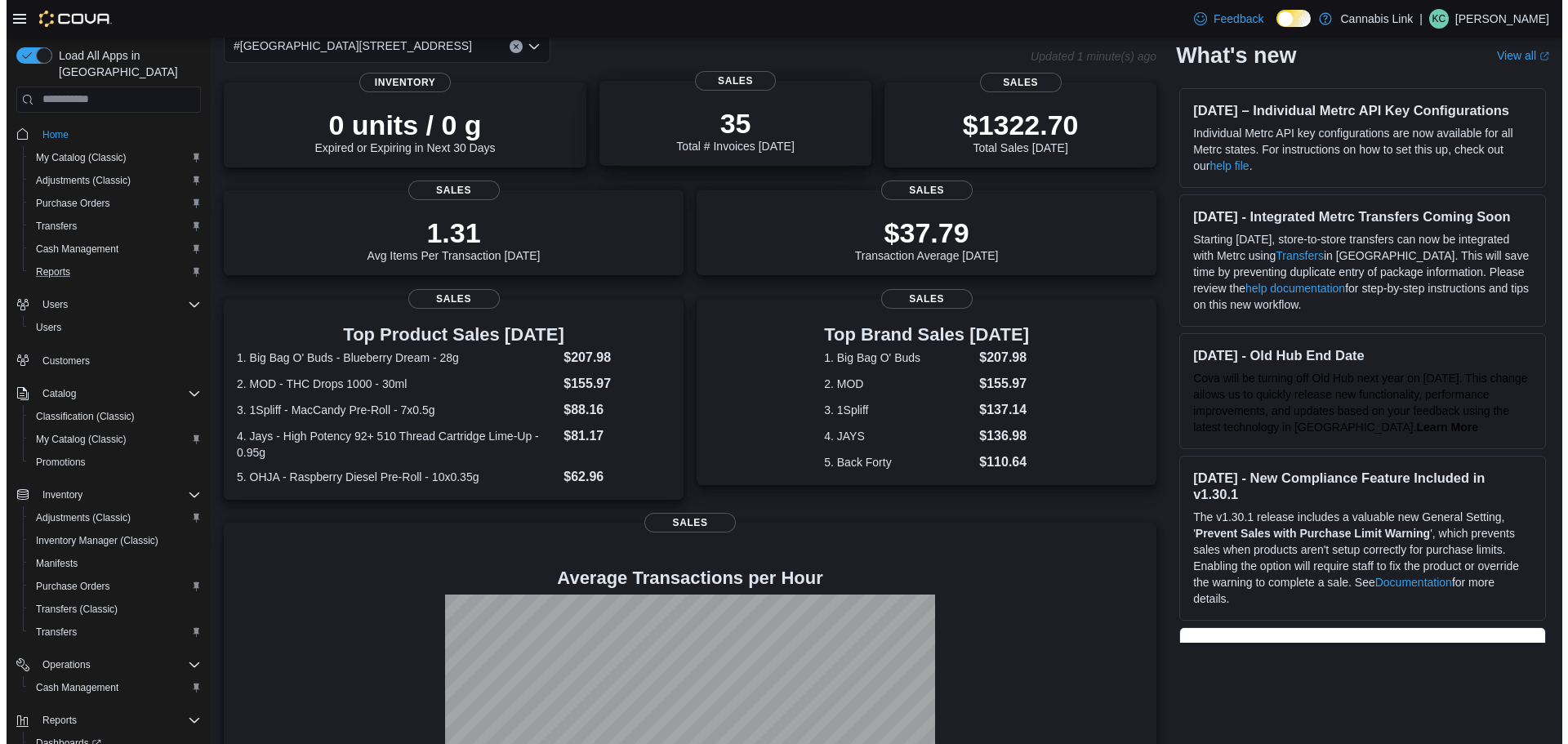
scroll to position [0, 0]
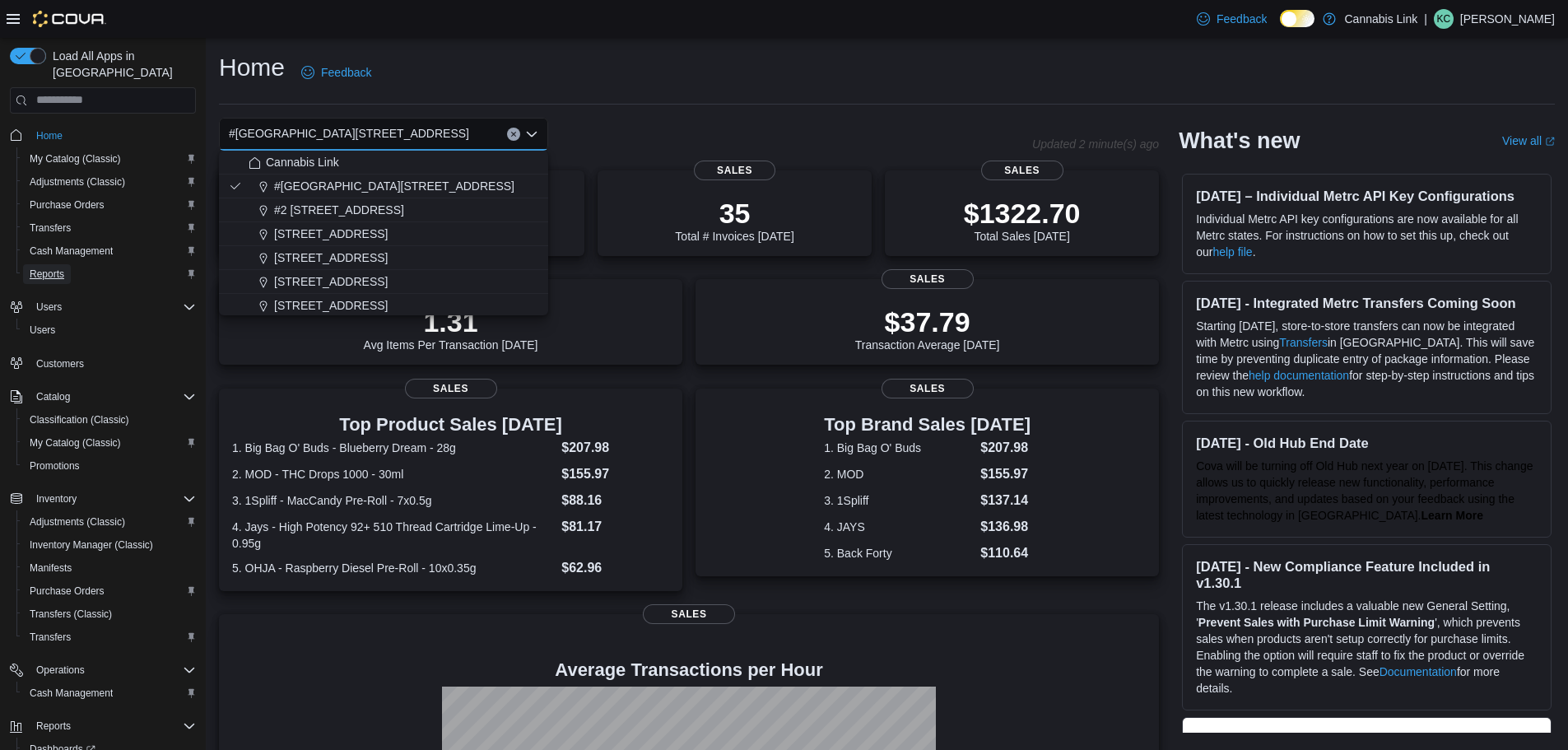
click at [68, 264] on link "Reports" at bounding box center [47, 274] width 48 height 19
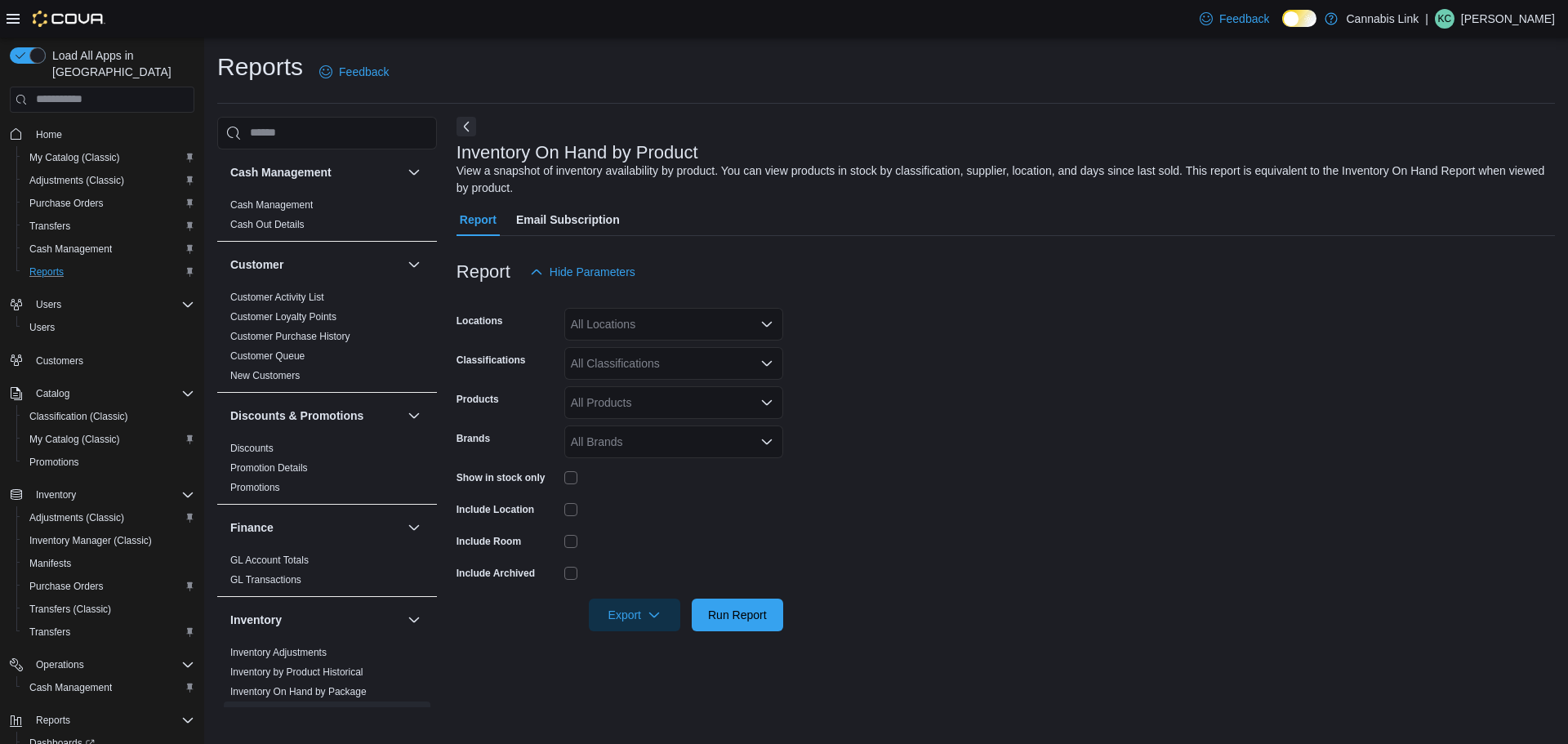
click at [714, 318] on div "All Locations" at bounding box center [673, 324] width 218 height 32
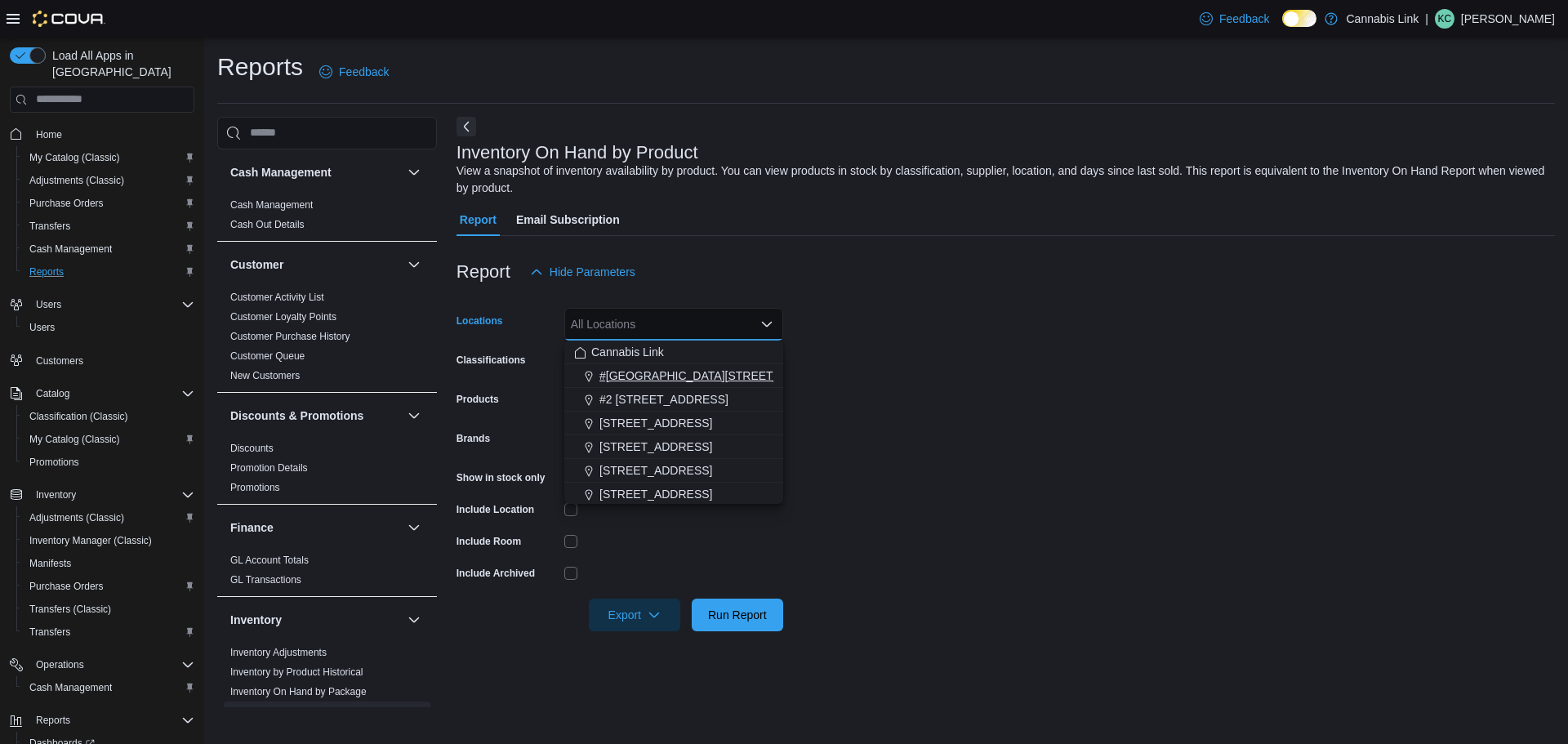
click at [686, 379] on span "#1 1175 Hyde Park Road, Unit 2B" at bounding box center [719, 376] width 239 height 17
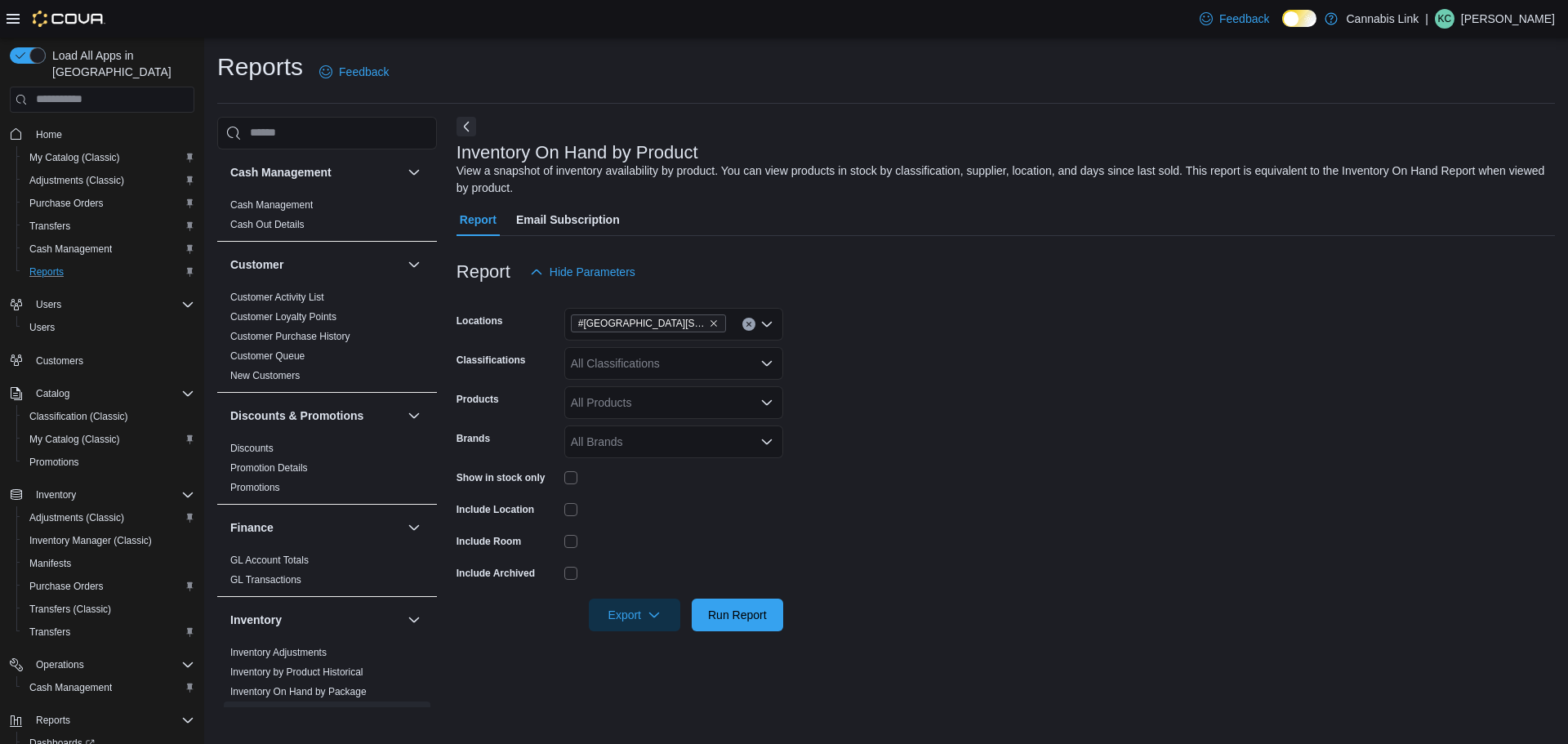
click at [978, 345] on form "Locations #1 1175 Hyde Park Road, Unit 2B Classifications All Classifications P…" at bounding box center [1006, 459] width 1099 height 343
click at [658, 613] on icon "button" at bounding box center [654, 613] width 13 height 13
click at [674, 512] on span "Export to Excel" at bounding box center [637, 517] width 74 height 13
drag, startPoint x: 104, startPoint y: 124, endPoint x: 180, endPoint y: 86, distance: 85.0
click at [104, 124] on span "Home" at bounding box center [111, 133] width 165 height 20
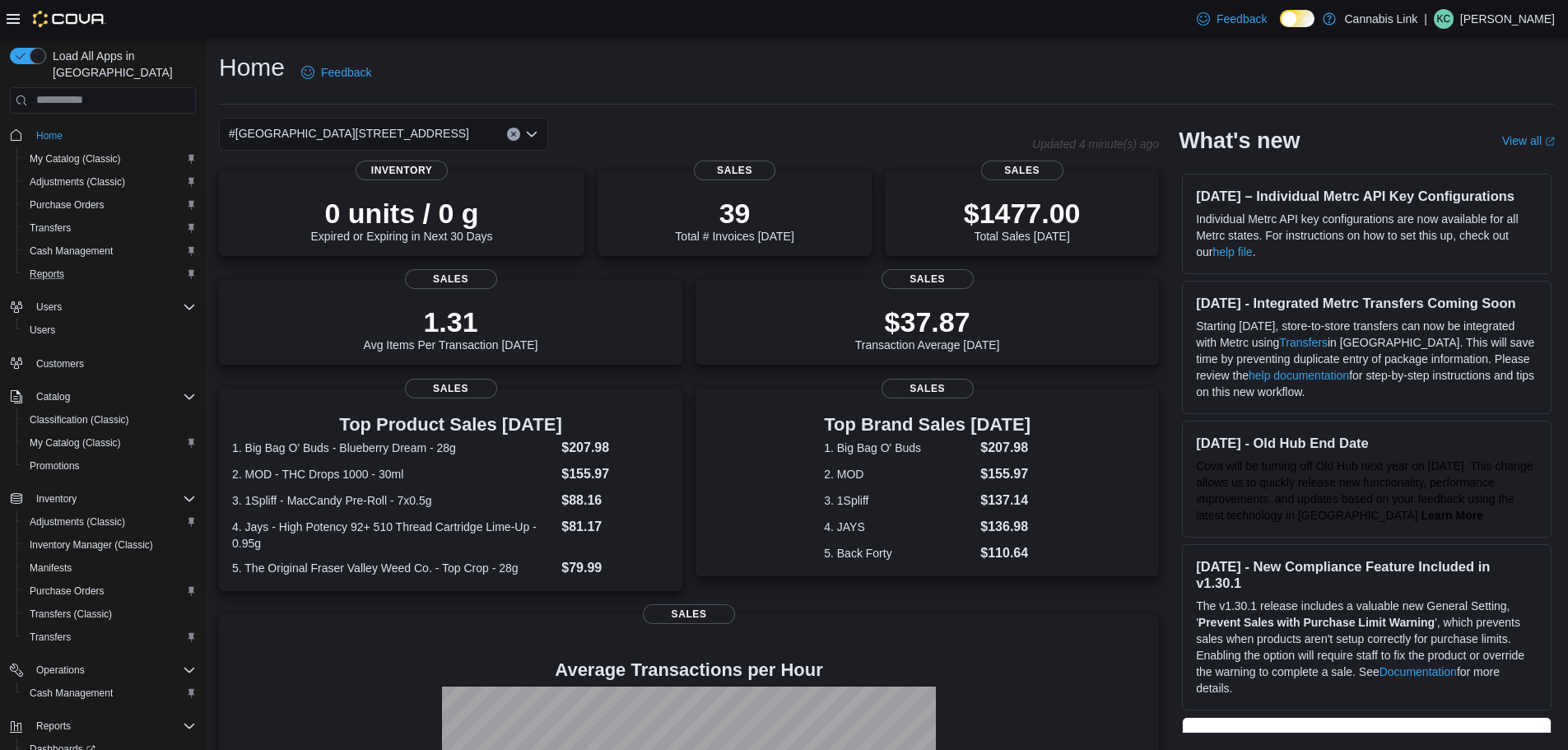
click at [1525, 14] on p "Kayla Chow" at bounding box center [1507, 19] width 95 height 19
click at [1458, 158] on span "Sign Out" at bounding box center [1449, 161] width 44 height 17
